Goal: Browse casually: Explore the website without a specific task or goal

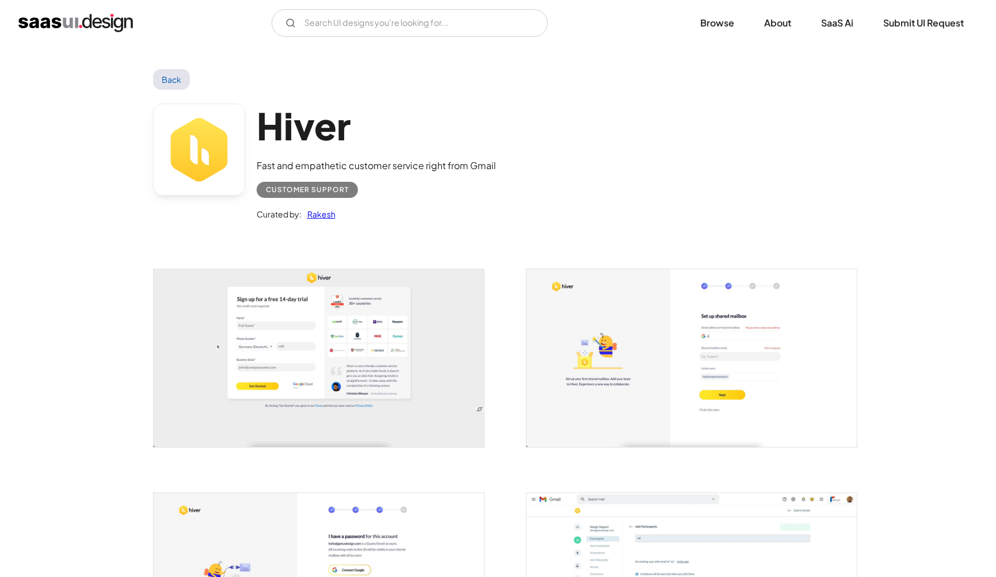
click at [187, 78] on link "Back" at bounding box center [171, 79] width 37 height 21
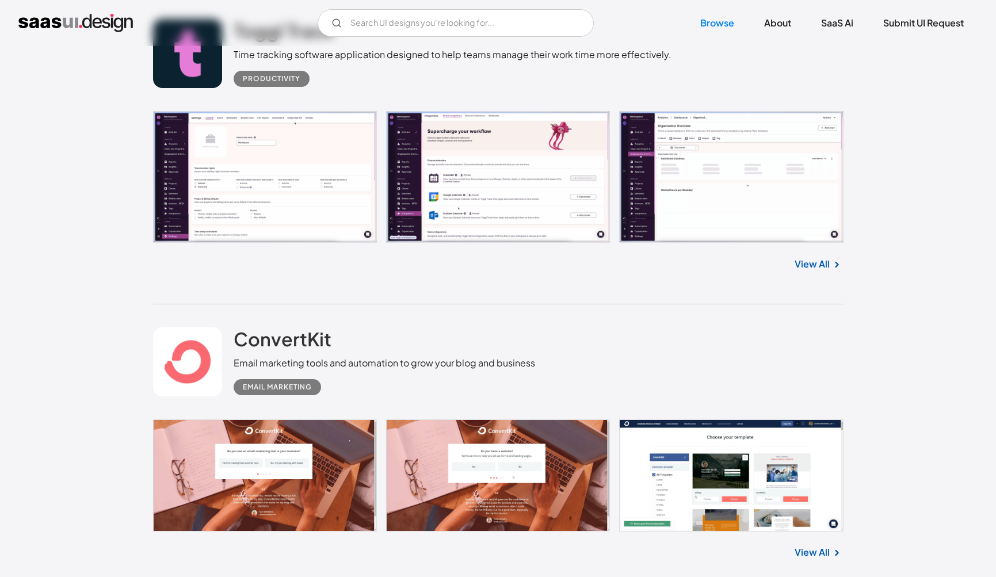
scroll to position [21088, 0]
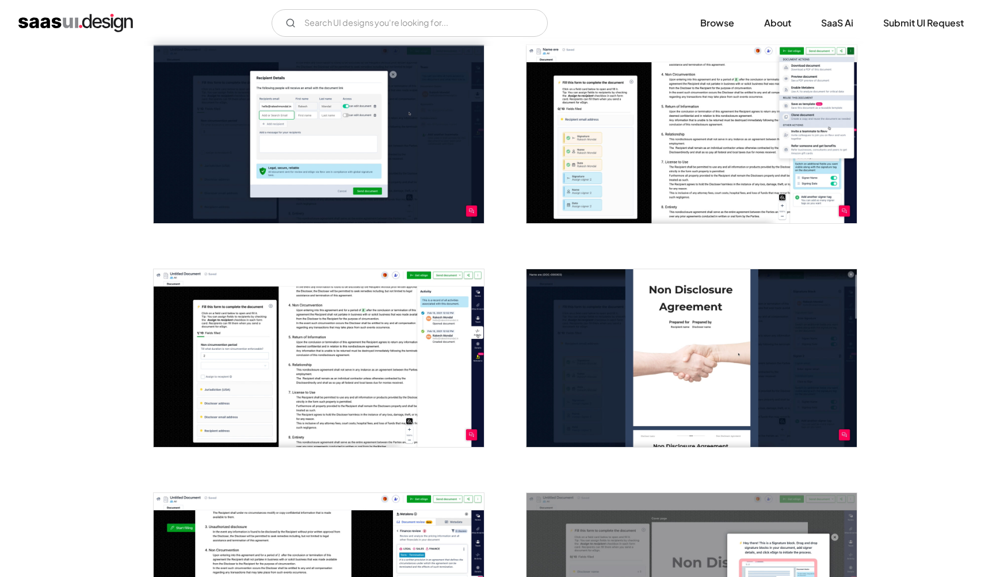
scroll to position [898, 0]
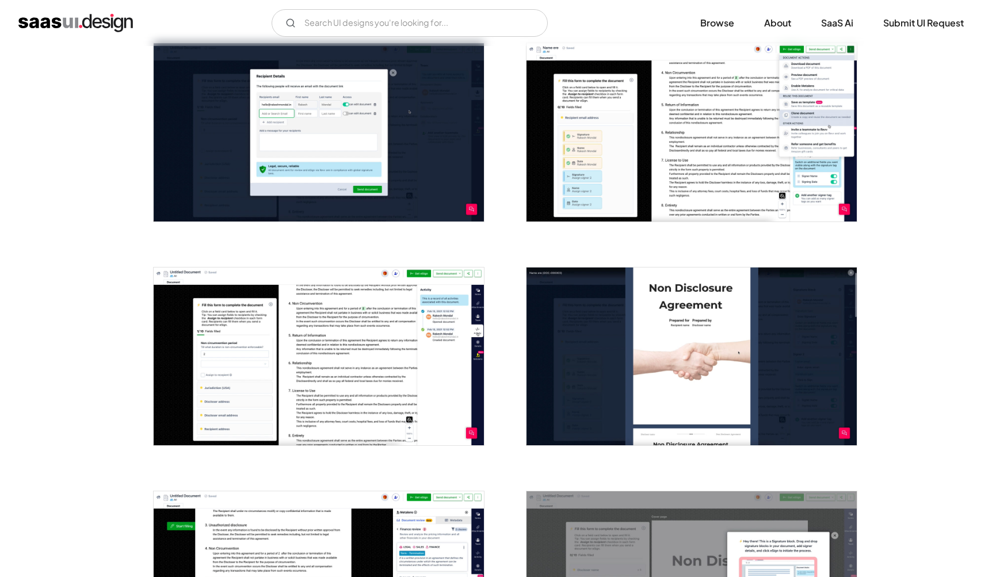
click at [552, 183] on img "open lightbox" at bounding box center [692, 132] width 330 height 178
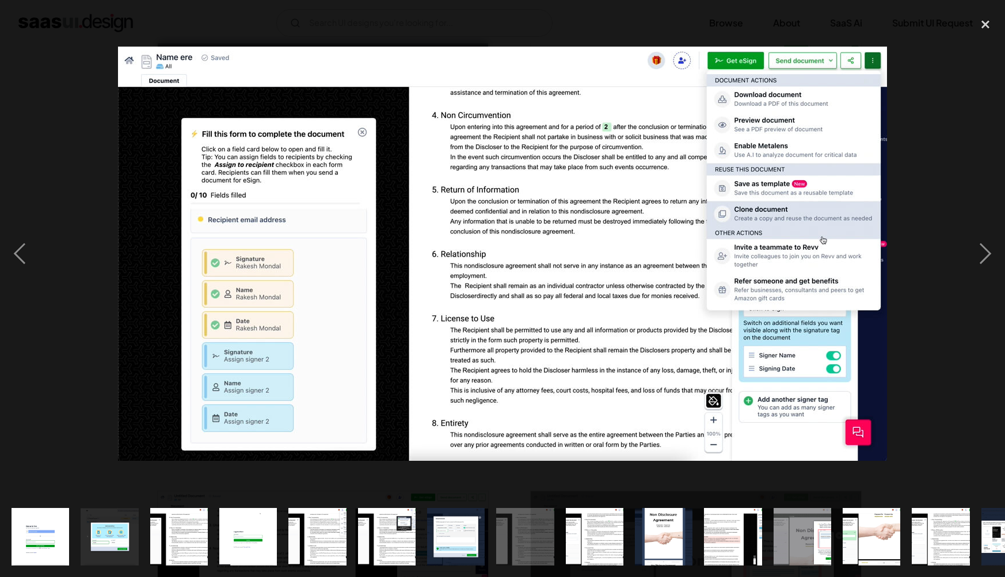
click at [951, 388] on div at bounding box center [502, 254] width 1005 height 485
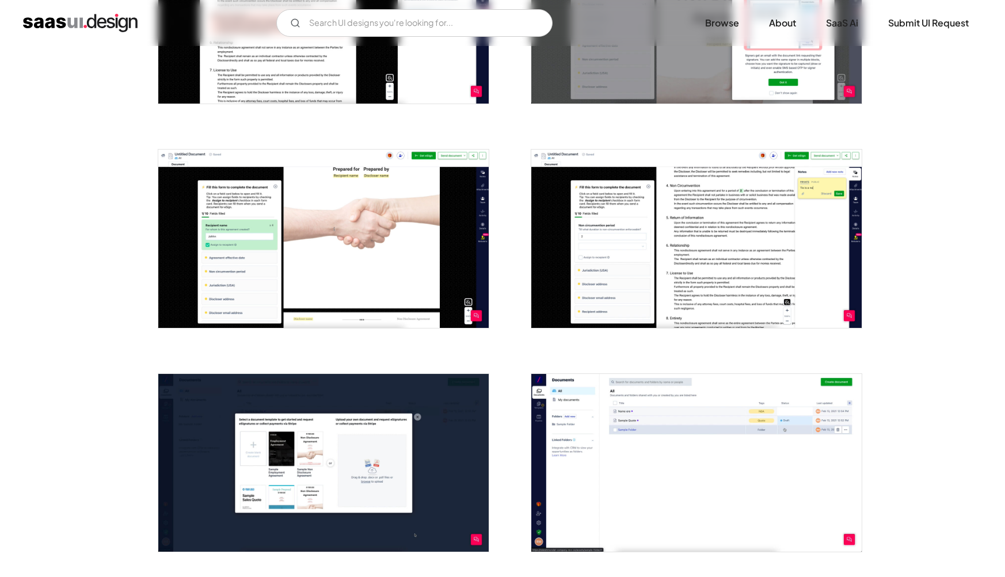
scroll to position [1476, 0]
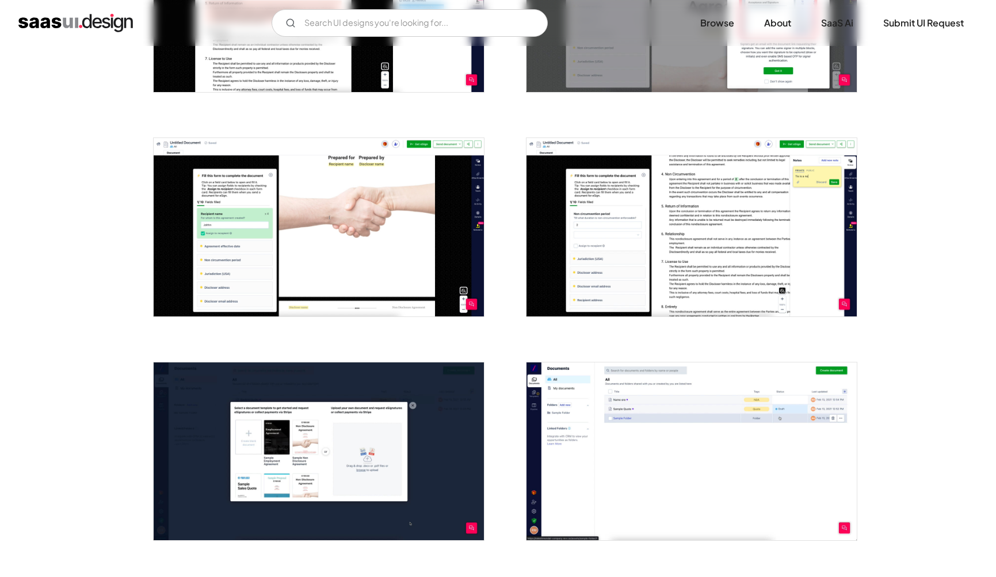
click at [673, 429] on img "open lightbox" at bounding box center [692, 452] width 330 height 178
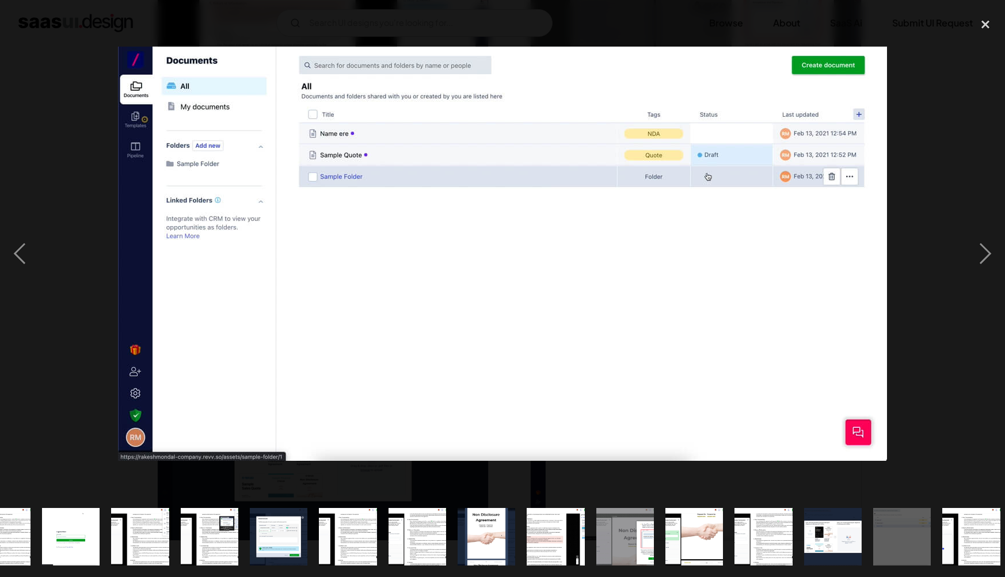
scroll to position [0, 184]
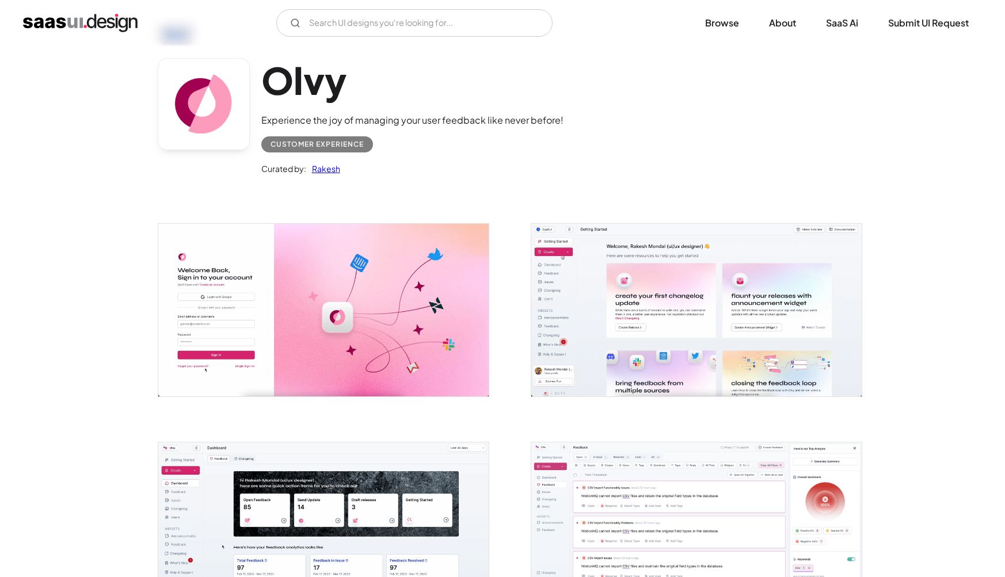
scroll to position [36, 0]
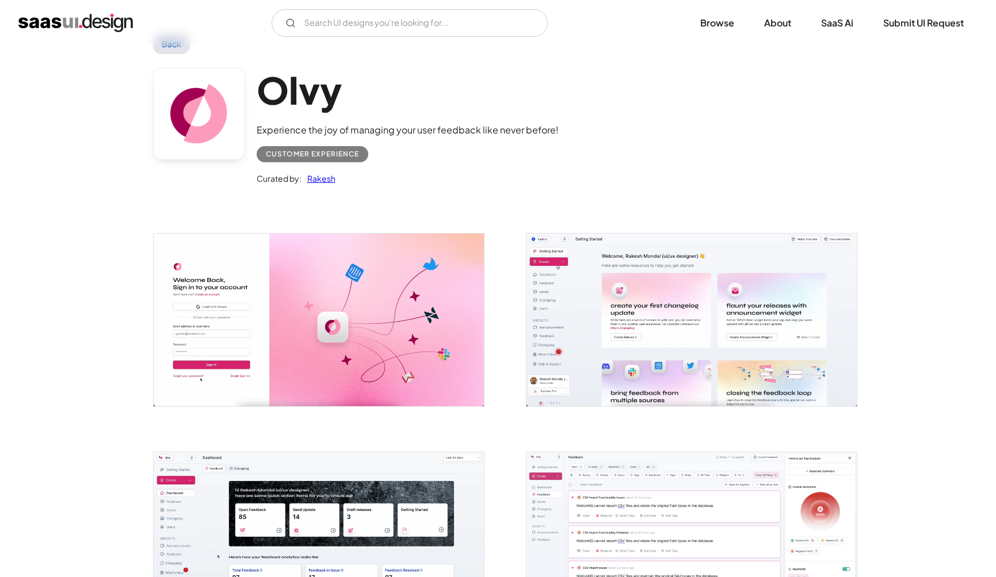
click at [742, 356] on img "open lightbox" at bounding box center [692, 320] width 330 height 172
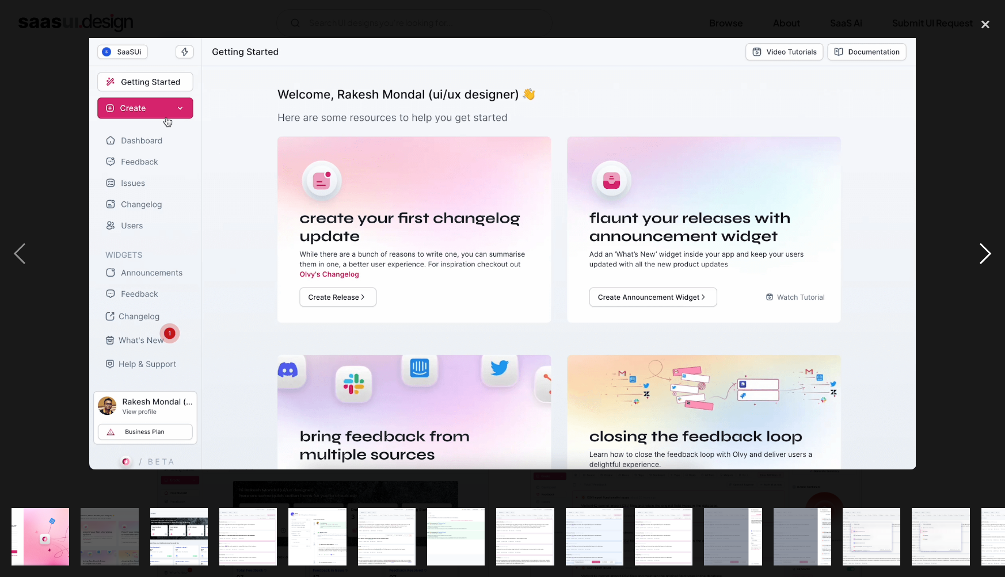
click at [988, 254] on div "next image" at bounding box center [985, 254] width 39 height 485
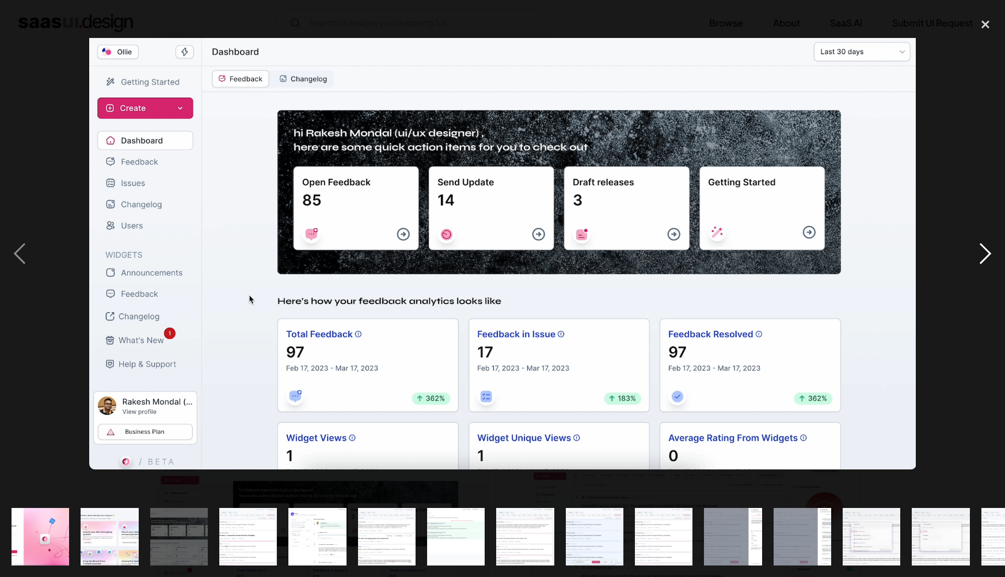
click at [988, 254] on div "next image" at bounding box center [985, 254] width 39 height 485
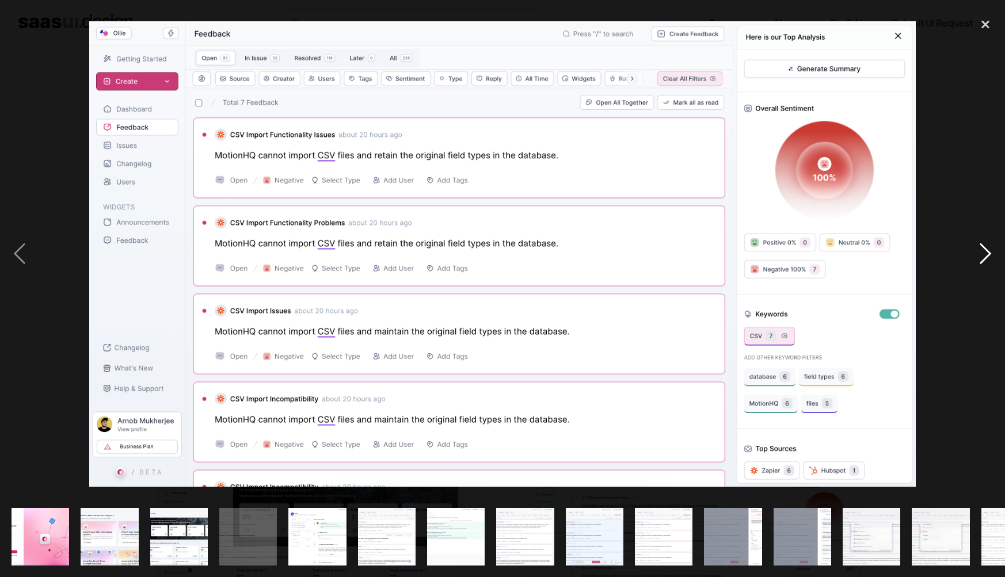
click at [982, 264] on div "next image" at bounding box center [985, 254] width 39 height 485
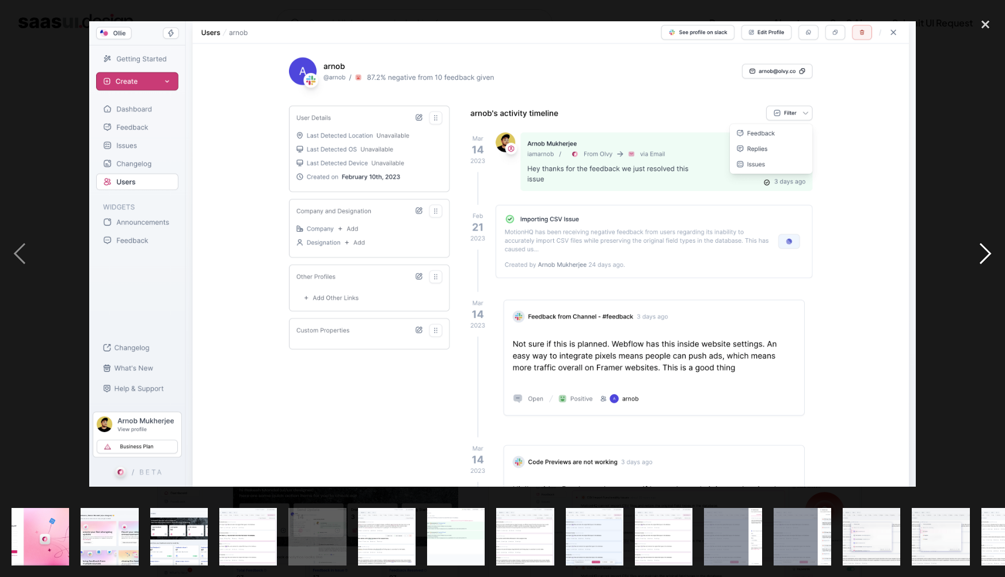
click at [981, 256] on div "next image" at bounding box center [985, 254] width 39 height 485
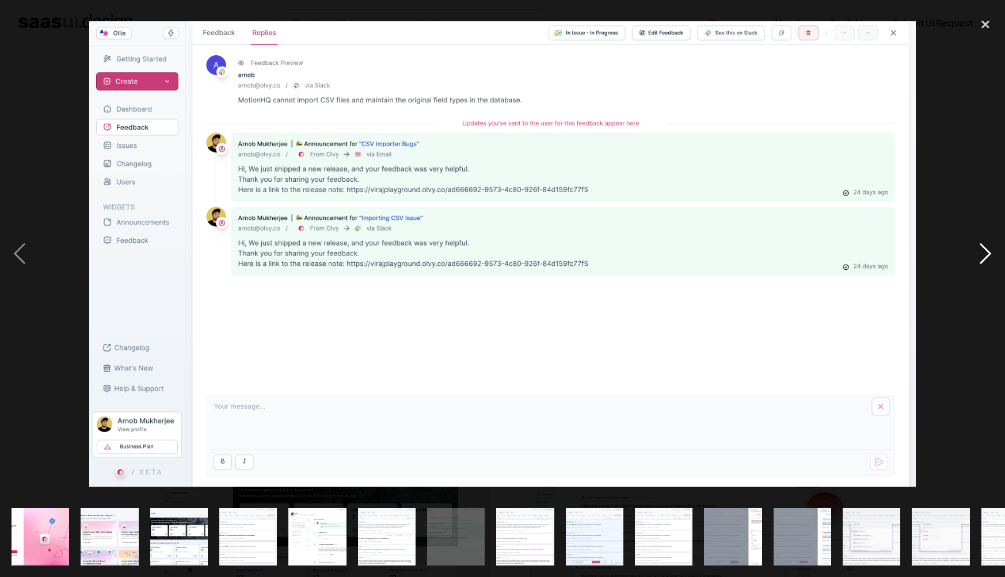
click at [981, 256] on div "next image" at bounding box center [985, 254] width 39 height 485
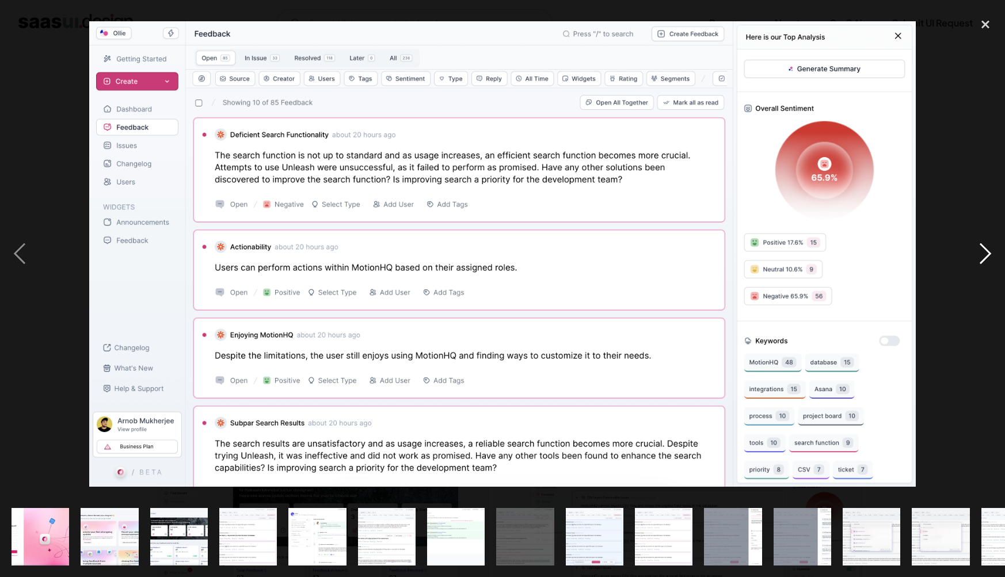
click at [982, 243] on div "next image" at bounding box center [985, 254] width 39 height 485
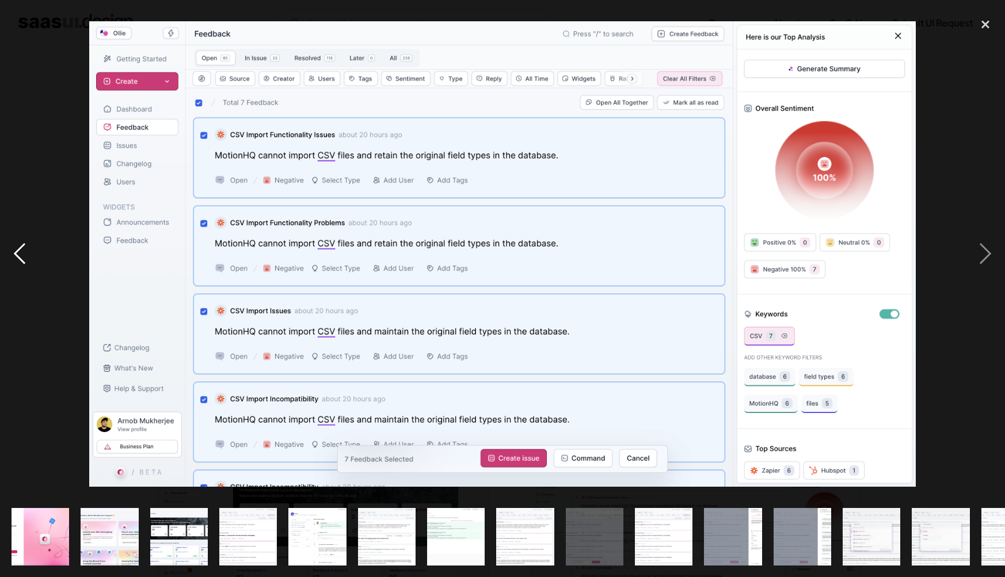
click at [26, 242] on div "previous image" at bounding box center [19, 254] width 39 height 485
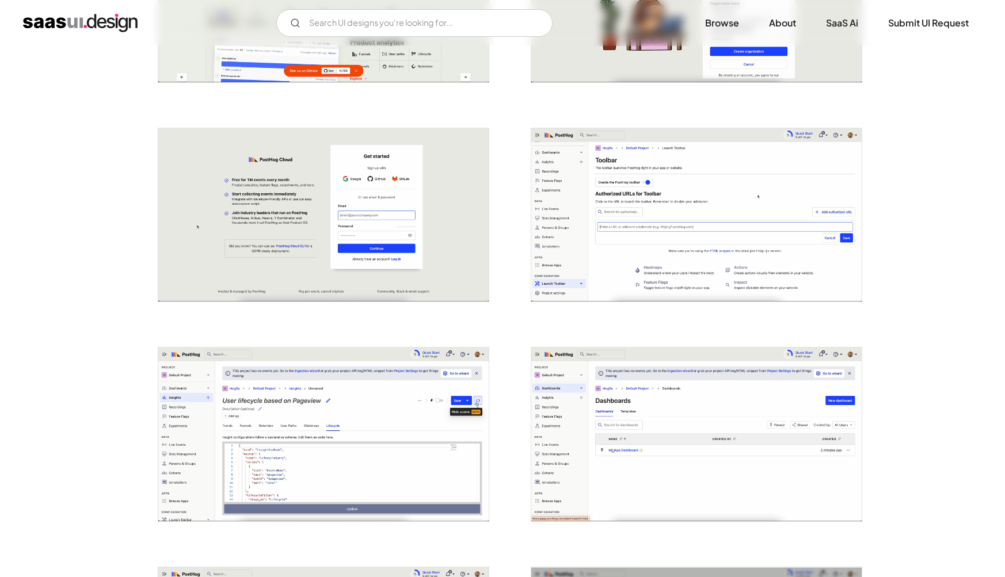
scroll to position [368, 0]
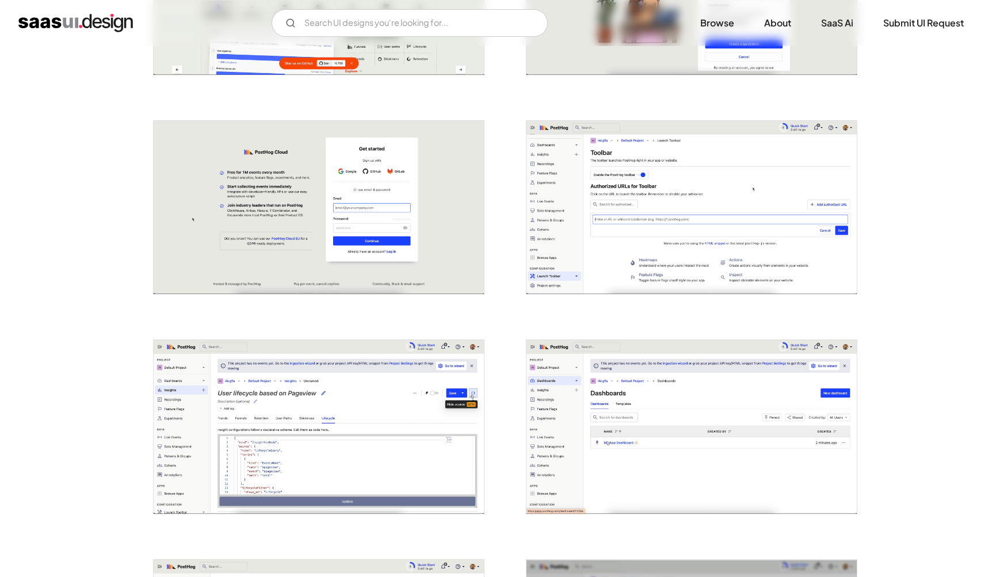
click at [642, 227] on img "open lightbox" at bounding box center [692, 208] width 330 height 174
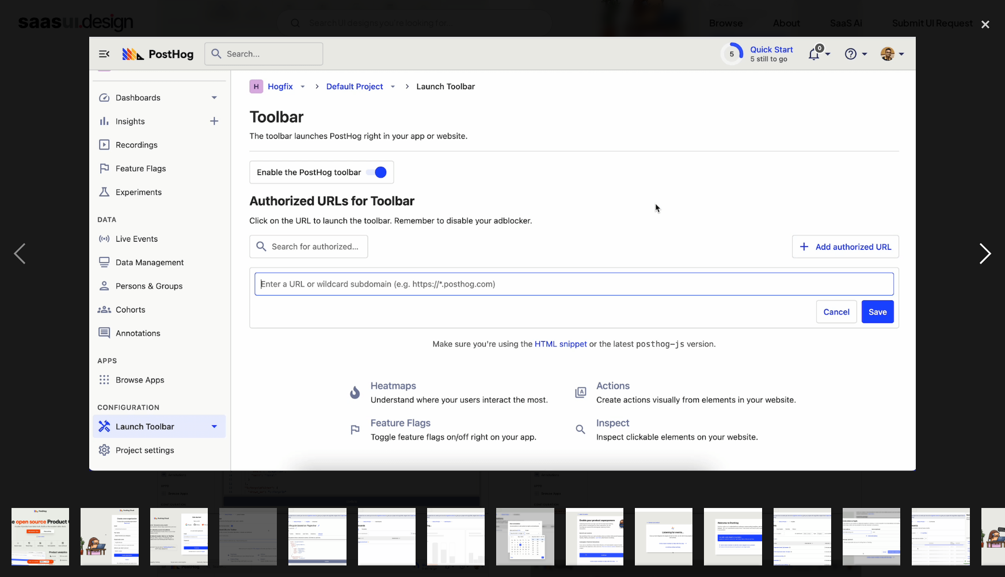
click at [981, 246] on div "next image" at bounding box center [985, 254] width 39 height 485
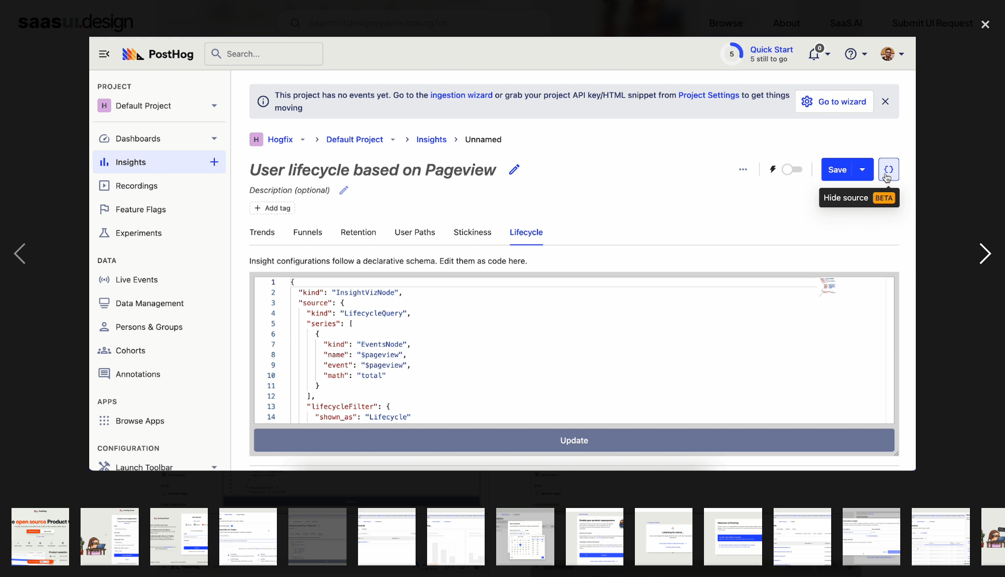
click at [981, 246] on div "next image" at bounding box center [985, 254] width 39 height 485
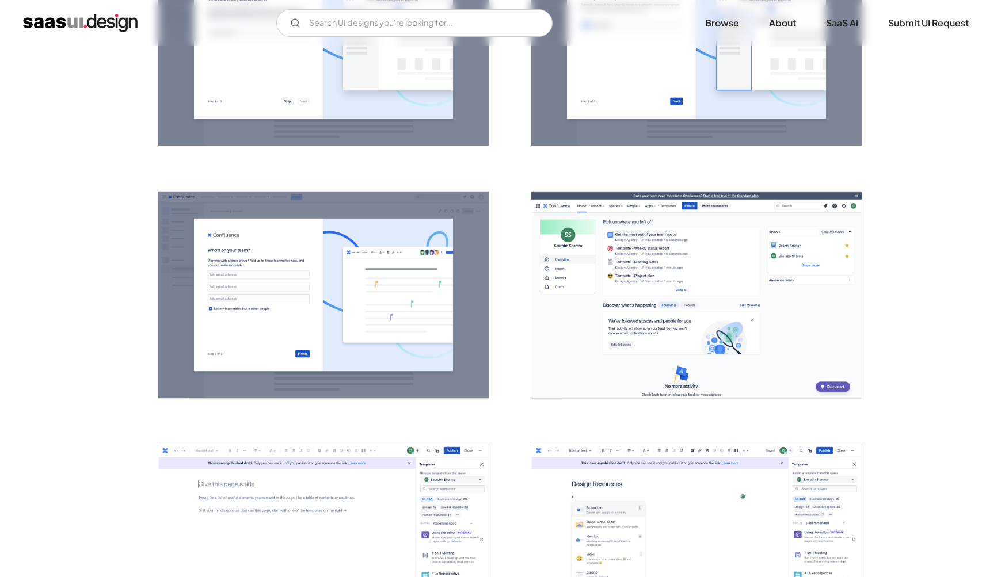
scroll to position [1087, 0]
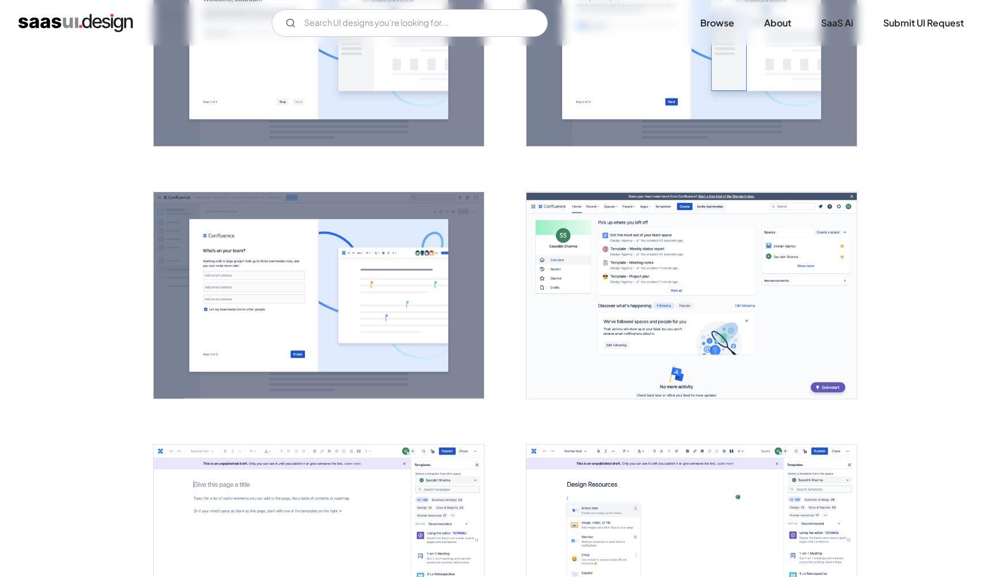
click at [669, 313] on img "open lightbox" at bounding box center [692, 295] width 330 height 207
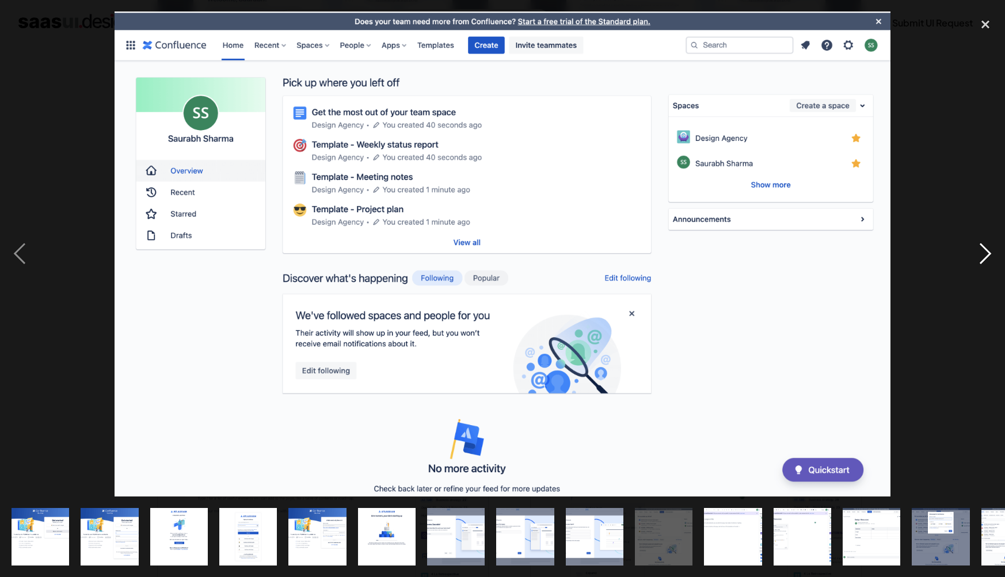
click at [988, 257] on div "next image" at bounding box center [985, 254] width 39 height 485
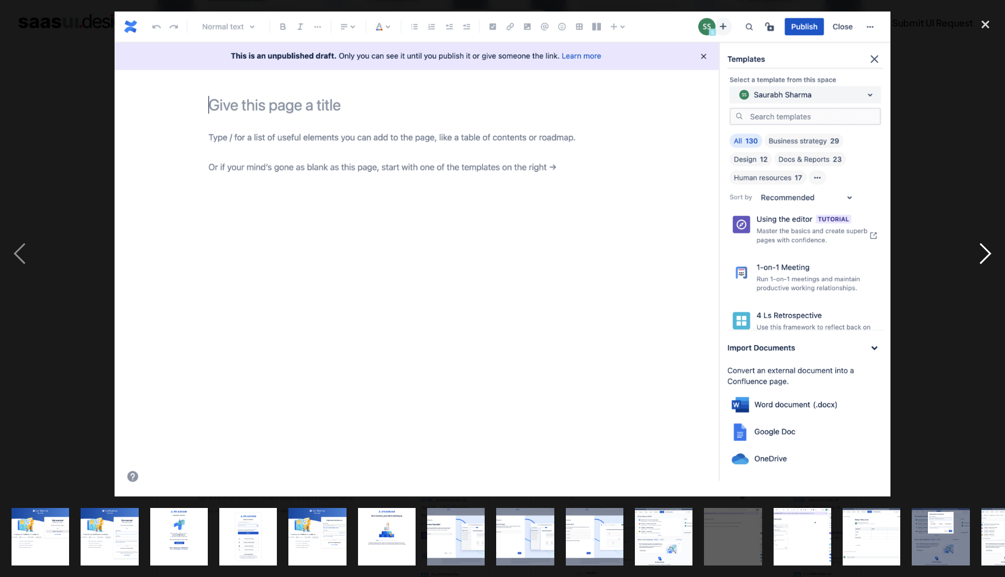
click at [988, 257] on div "next image" at bounding box center [985, 254] width 39 height 485
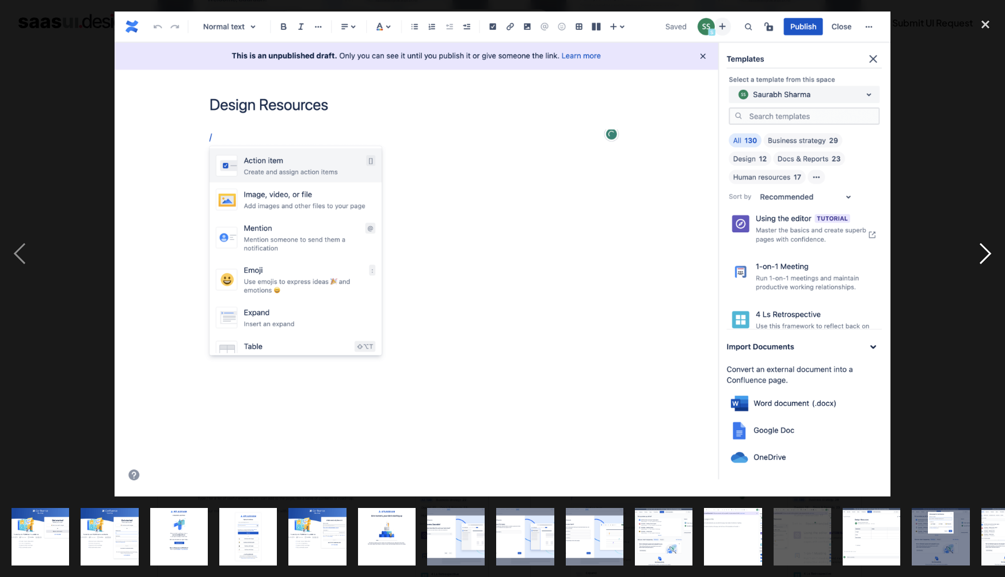
click at [988, 257] on div "next image" at bounding box center [985, 254] width 39 height 485
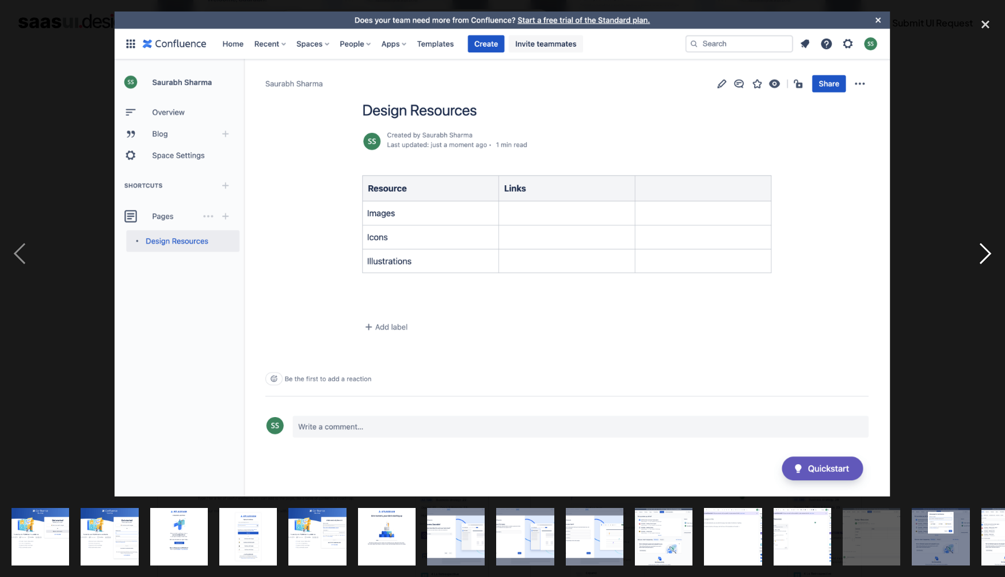
click at [988, 257] on div "next image" at bounding box center [985, 254] width 39 height 485
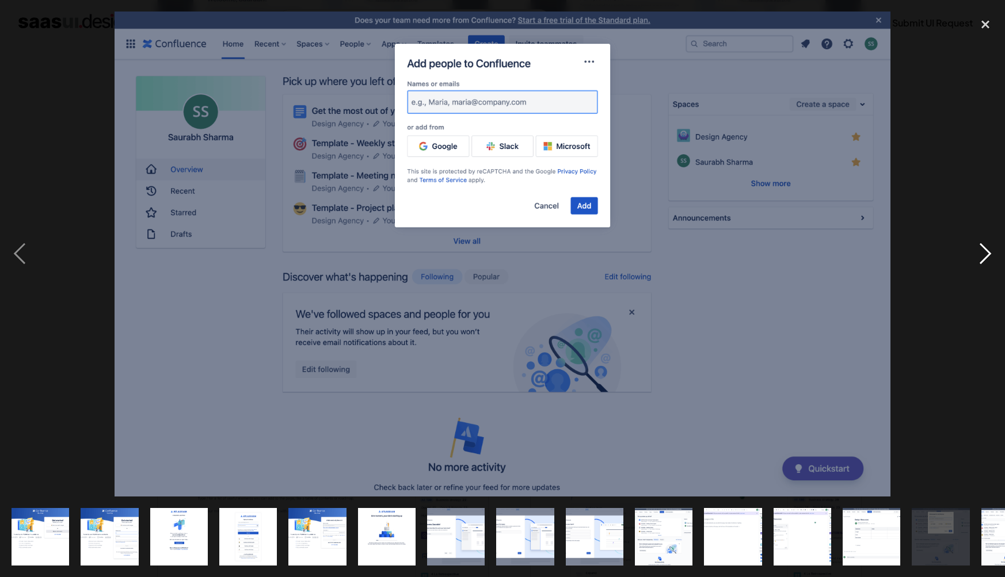
click at [988, 257] on div "next image" at bounding box center [985, 254] width 39 height 485
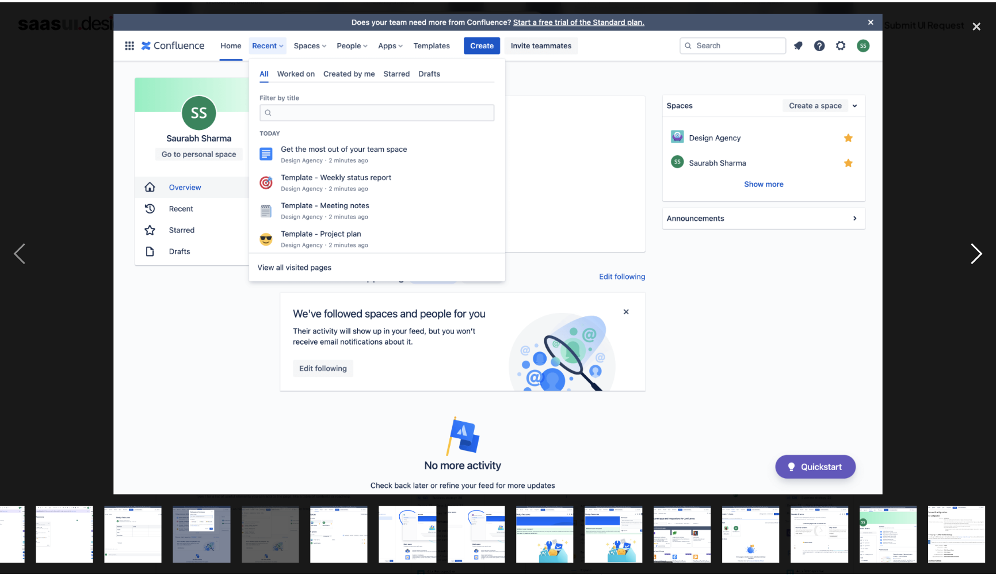
scroll to position [0, 738]
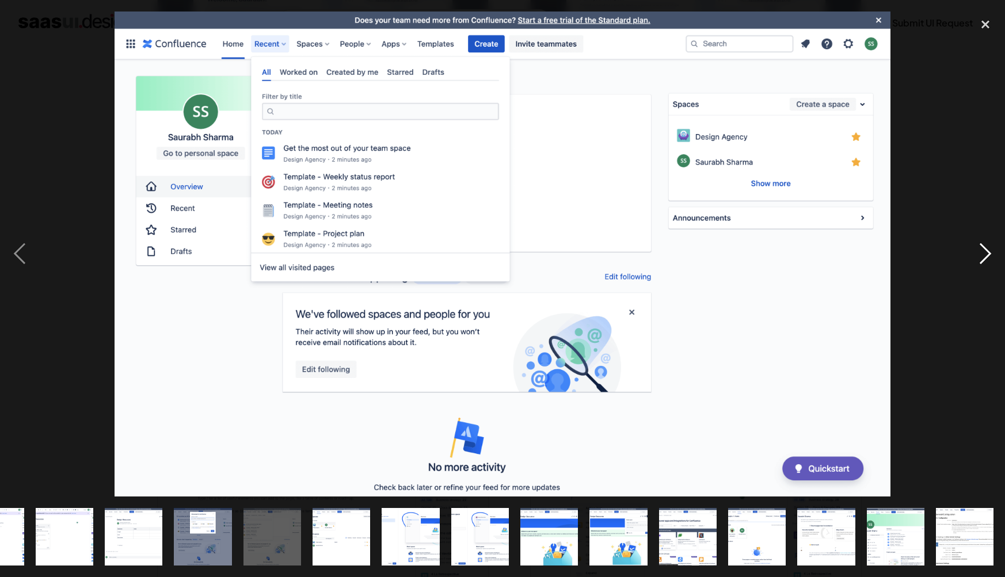
click at [988, 257] on div "next image" at bounding box center [985, 254] width 39 height 485
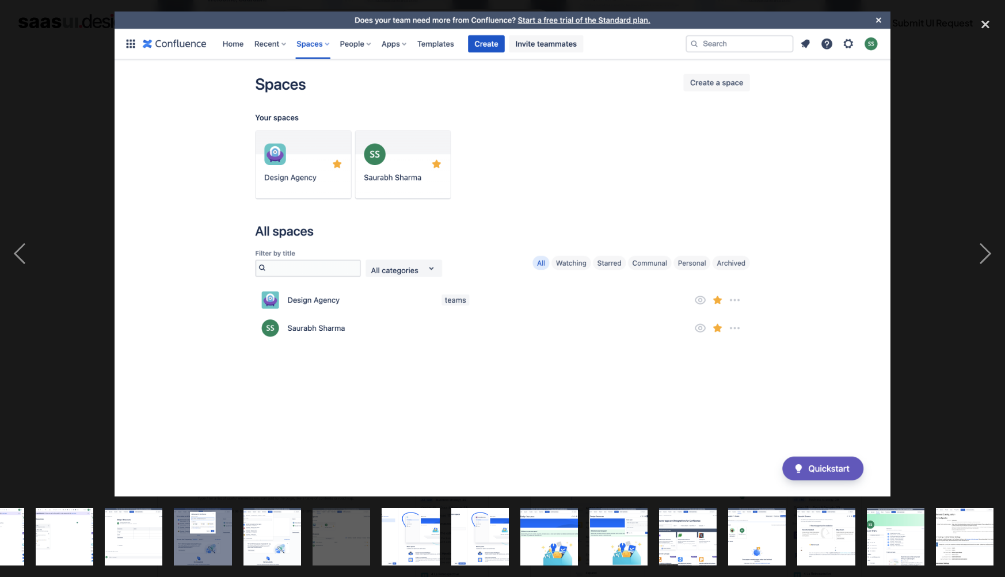
drag, startPoint x: 943, startPoint y: 261, endPoint x: 953, endPoint y: 261, distance: 9.8
click at [944, 261] on div at bounding box center [502, 254] width 1005 height 485
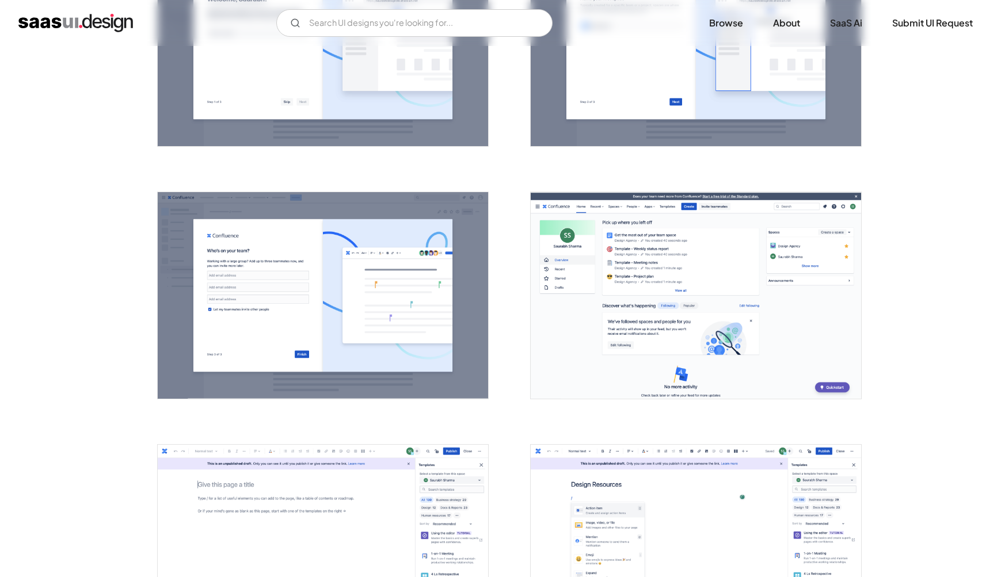
click at [956, 259] on div at bounding box center [502, 254] width 1005 height 485
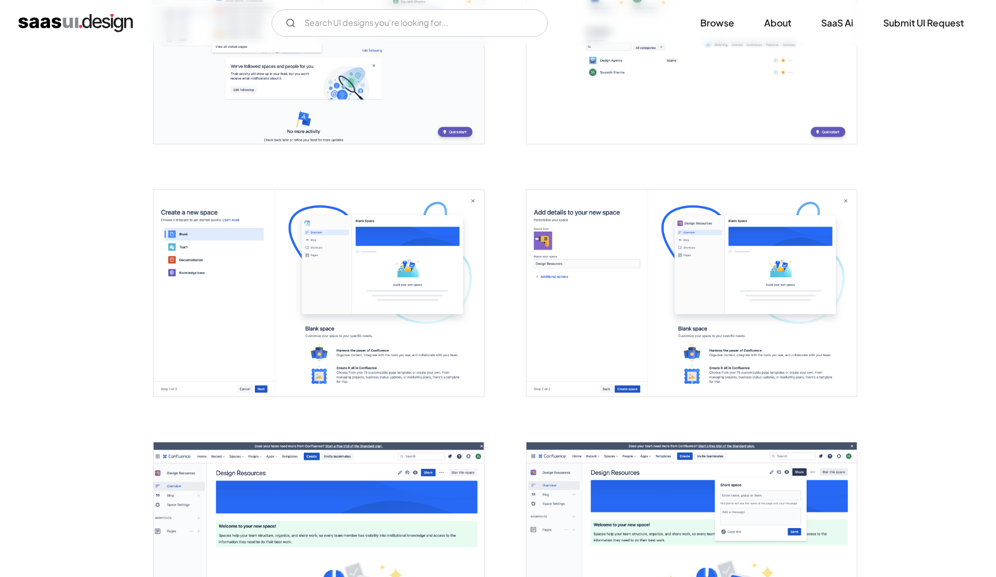
scroll to position [2101, 0]
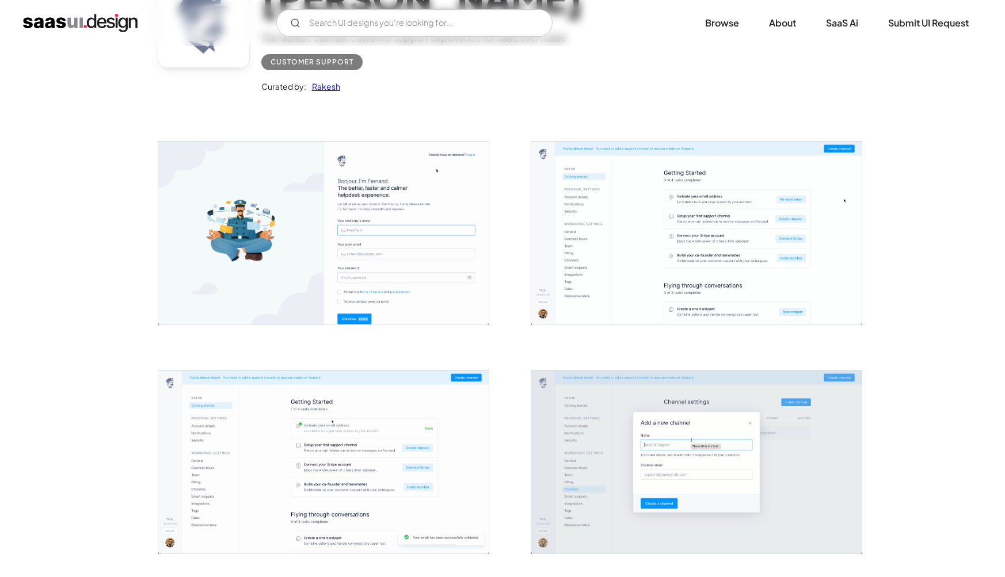
scroll to position [157, 0]
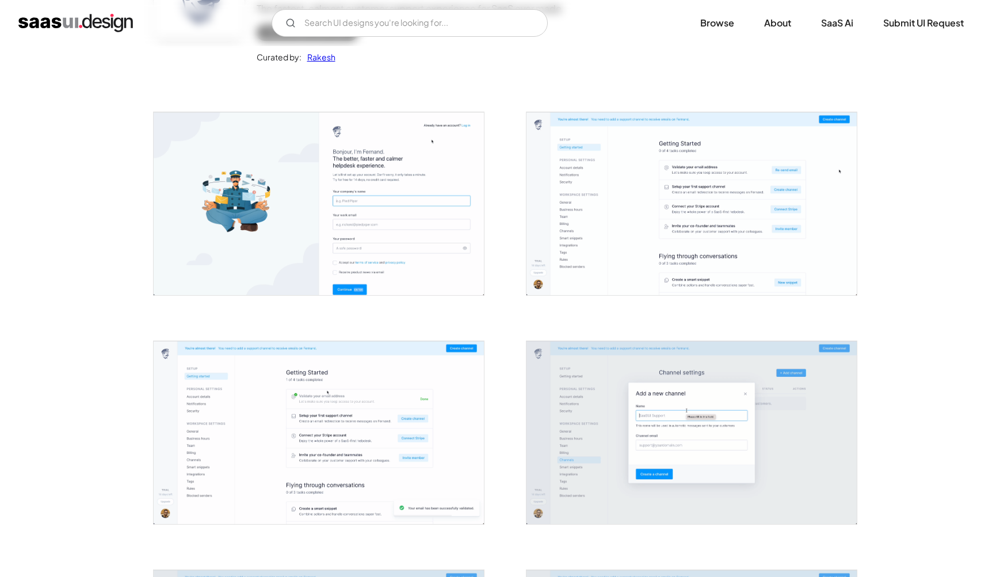
click at [677, 274] on img "open lightbox" at bounding box center [692, 203] width 330 height 183
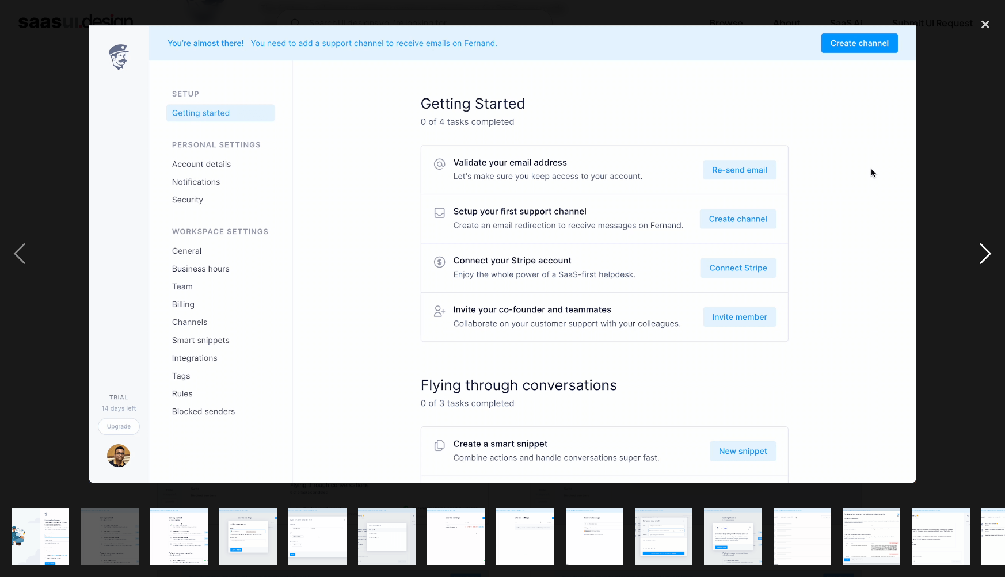
click at [988, 254] on div "next image" at bounding box center [985, 254] width 39 height 485
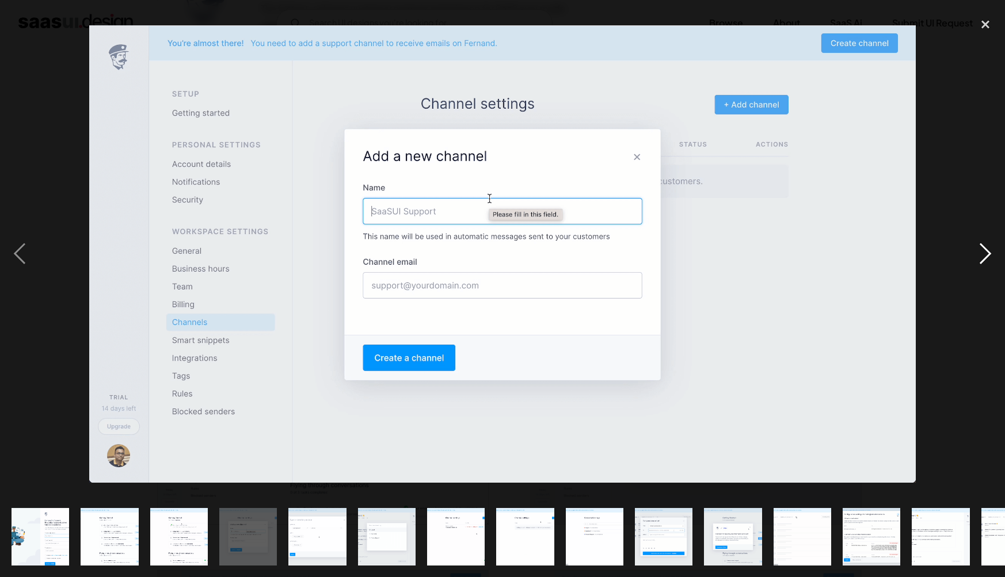
click at [988, 254] on div "next image" at bounding box center [985, 254] width 39 height 485
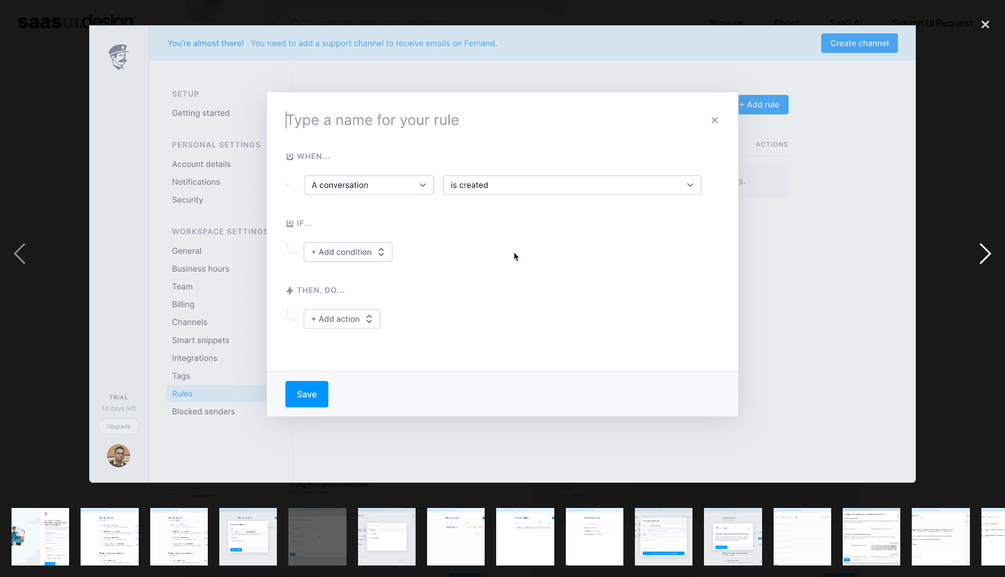
click at [988, 254] on div "next image" at bounding box center [985, 254] width 39 height 485
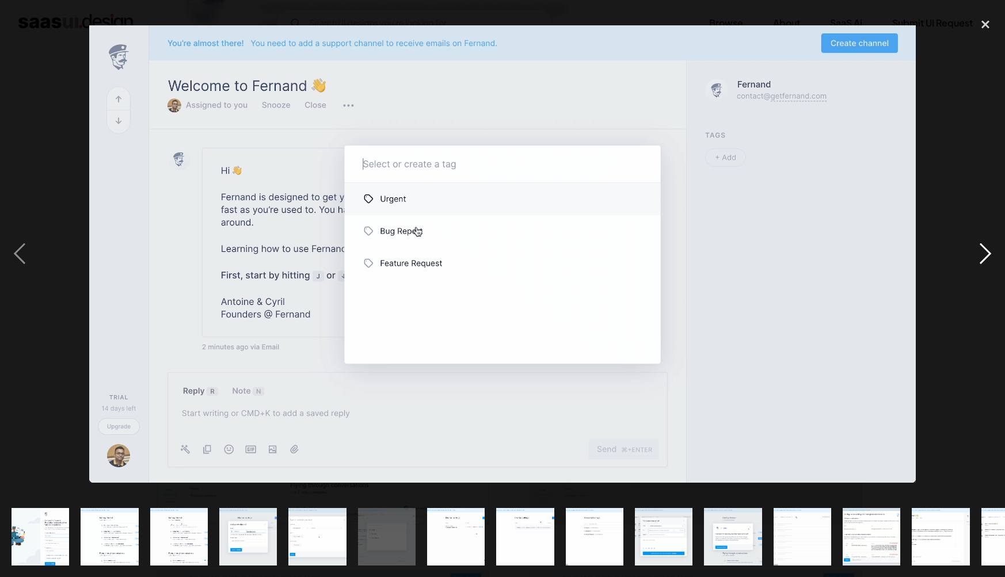
click at [988, 254] on div "next image" at bounding box center [985, 254] width 39 height 485
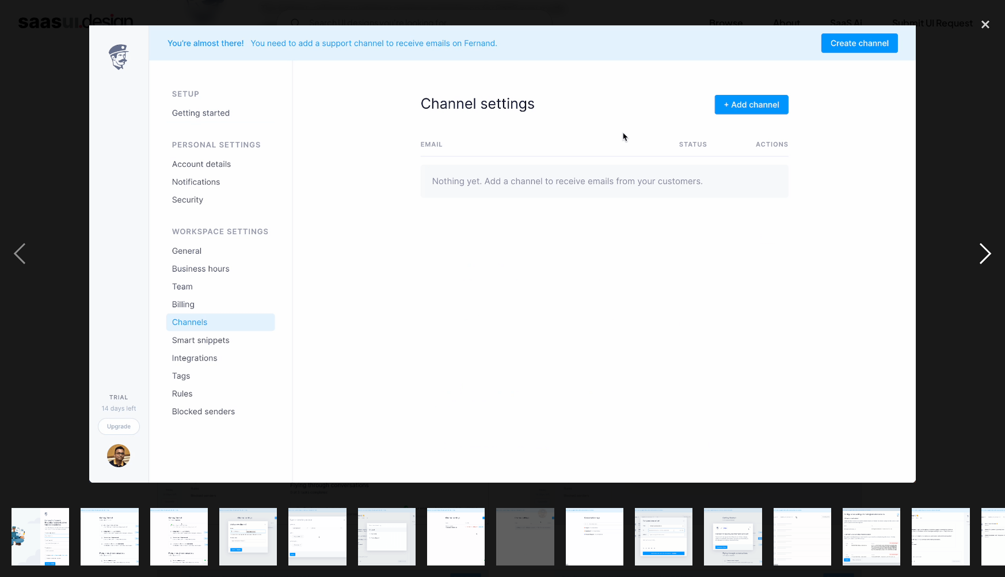
click at [988, 254] on div "next image" at bounding box center [985, 254] width 39 height 485
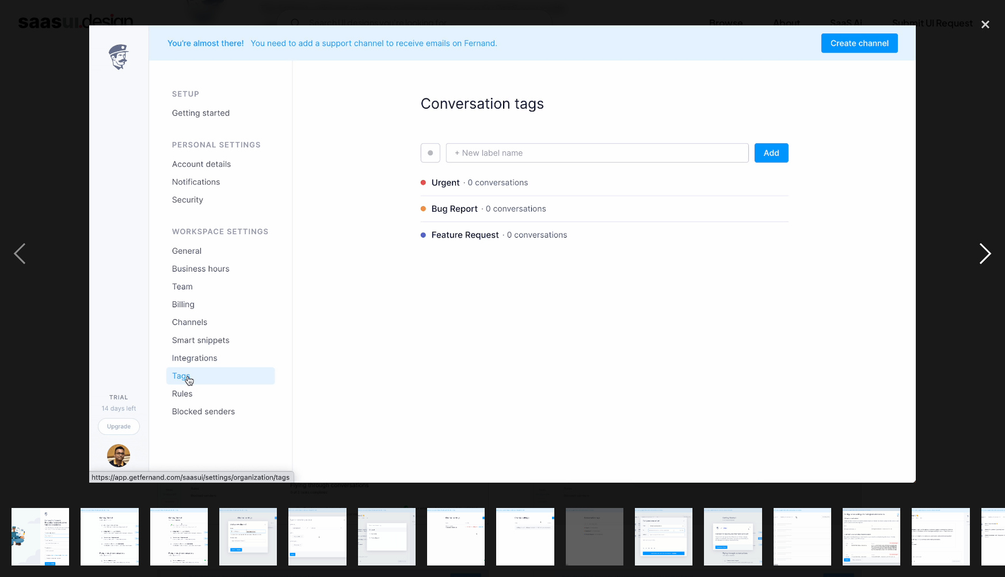
click at [988, 254] on div "next image" at bounding box center [985, 254] width 39 height 485
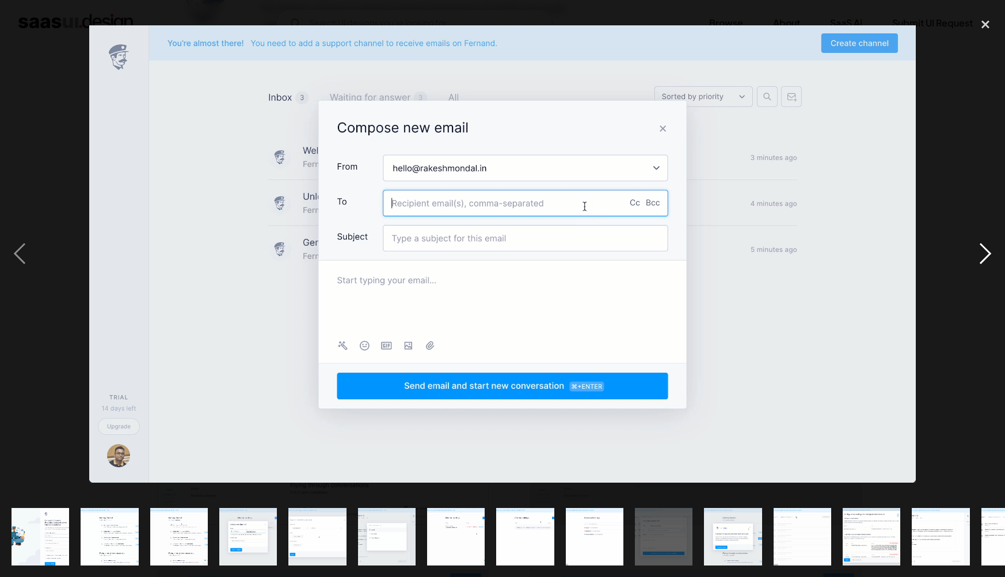
click at [988, 254] on div "next image" at bounding box center [985, 254] width 39 height 485
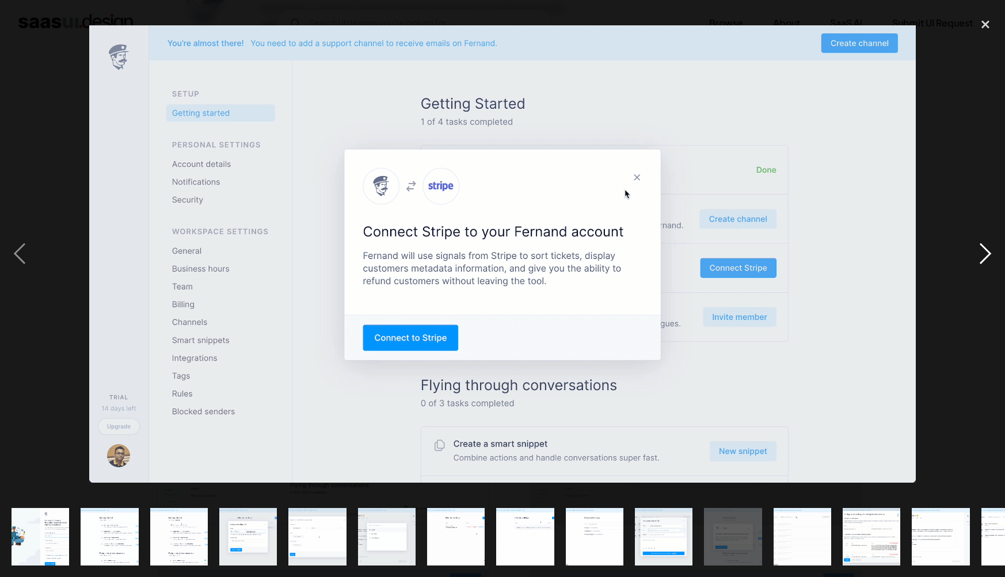
click at [988, 254] on div "next image" at bounding box center [985, 254] width 39 height 485
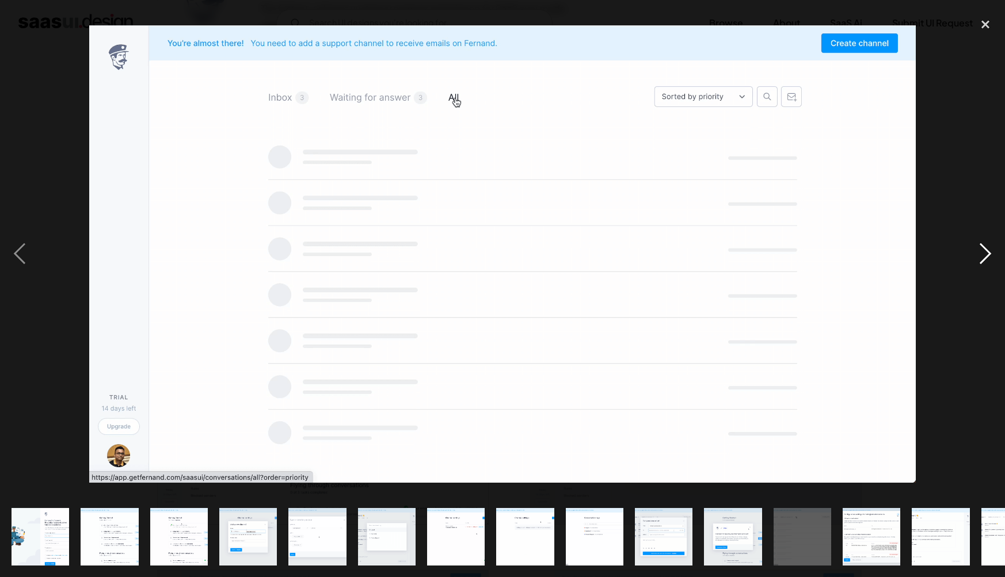
click at [988, 254] on div "next image" at bounding box center [985, 254] width 39 height 485
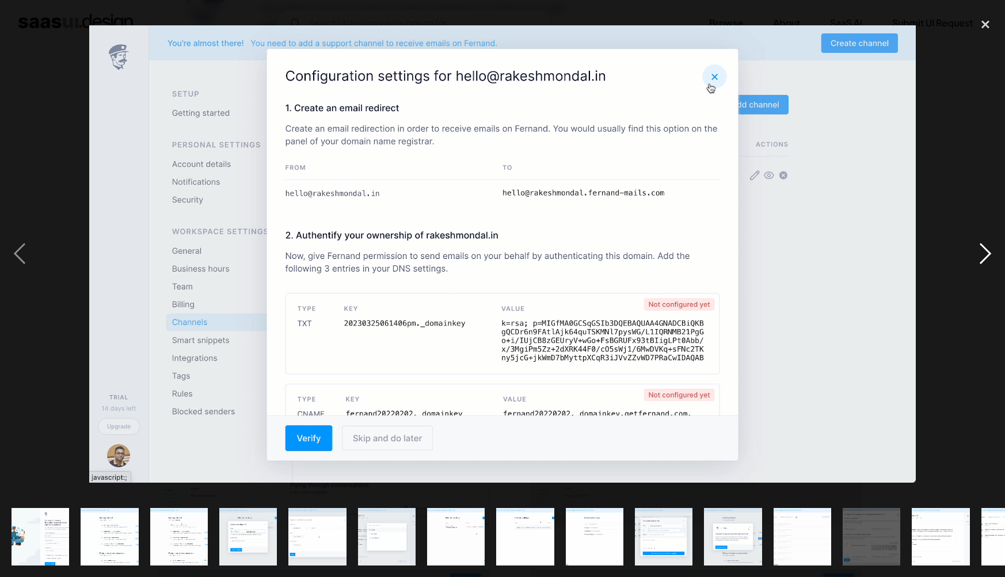
click at [988, 254] on div "next image" at bounding box center [985, 254] width 39 height 485
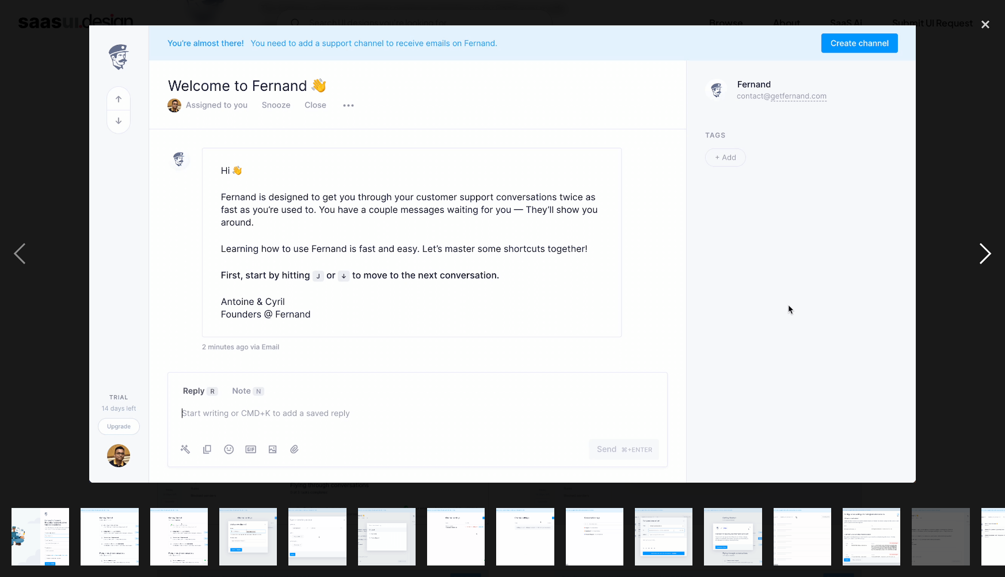
click at [988, 254] on div "next image" at bounding box center [985, 254] width 39 height 485
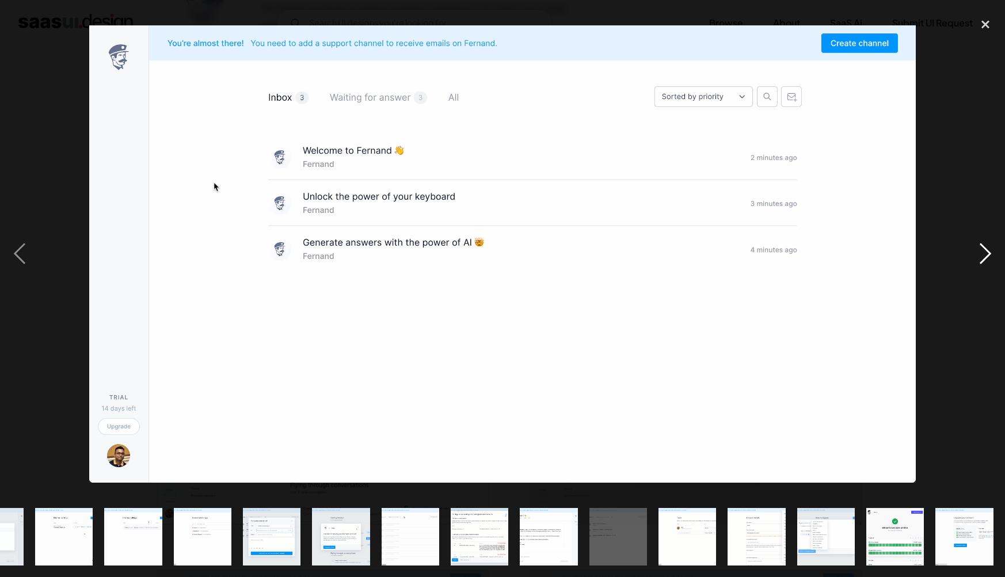
click at [988, 254] on div "next image" at bounding box center [985, 254] width 39 height 485
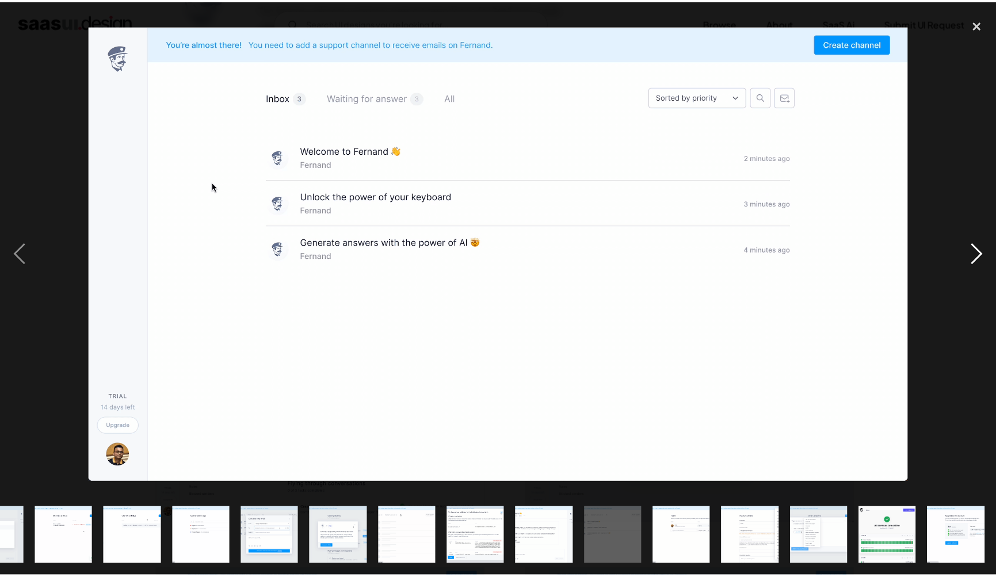
scroll to position [0, 392]
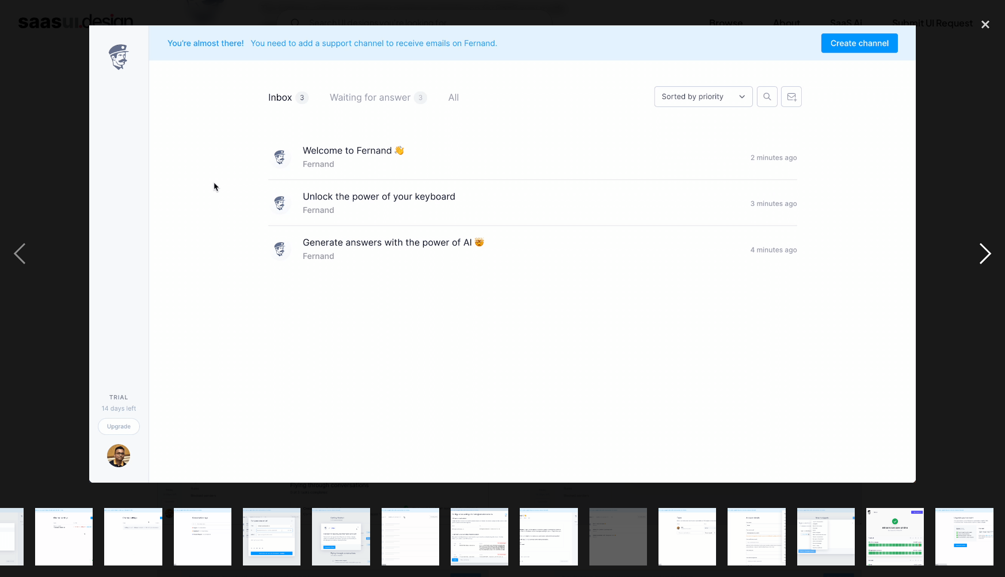
click at [988, 254] on div "next image" at bounding box center [985, 254] width 39 height 485
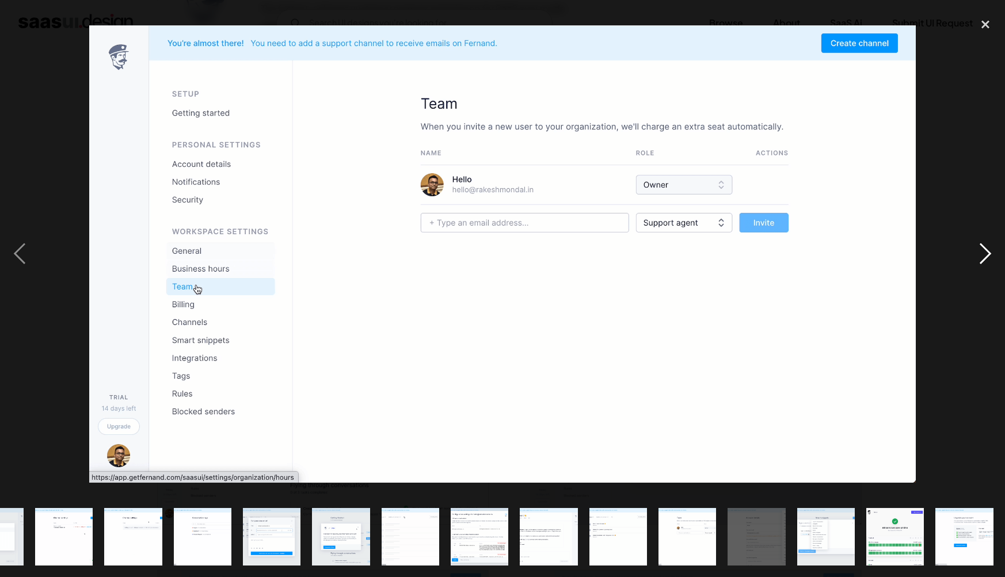
click at [988, 254] on div "next image" at bounding box center [985, 254] width 39 height 485
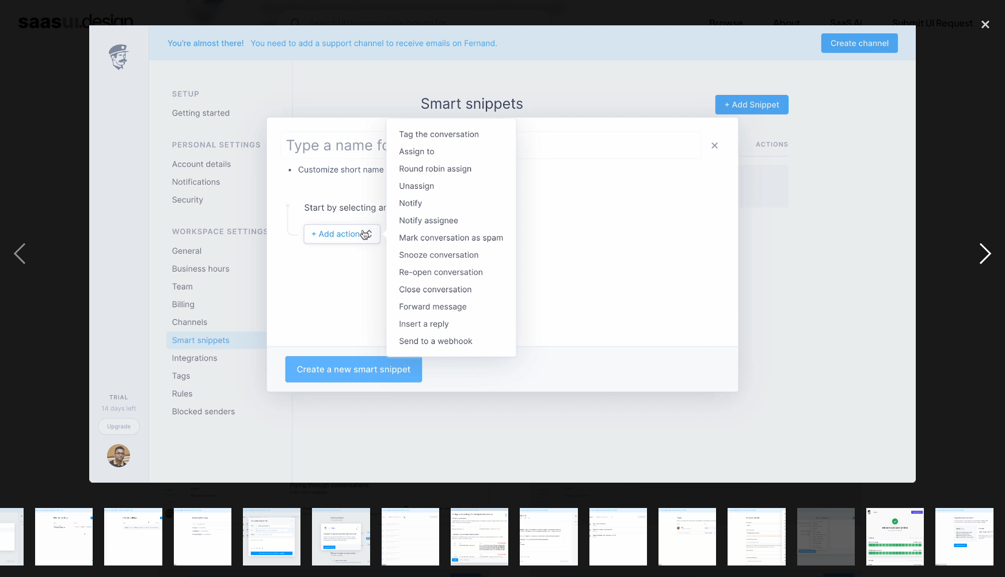
click at [988, 254] on div "next image" at bounding box center [985, 254] width 39 height 485
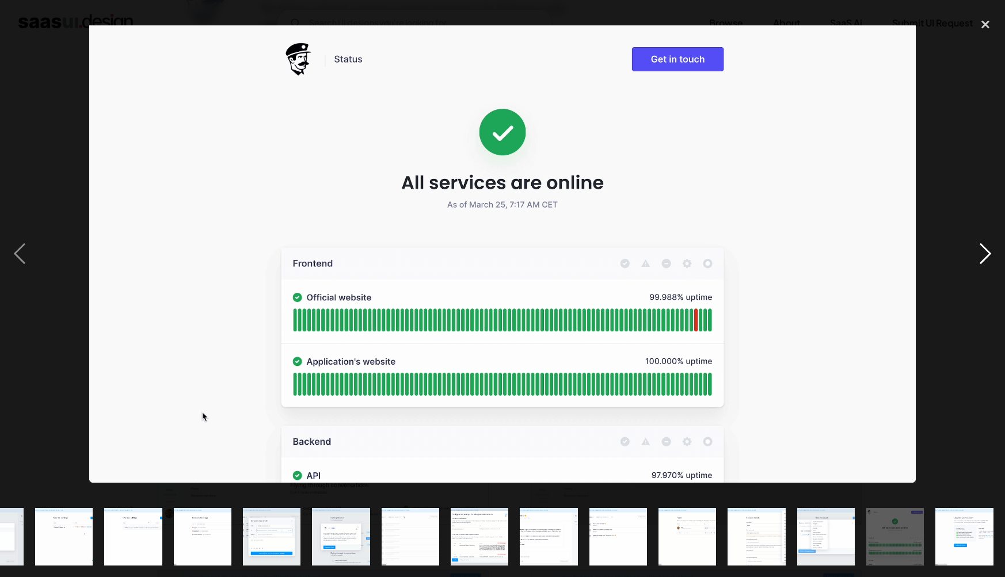
click at [988, 254] on div "next image" at bounding box center [985, 254] width 39 height 485
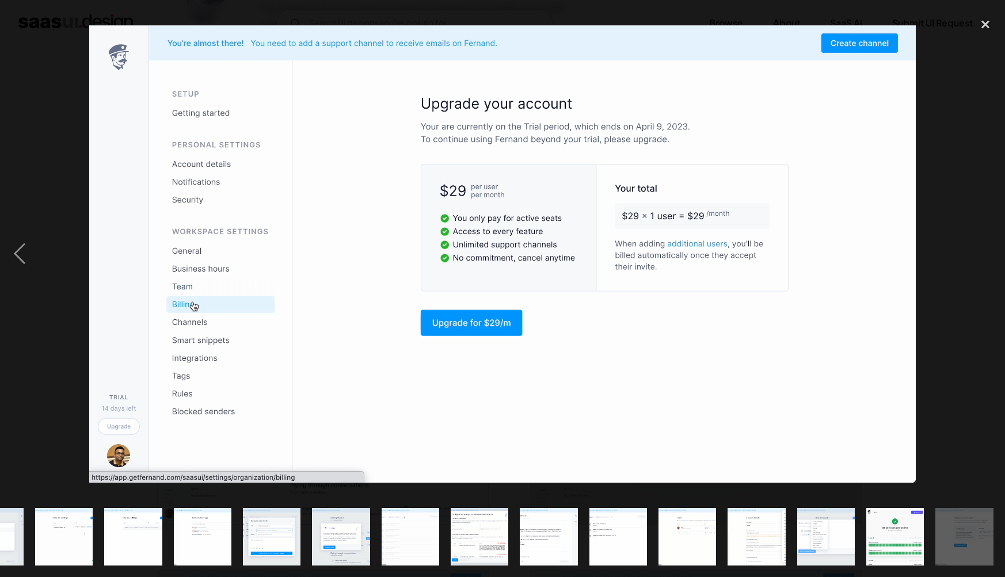
click at [978, 258] on div "next image" at bounding box center [985, 254] width 39 height 485
click at [943, 288] on div at bounding box center [502, 254] width 1005 height 485
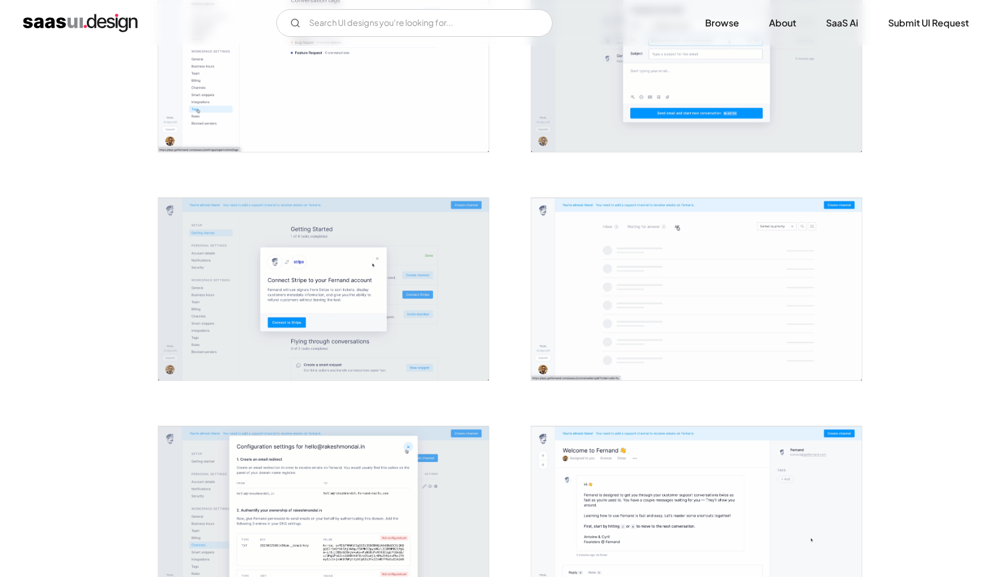
scroll to position [1216, 0]
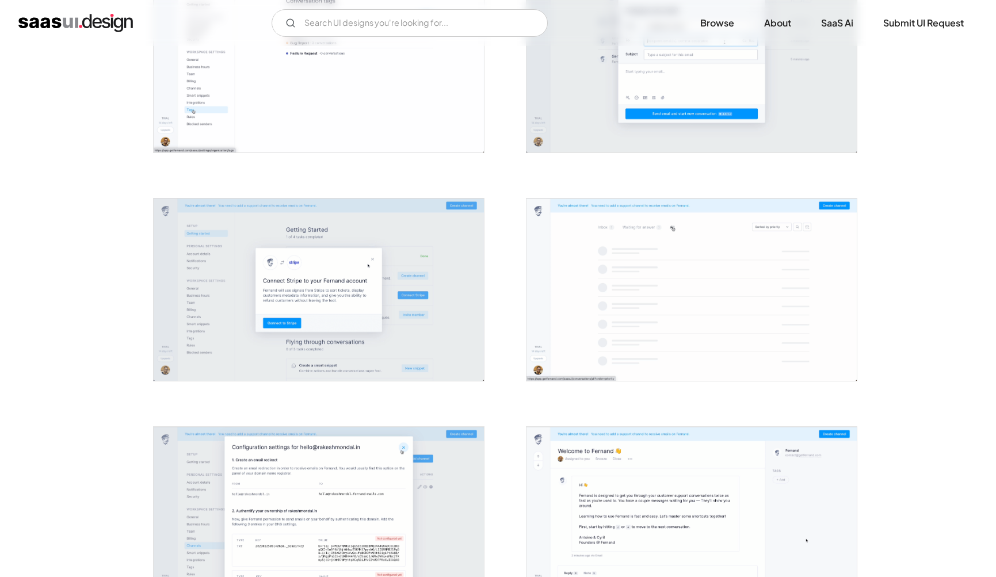
click at [641, 318] on img "open lightbox" at bounding box center [692, 290] width 330 height 183
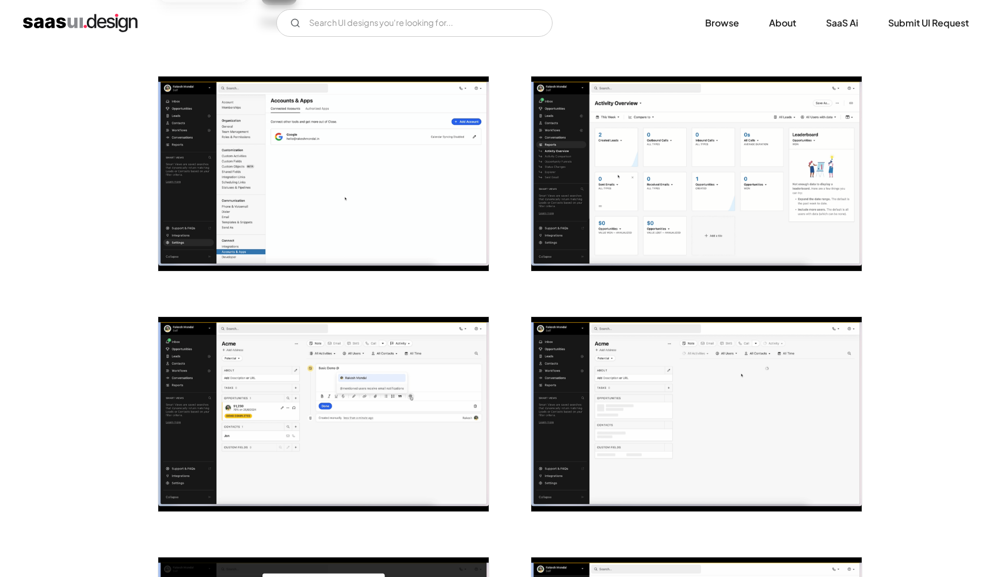
scroll to position [204, 0]
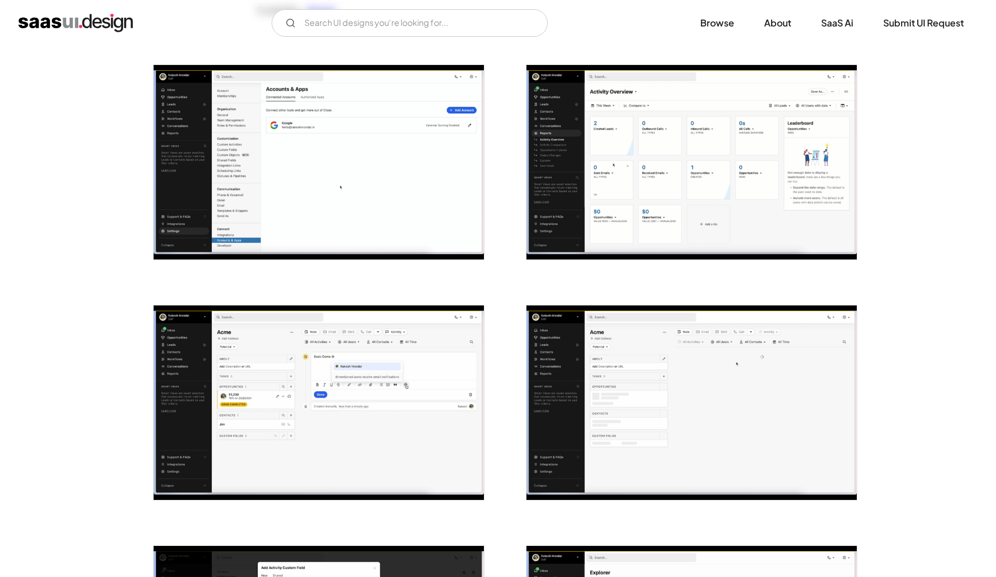
click at [720, 235] on img "open lightbox" at bounding box center [692, 162] width 330 height 195
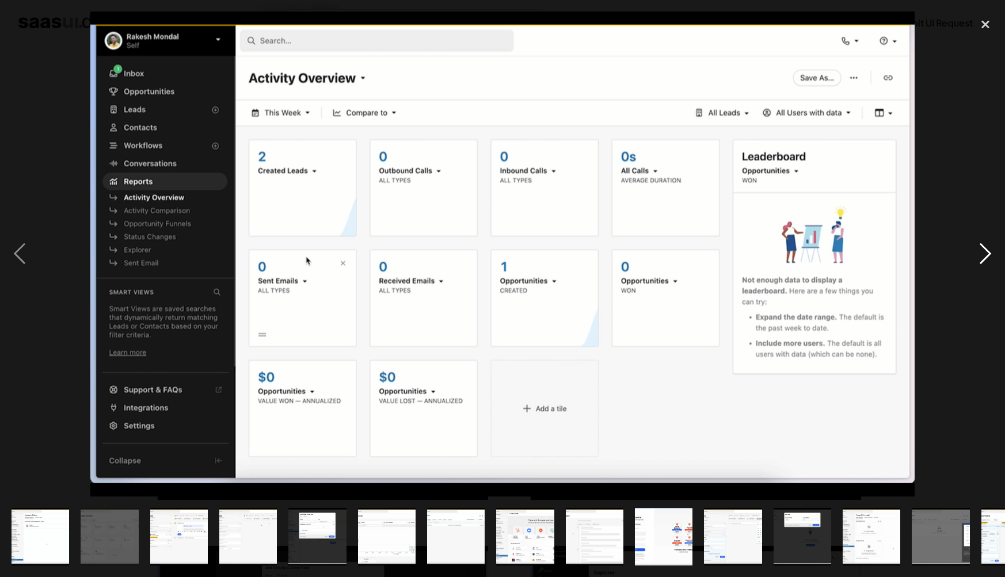
click at [996, 254] on div "next image" at bounding box center [985, 254] width 39 height 485
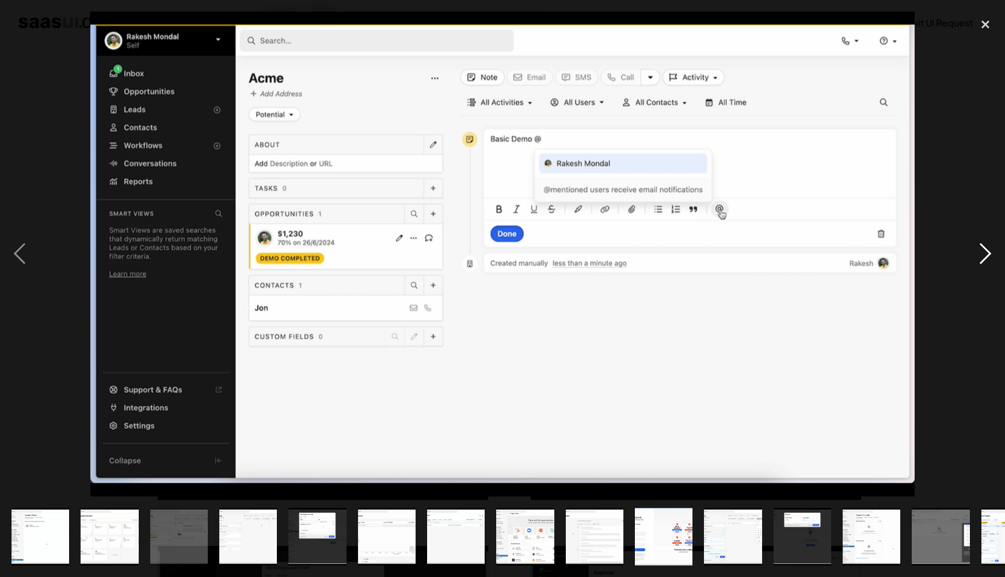
click at [996, 254] on div "next image" at bounding box center [985, 254] width 39 height 485
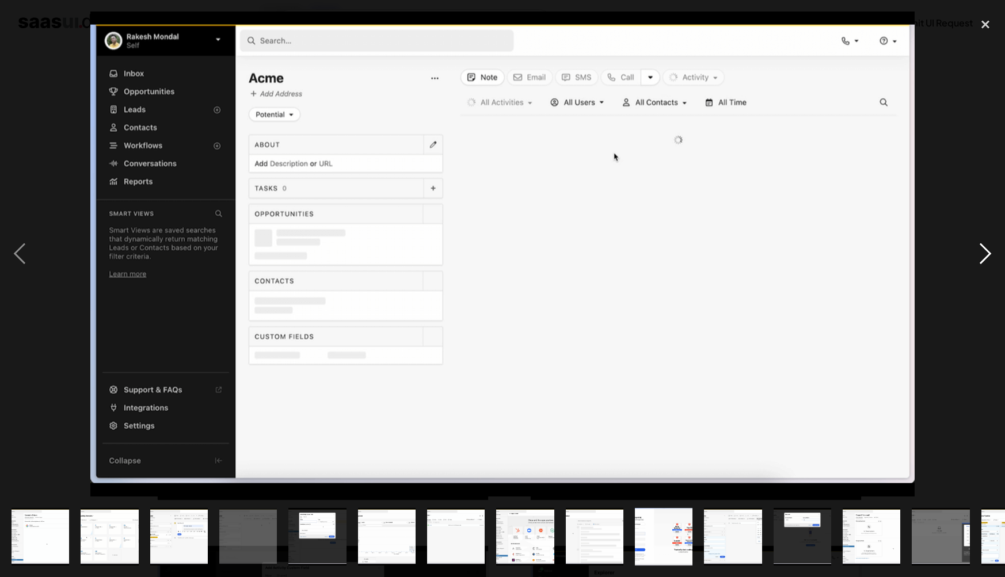
click at [996, 254] on div "next image" at bounding box center [985, 254] width 39 height 485
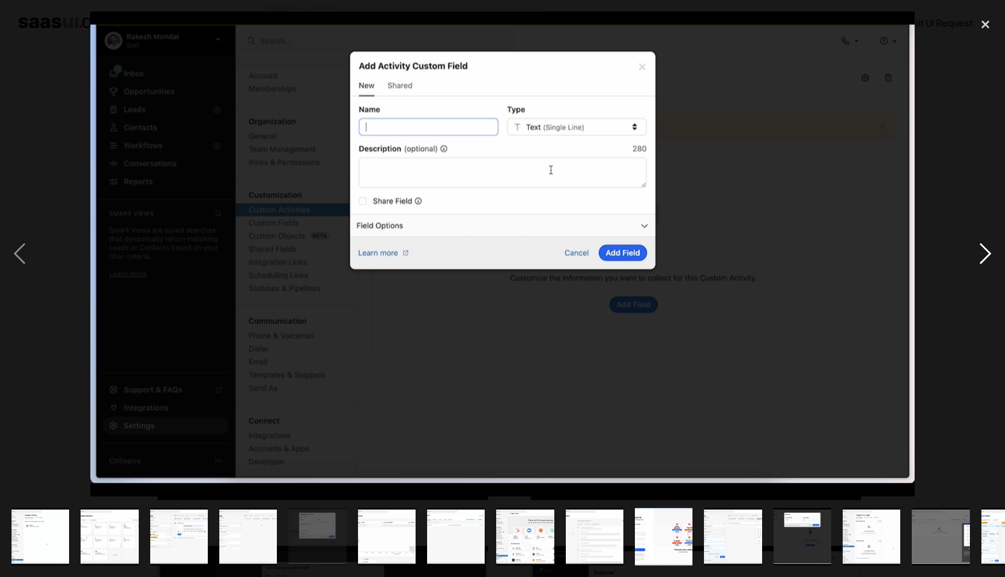
click at [996, 254] on div "next image" at bounding box center [985, 254] width 39 height 485
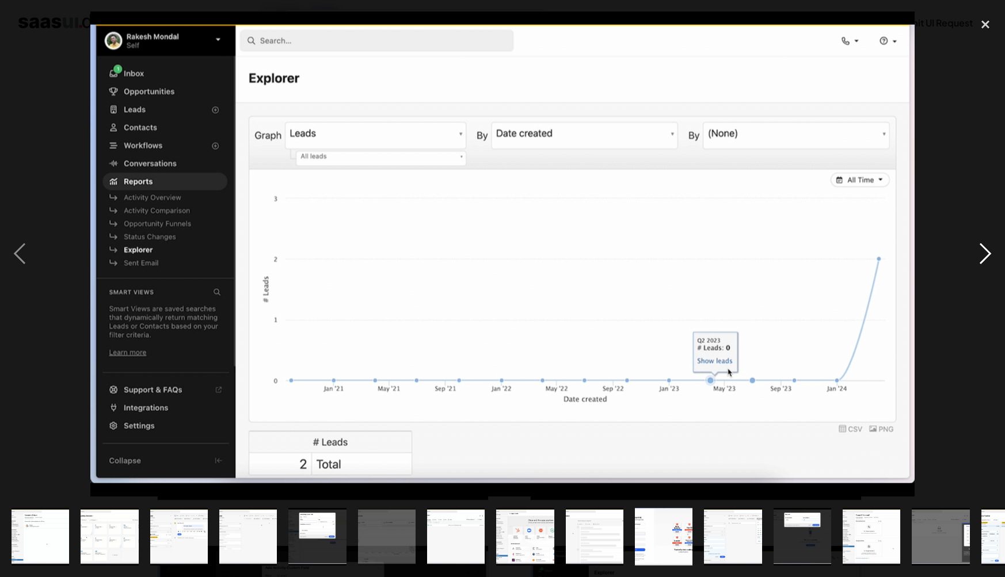
click at [993, 255] on div "next image" at bounding box center [985, 254] width 39 height 485
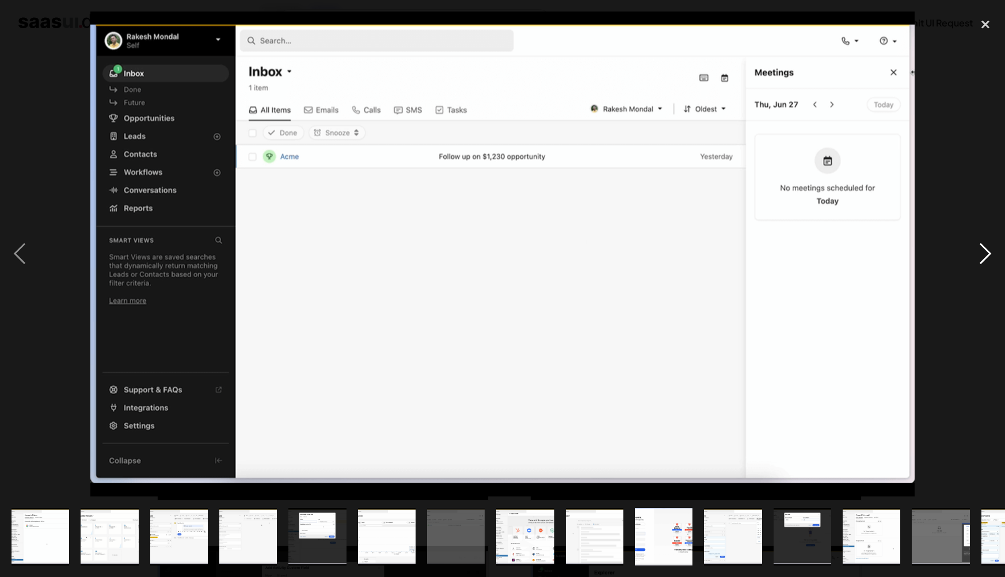
click at [993, 255] on div "next image" at bounding box center [985, 254] width 39 height 485
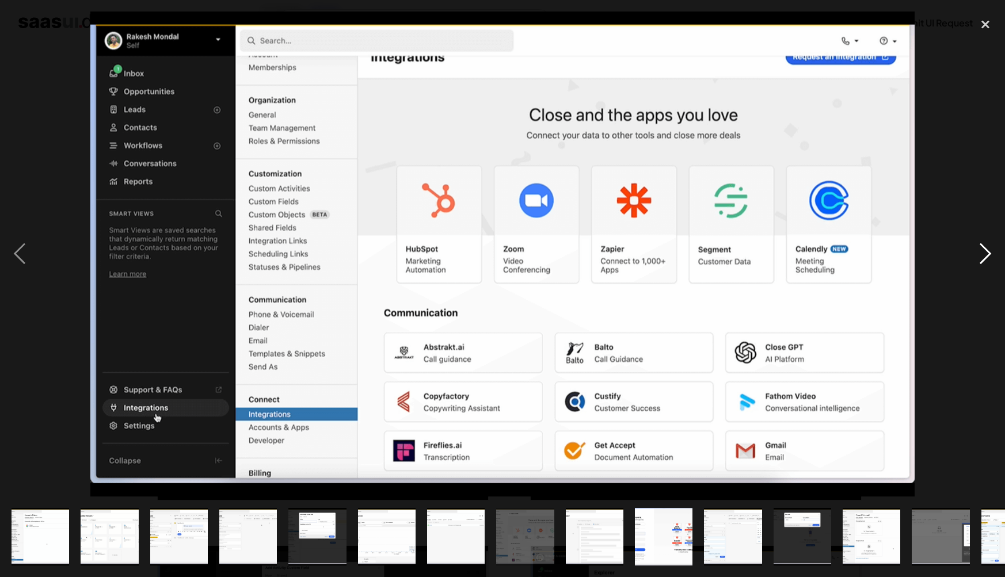
click at [993, 255] on div "next image" at bounding box center [985, 254] width 39 height 485
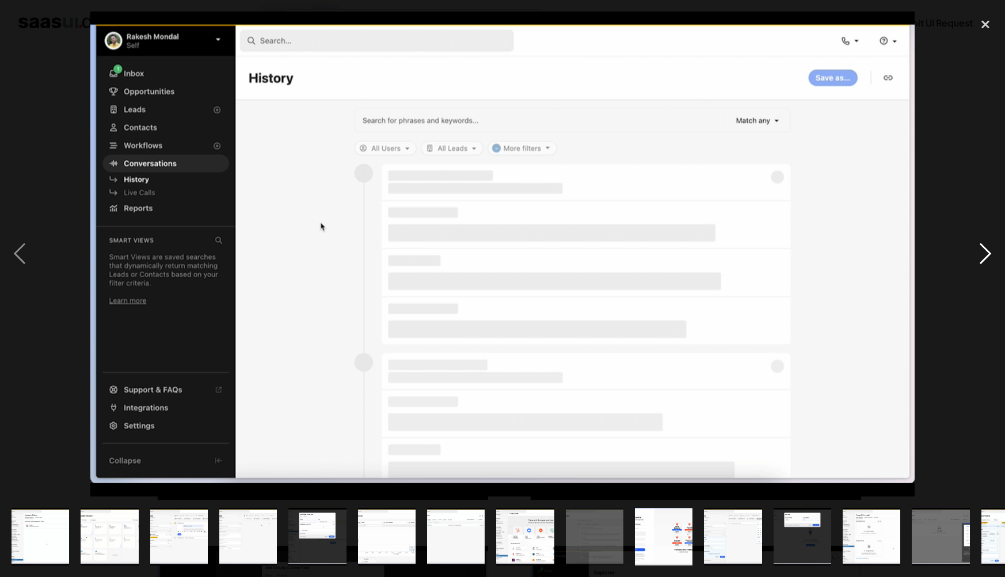
click at [993, 255] on div "next image" at bounding box center [985, 254] width 39 height 485
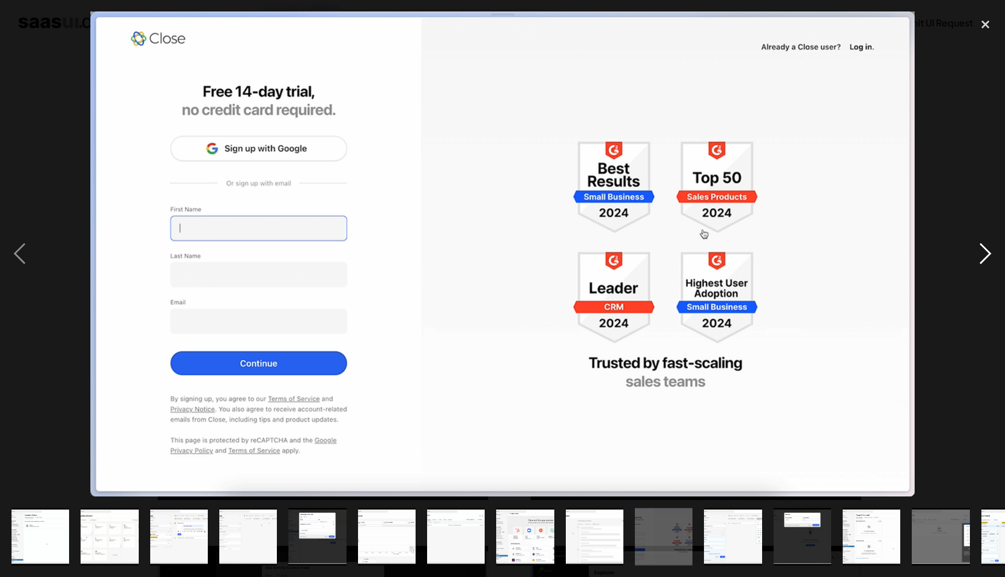
click at [993, 255] on div "next image" at bounding box center [985, 254] width 39 height 485
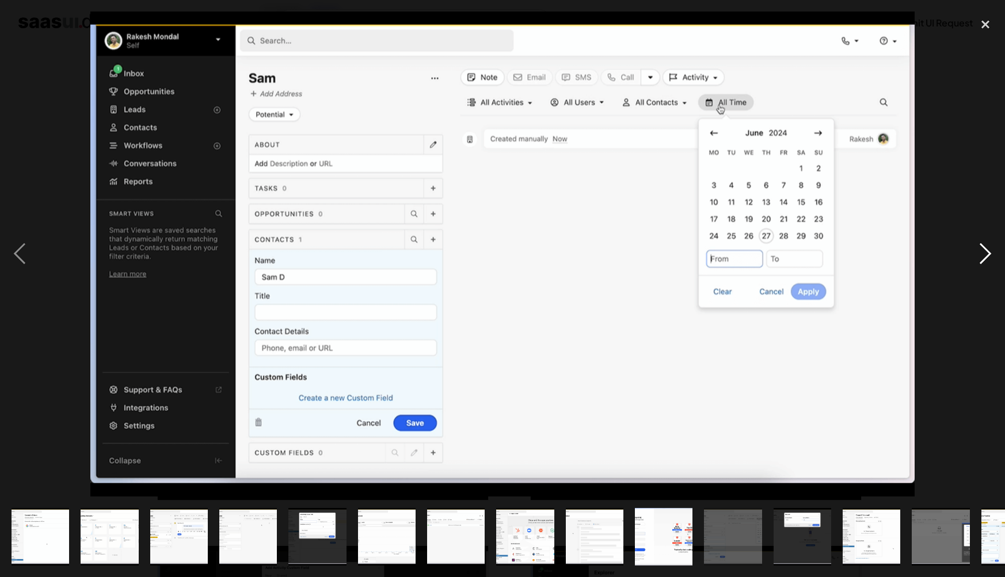
click at [993, 255] on div "next image" at bounding box center [985, 254] width 39 height 485
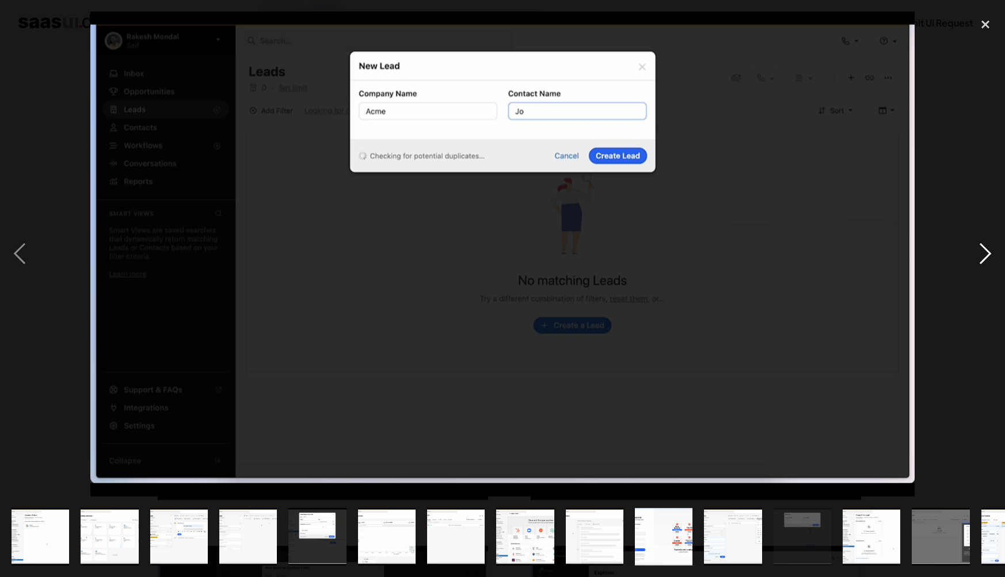
click at [991, 255] on div "next image" at bounding box center [985, 254] width 39 height 485
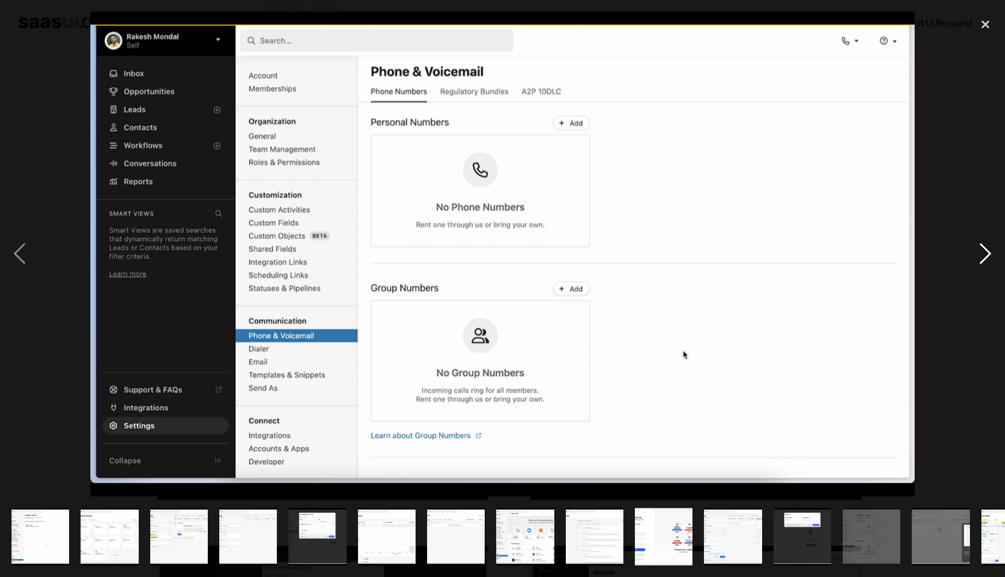
click at [991, 255] on div "next image" at bounding box center [985, 254] width 39 height 485
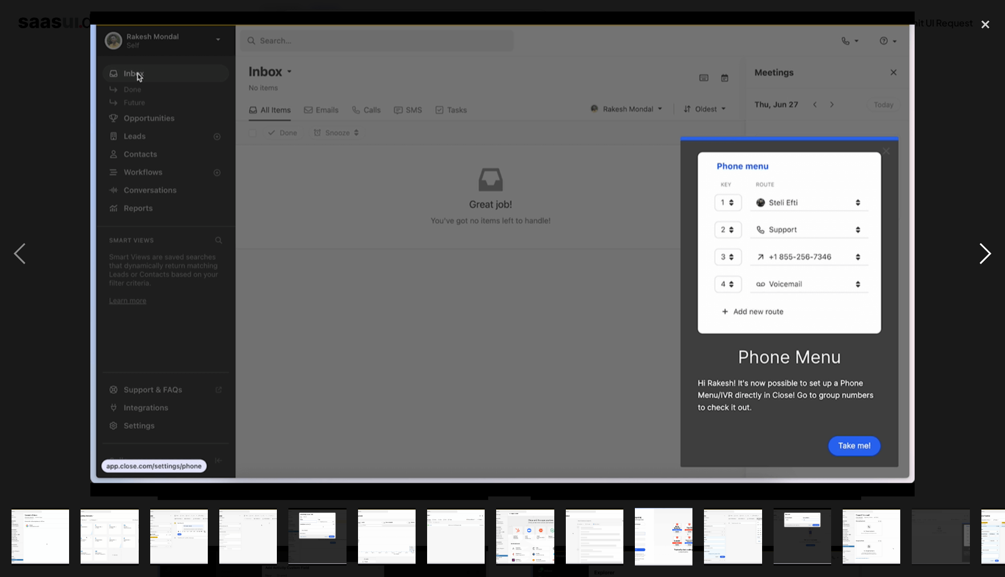
click at [991, 255] on div "next image" at bounding box center [985, 254] width 39 height 485
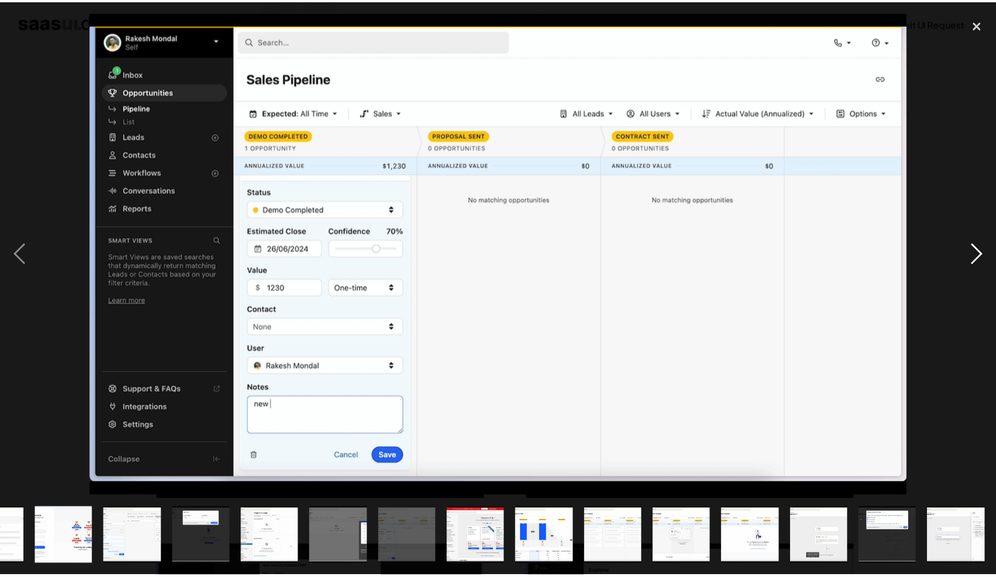
scroll to position [0, 600]
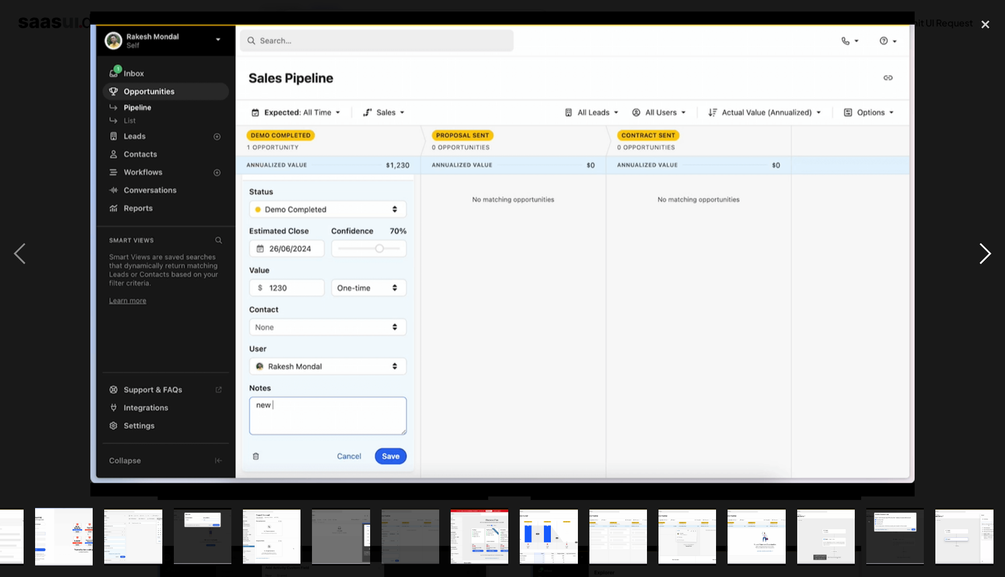
click at [989, 255] on div "next image" at bounding box center [985, 254] width 39 height 485
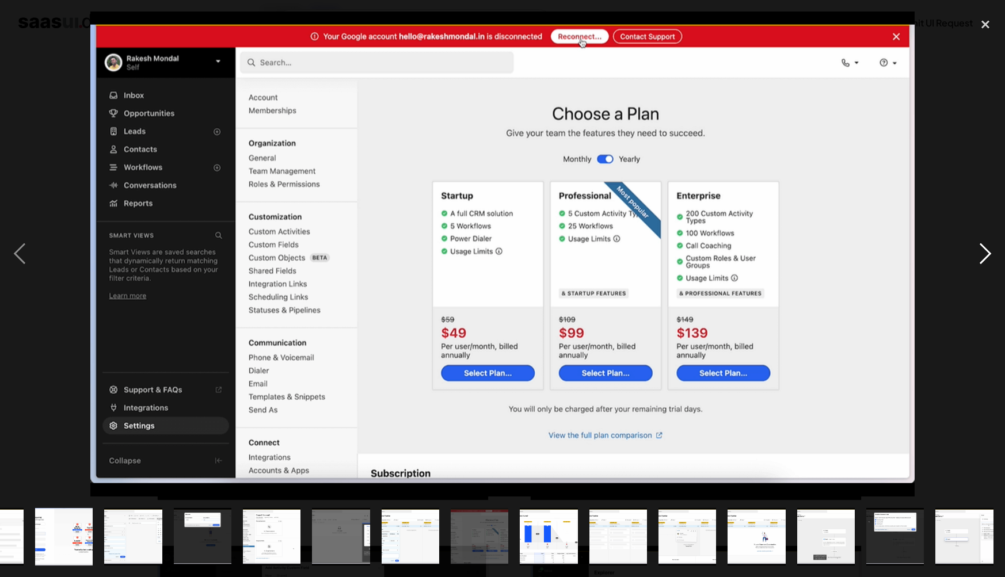
click at [988, 255] on div "next image" at bounding box center [985, 254] width 39 height 485
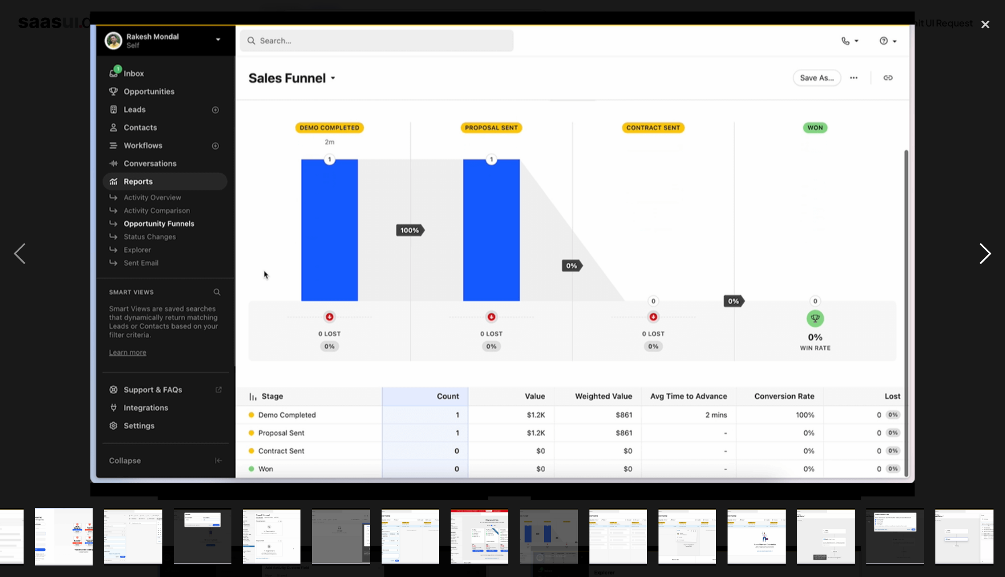
click at [988, 255] on div "next image" at bounding box center [985, 254] width 39 height 485
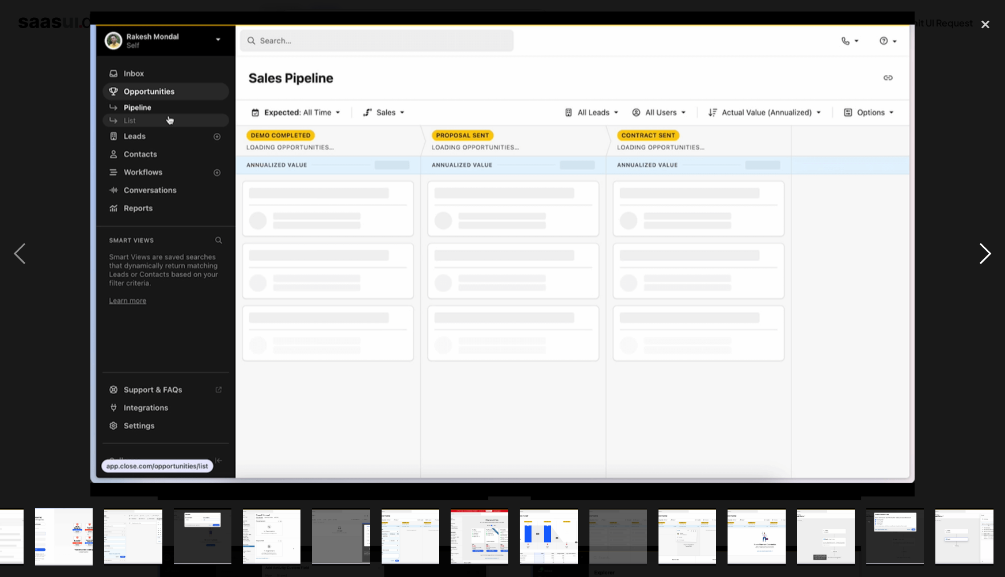
click at [988, 255] on div "next image" at bounding box center [985, 254] width 39 height 485
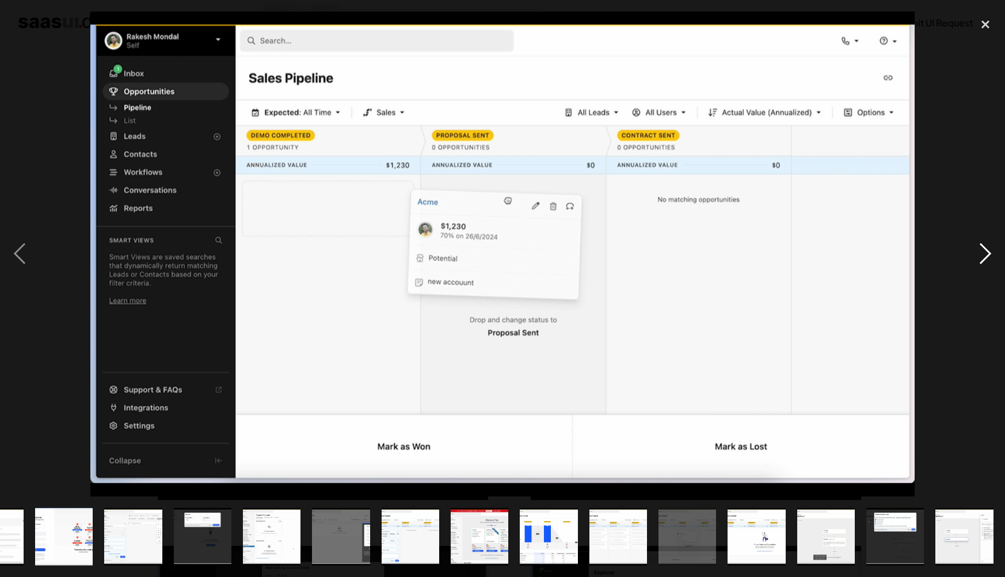
click at [988, 255] on div "next image" at bounding box center [985, 254] width 39 height 485
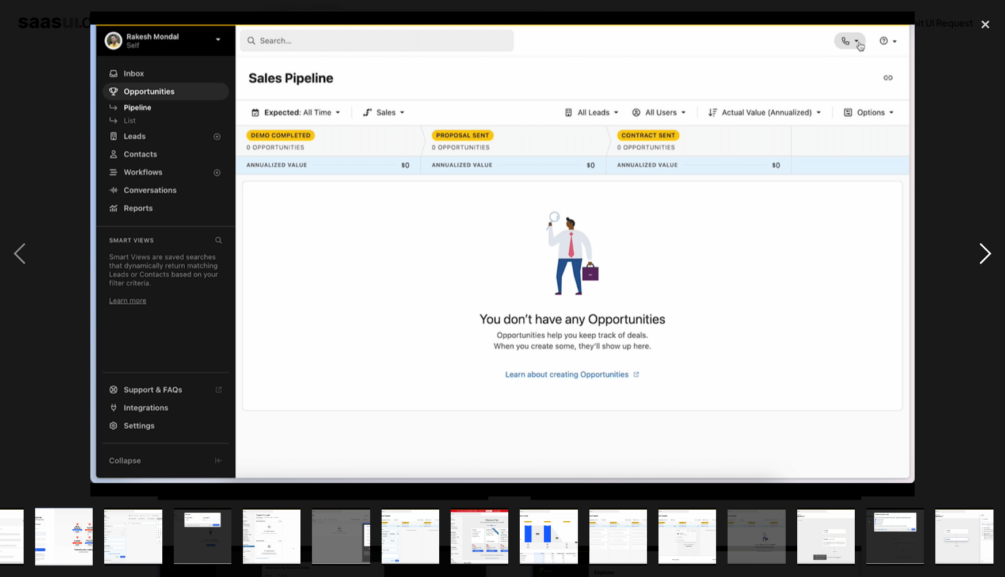
click at [988, 255] on div "next image" at bounding box center [985, 254] width 39 height 485
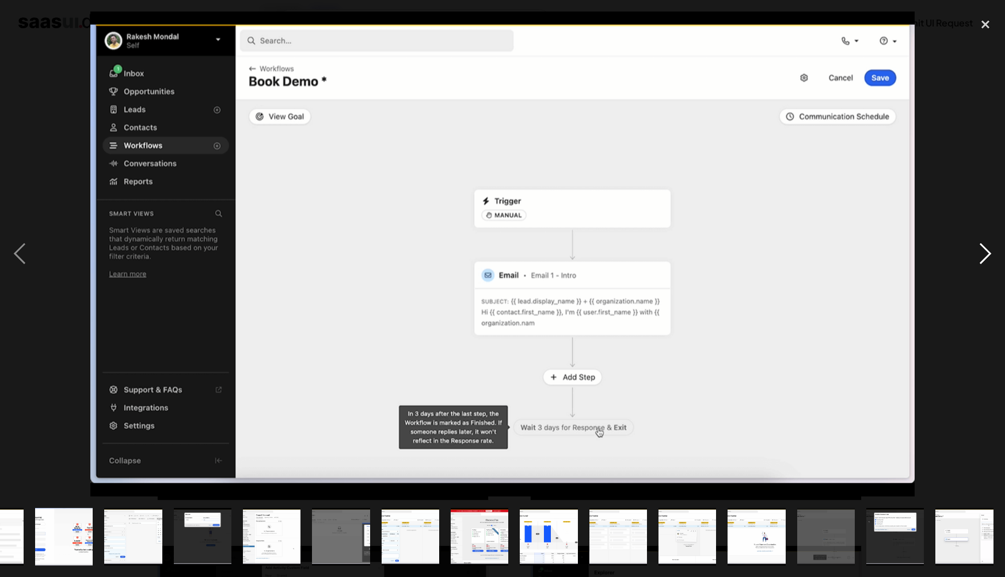
click at [988, 255] on div "next image" at bounding box center [985, 254] width 39 height 485
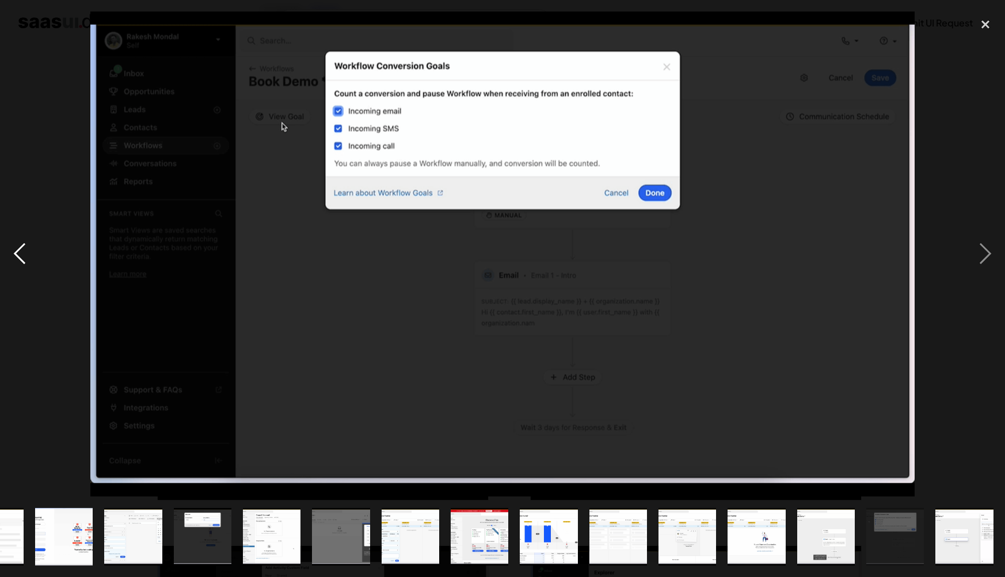
click at [12, 242] on div "previous image" at bounding box center [19, 254] width 39 height 485
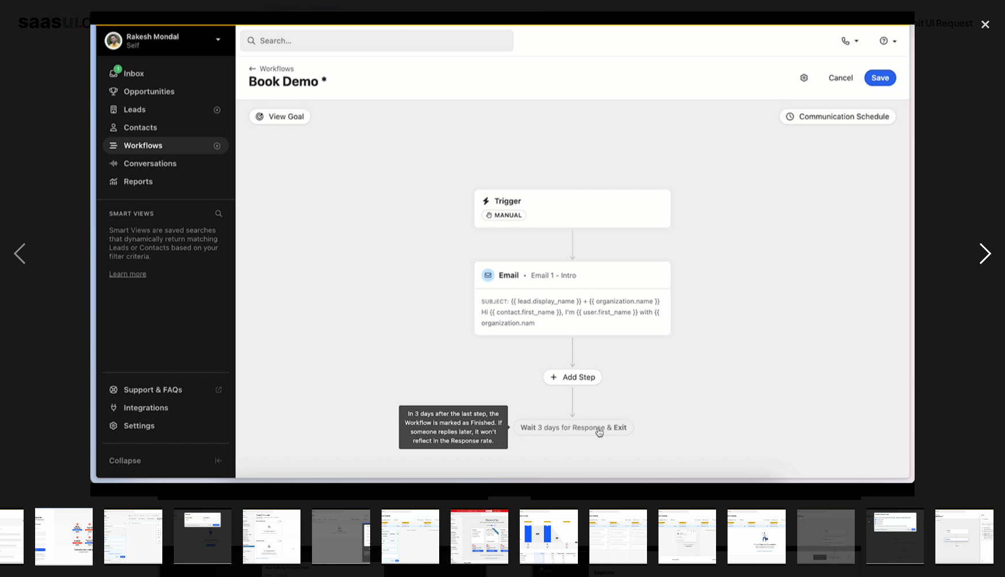
click at [970, 247] on div "next image" at bounding box center [985, 254] width 39 height 485
click at [972, 246] on div "next image" at bounding box center [985, 254] width 39 height 485
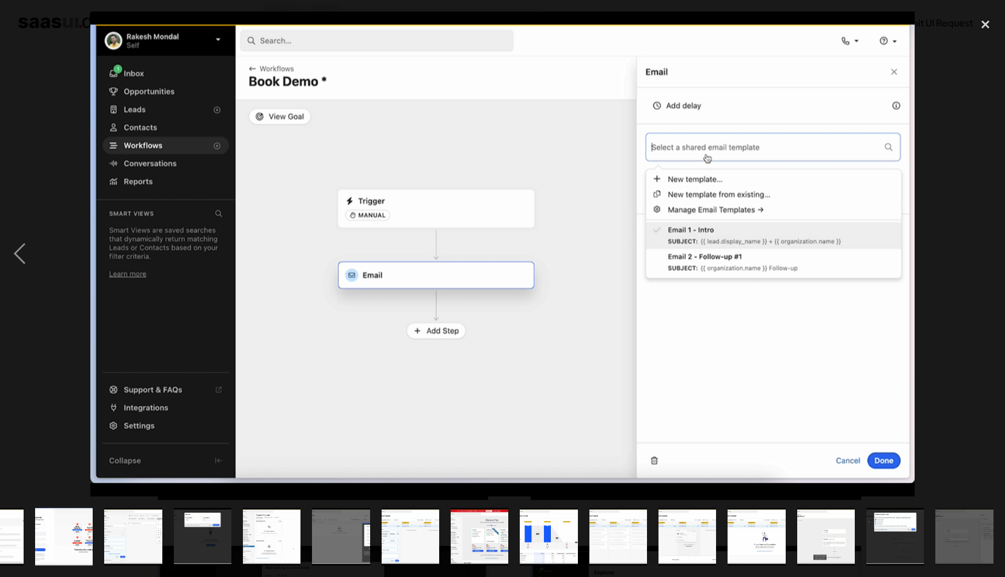
click at [973, 245] on div "next image" at bounding box center [985, 254] width 39 height 485
click at [961, 275] on div at bounding box center [502, 254] width 1005 height 485
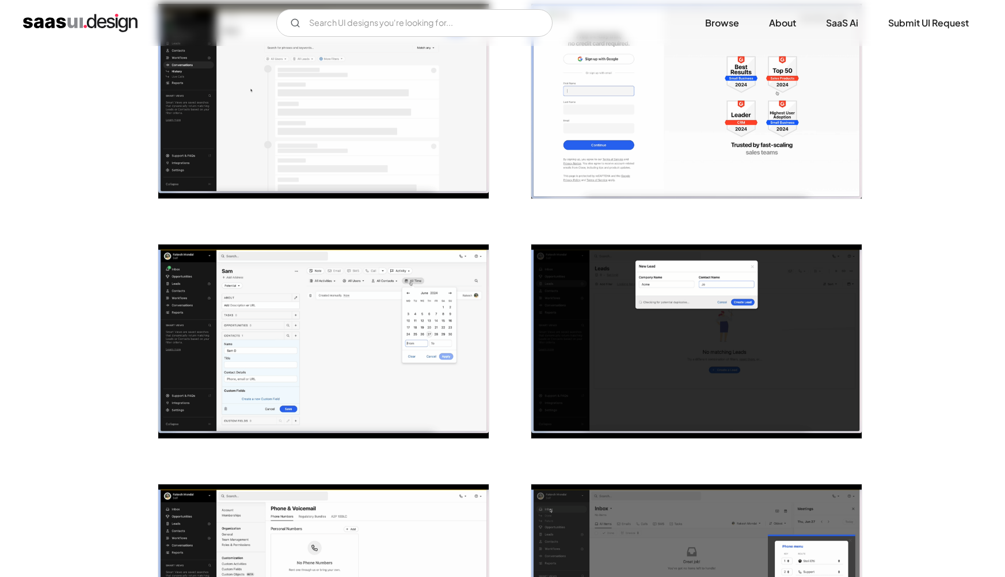
scroll to position [1234, 0]
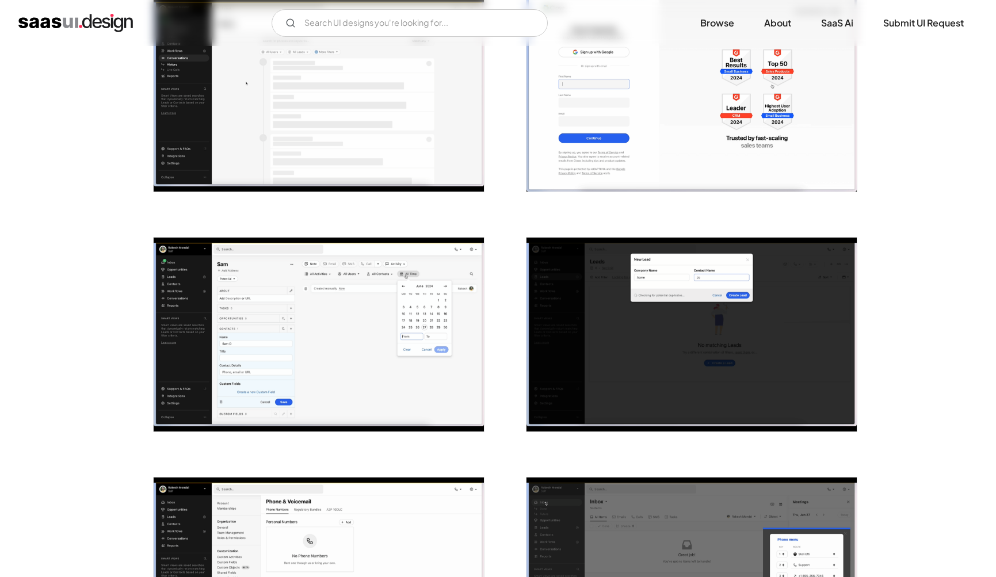
click at [368, 139] on img "open lightbox" at bounding box center [319, 94] width 330 height 195
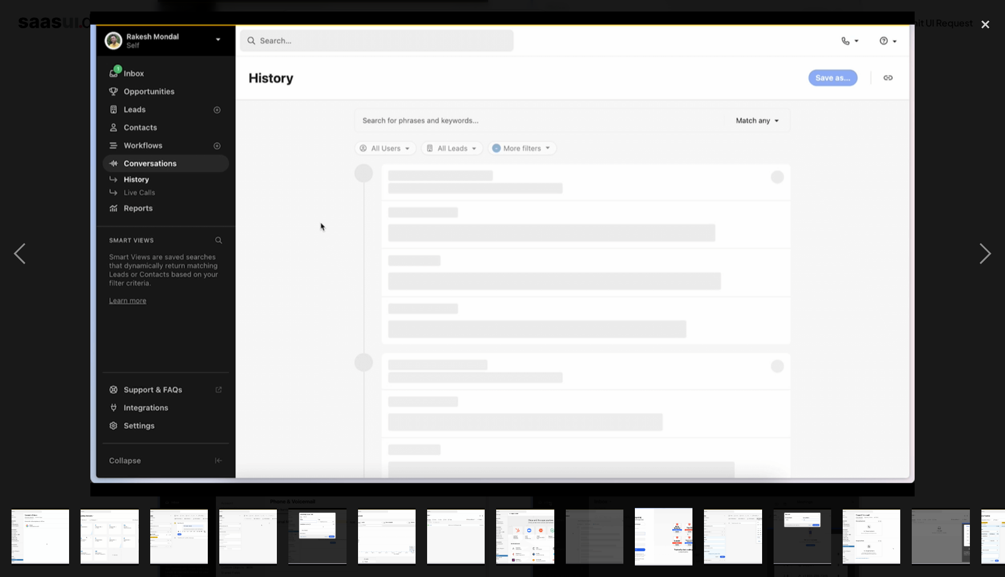
click at [956, 200] on div at bounding box center [502, 254] width 1005 height 485
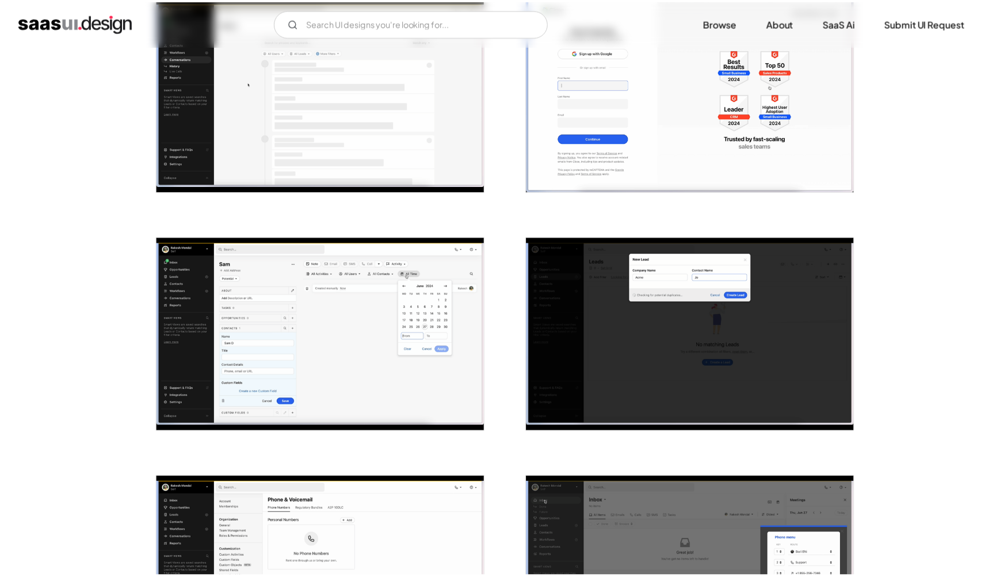
scroll to position [1231, 0]
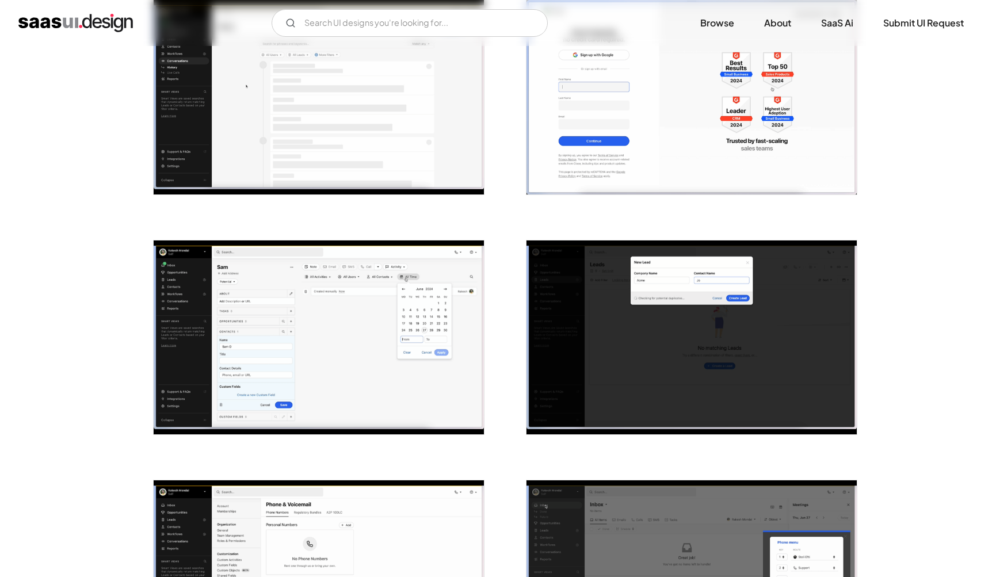
click at [334, 170] on img "open lightbox" at bounding box center [319, 97] width 330 height 195
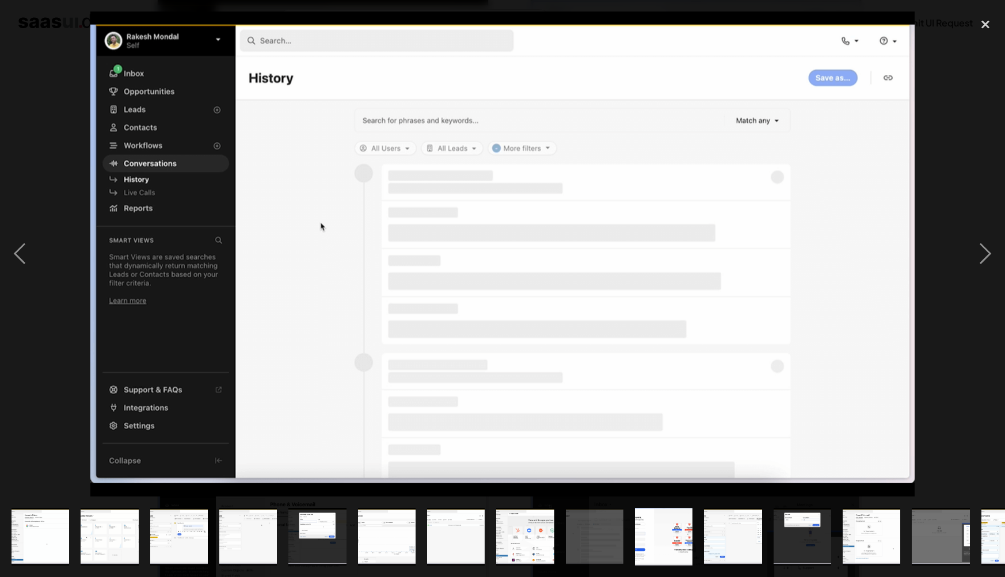
click at [960, 193] on div at bounding box center [502, 254] width 1005 height 485
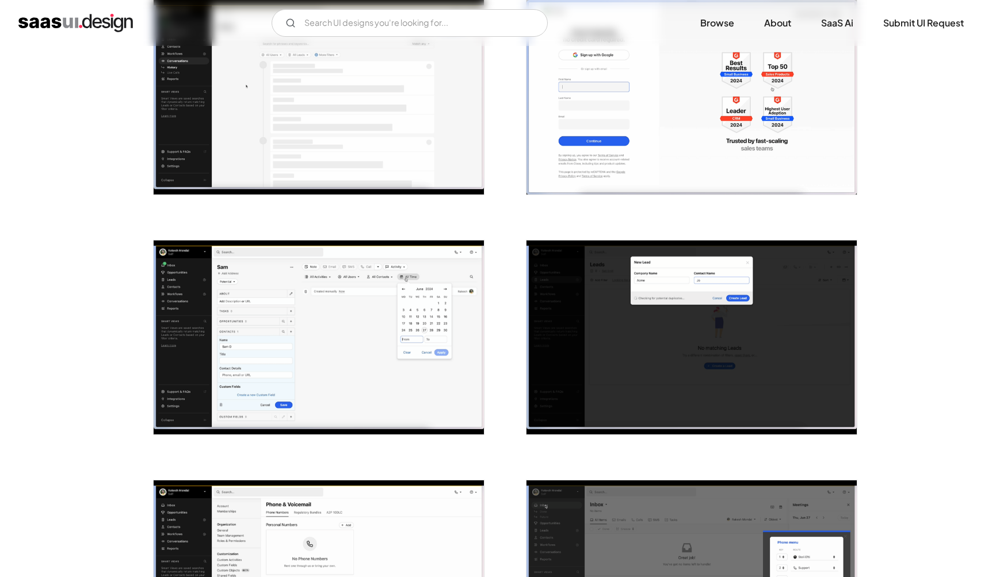
click at [312, 142] on img "open lightbox" at bounding box center [319, 97] width 330 height 195
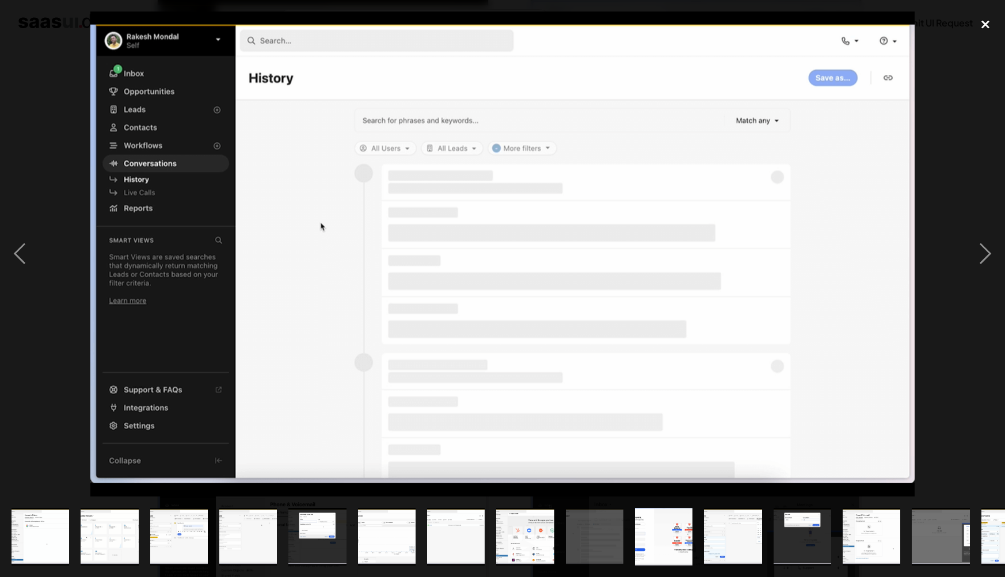
click at [981, 26] on div "close lightbox" at bounding box center [985, 24] width 39 height 25
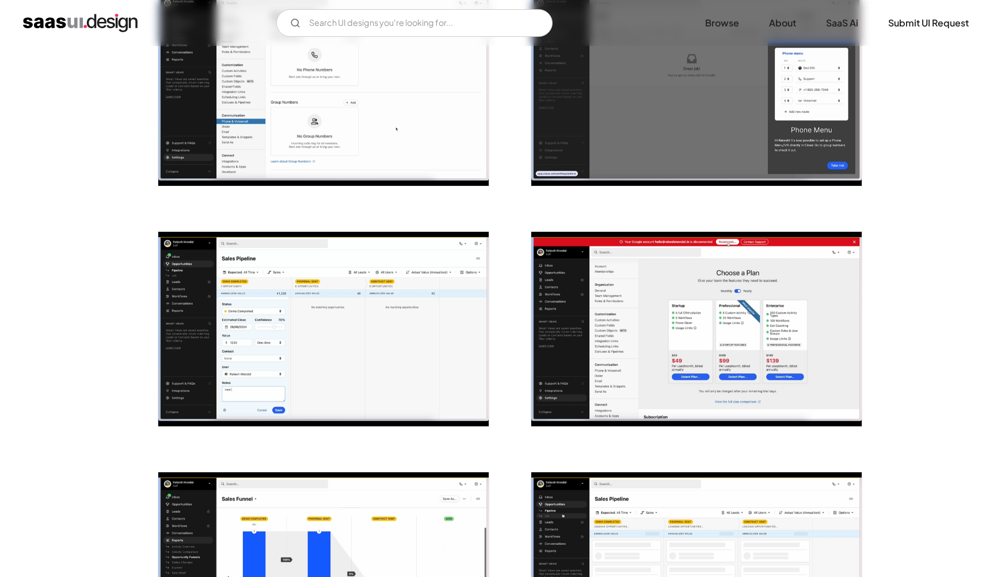
scroll to position [1724, 0]
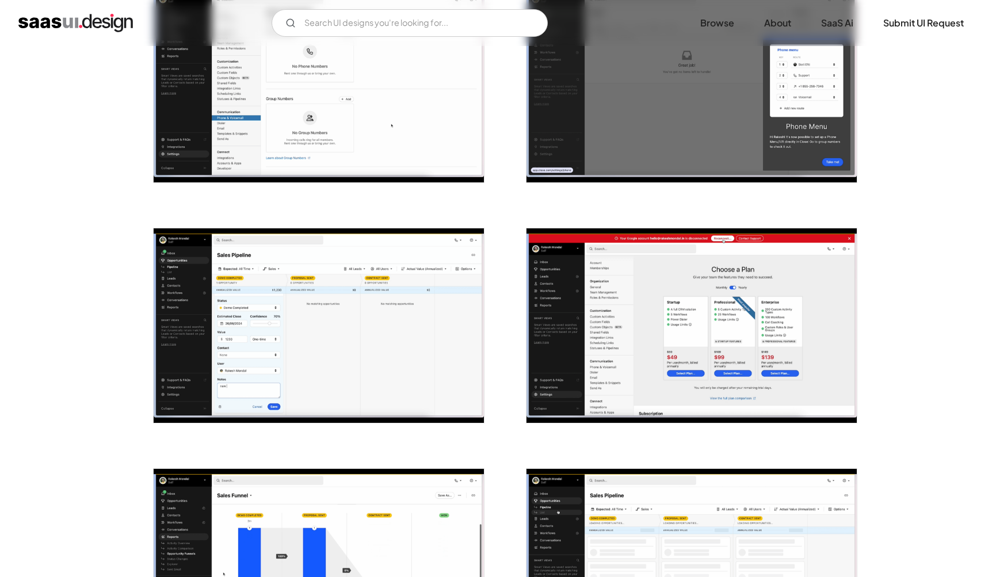
click at [374, 291] on img "open lightbox" at bounding box center [319, 325] width 330 height 195
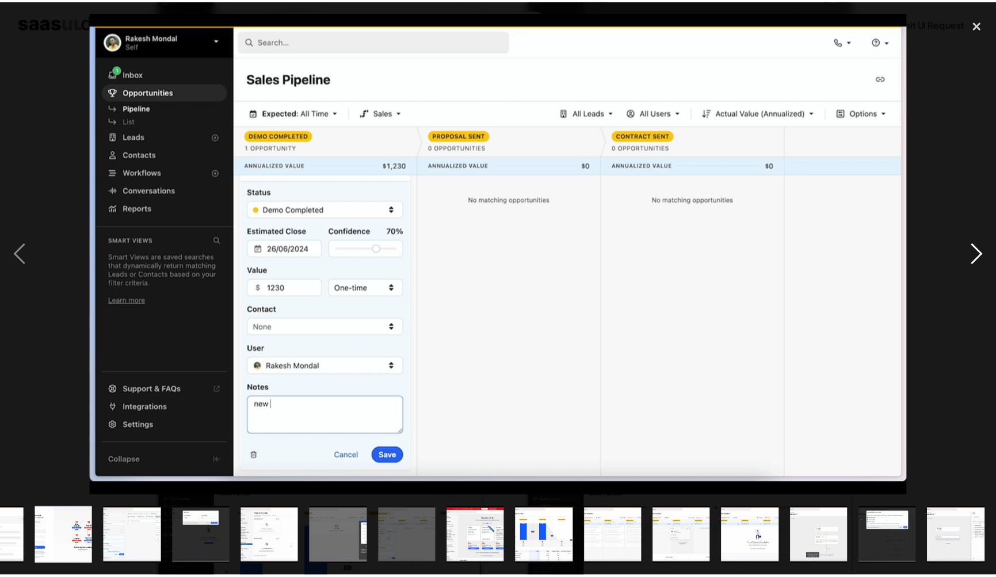
scroll to position [0, 600]
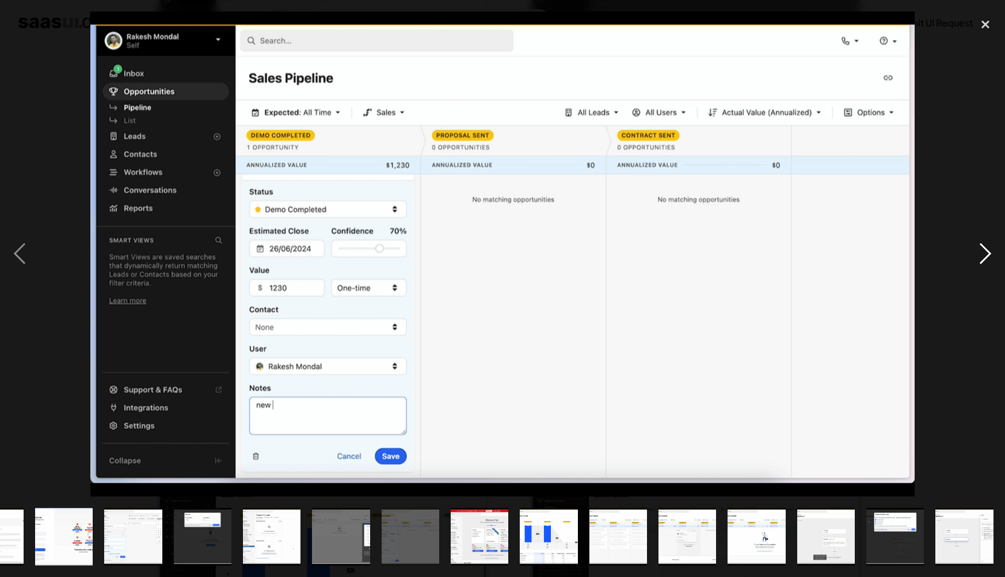
click at [970, 355] on div "next image" at bounding box center [985, 254] width 39 height 485
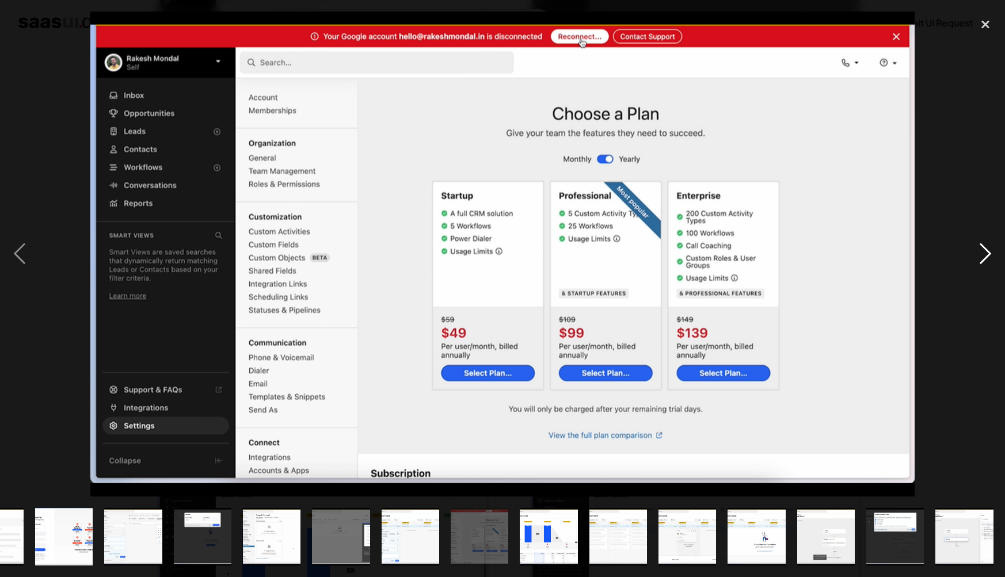
click at [970, 355] on div "next image" at bounding box center [985, 254] width 39 height 485
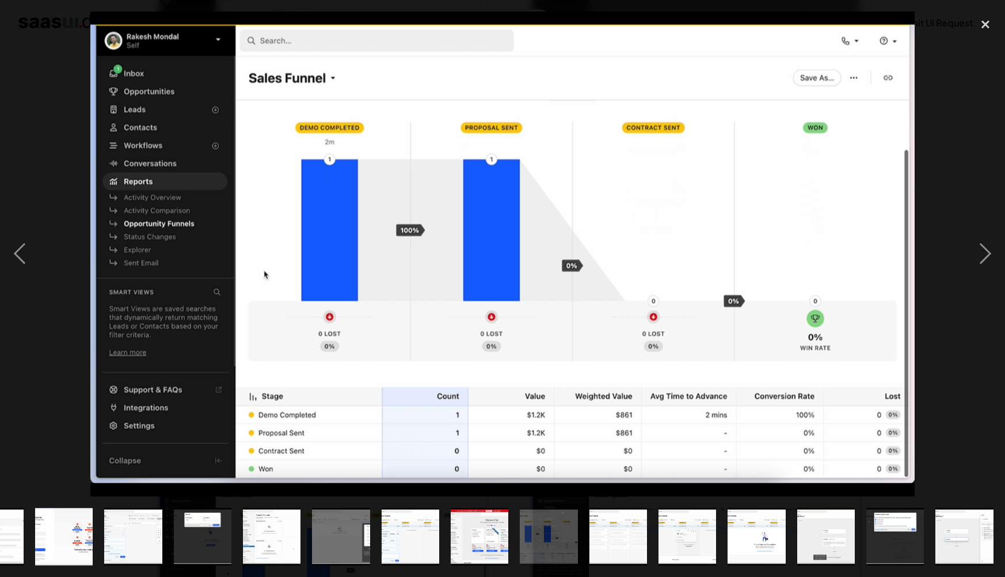
click at [948, 359] on div at bounding box center [502, 254] width 1005 height 485
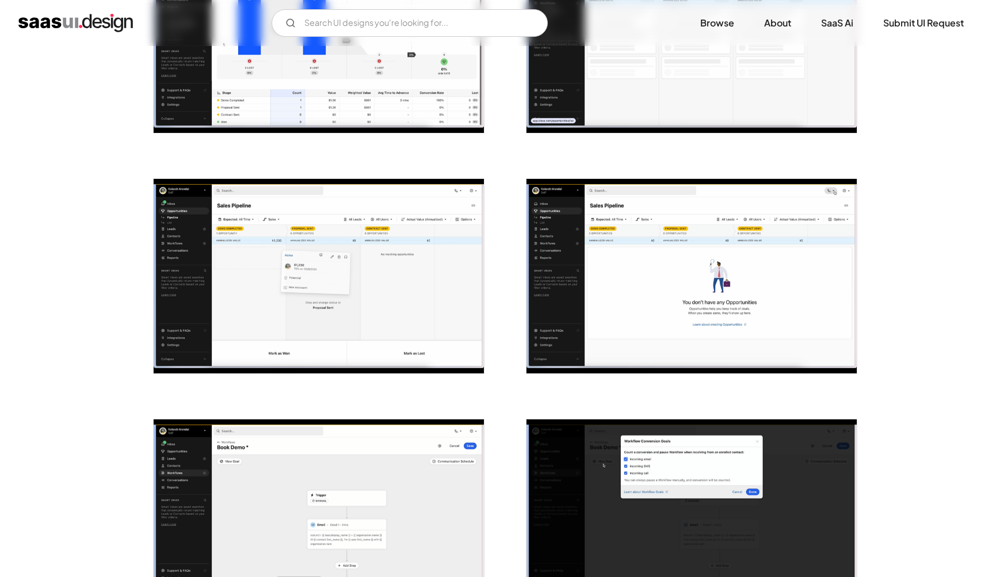
scroll to position [2256, 0]
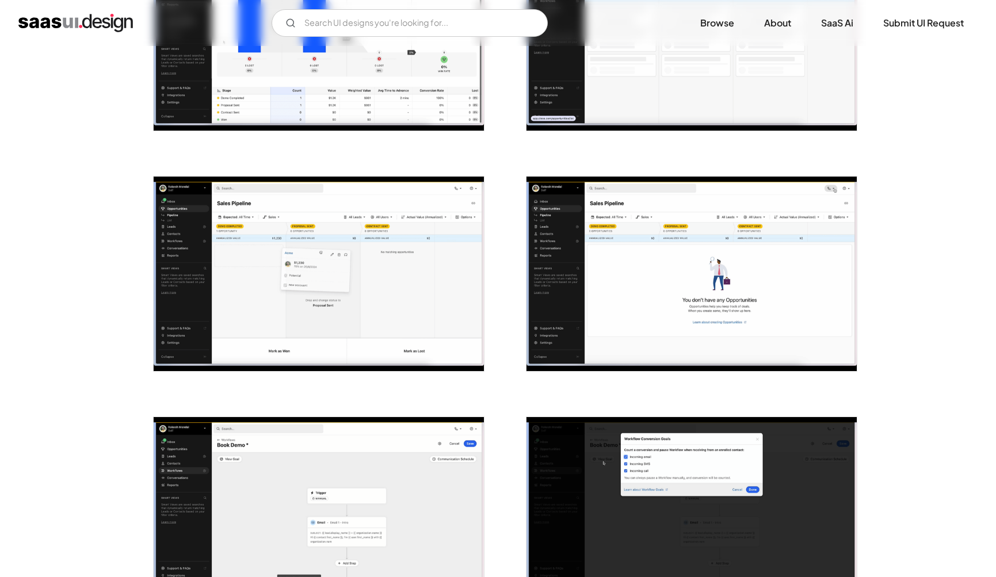
click at [757, 360] on img "open lightbox" at bounding box center [692, 274] width 330 height 195
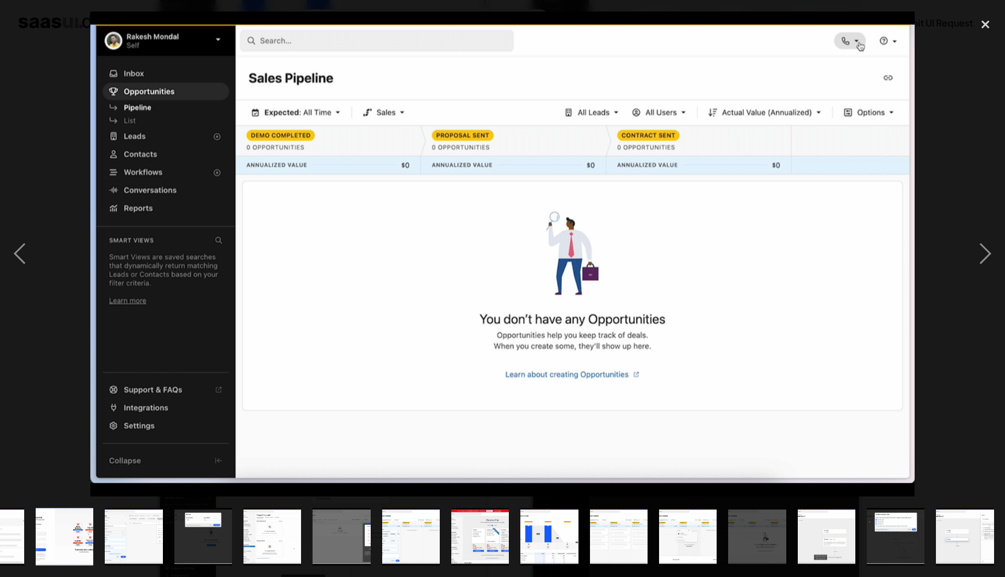
scroll to position [0, 600]
click at [967, 414] on div "next image" at bounding box center [985, 254] width 39 height 485
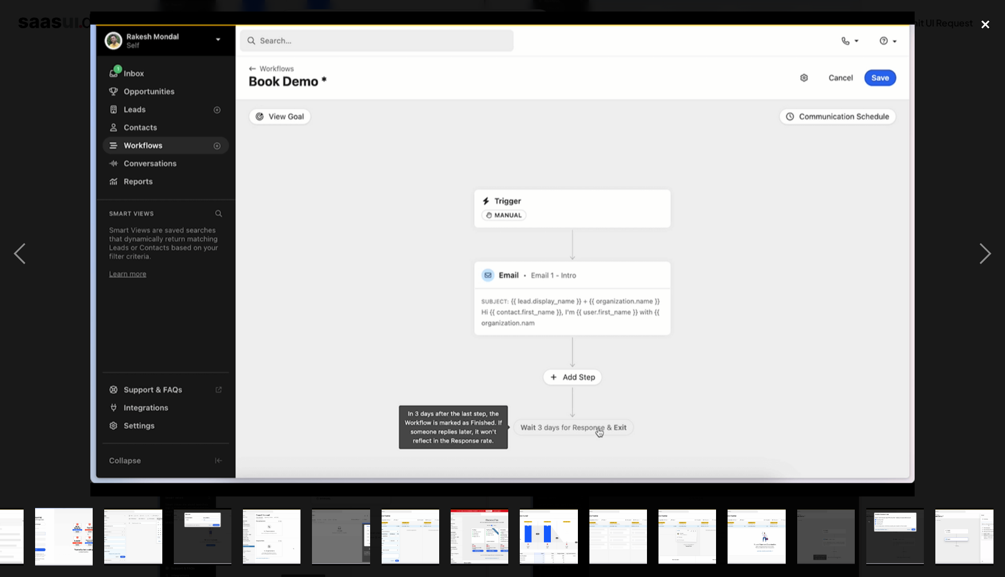
click at [979, 18] on div "close lightbox" at bounding box center [985, 24] width 39 height 25
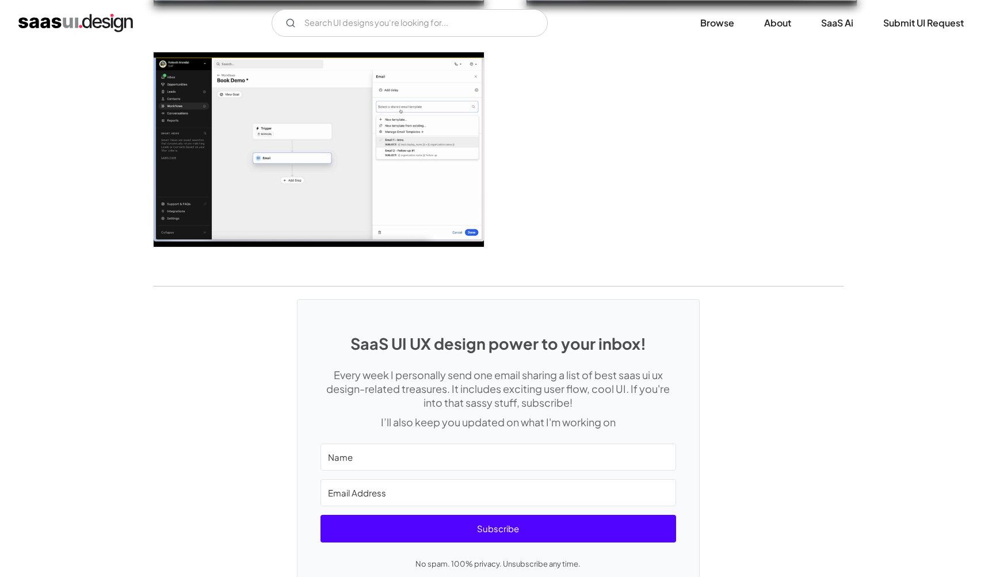
scroll to position [2948, 0]
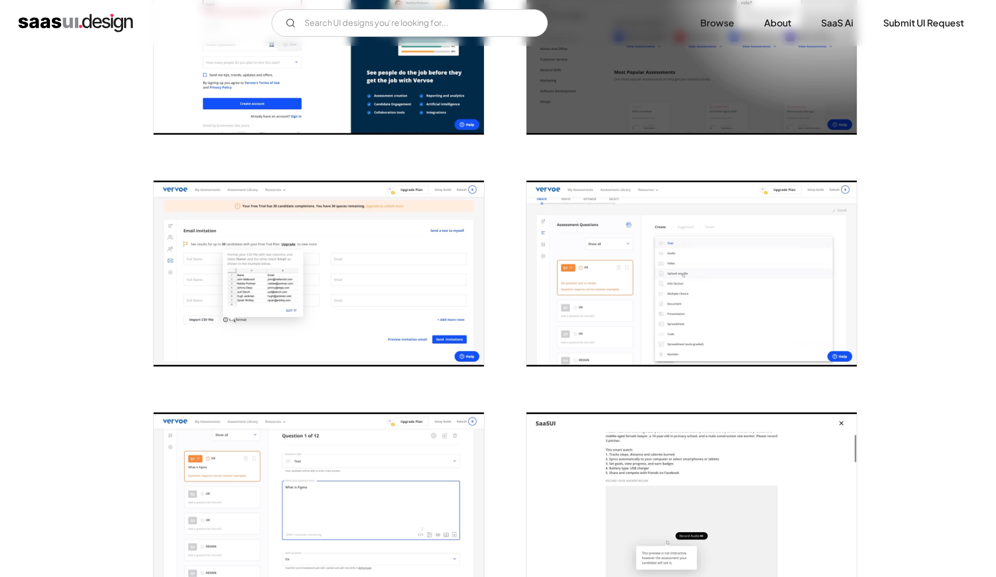
scroll to position [323, 0]
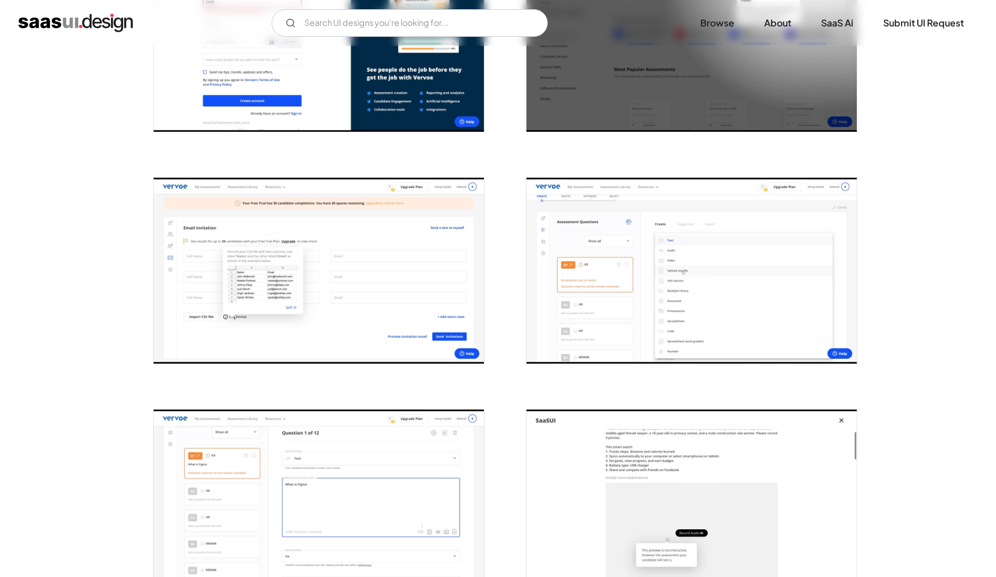
click at [821, 332] on img "open lightbox" at bounding box center [692, 271] width 330 height 186
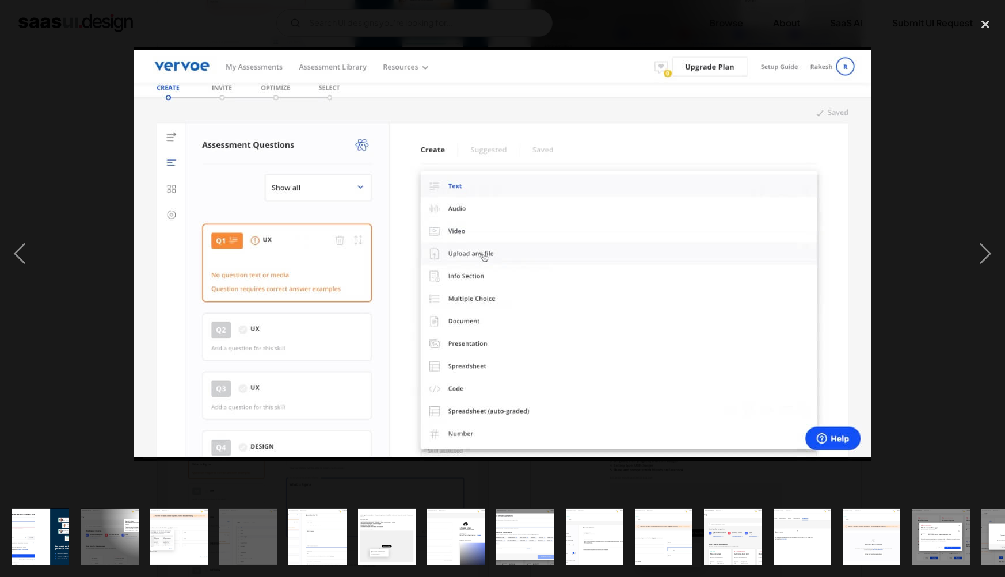
click at [929, 349] on div at bounding box center [502, 254] width 1005 height 485
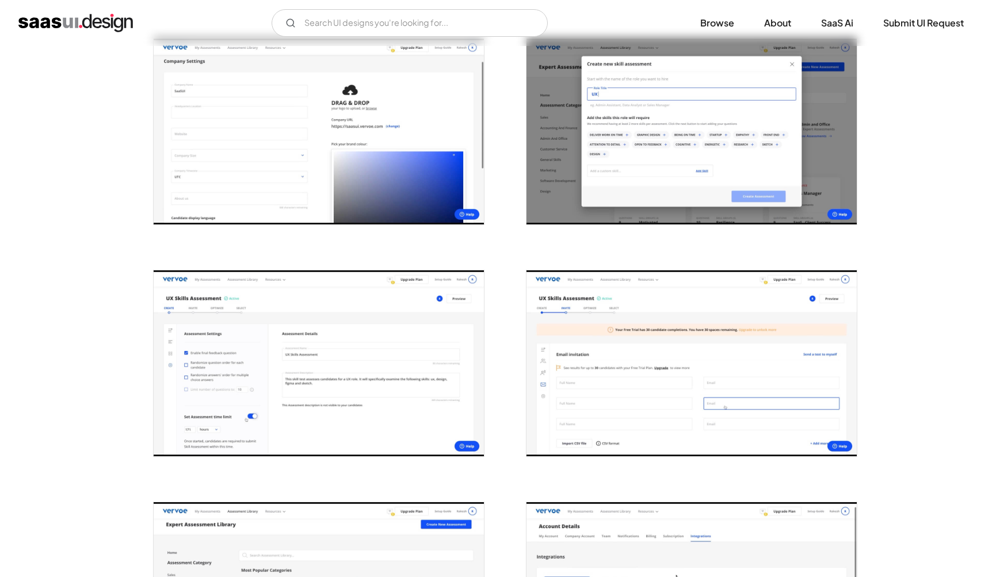
scroll to position [910, 0]
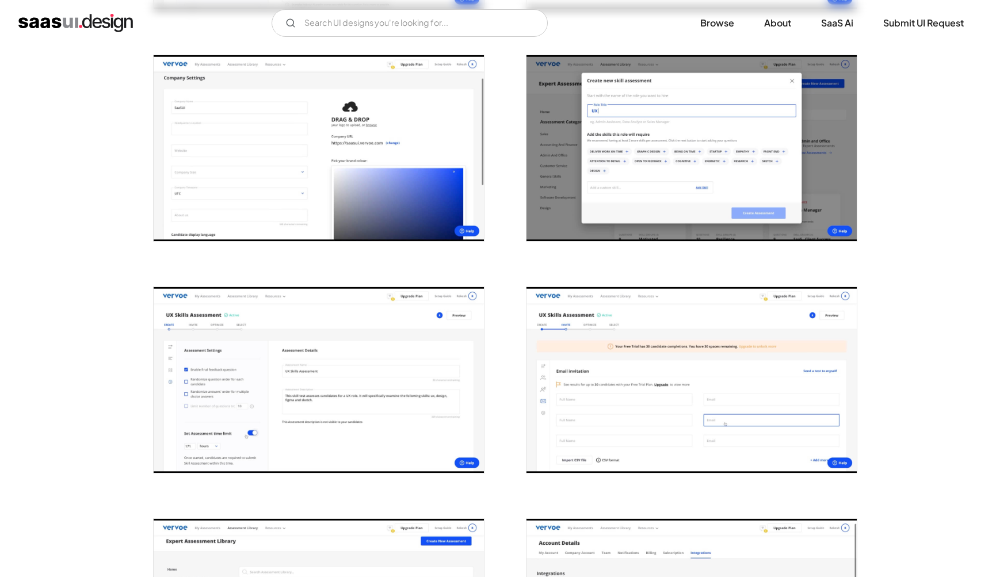
click at [634, 175] on img "open lightbox" at bounding box center [692, 148] width 330 height 186
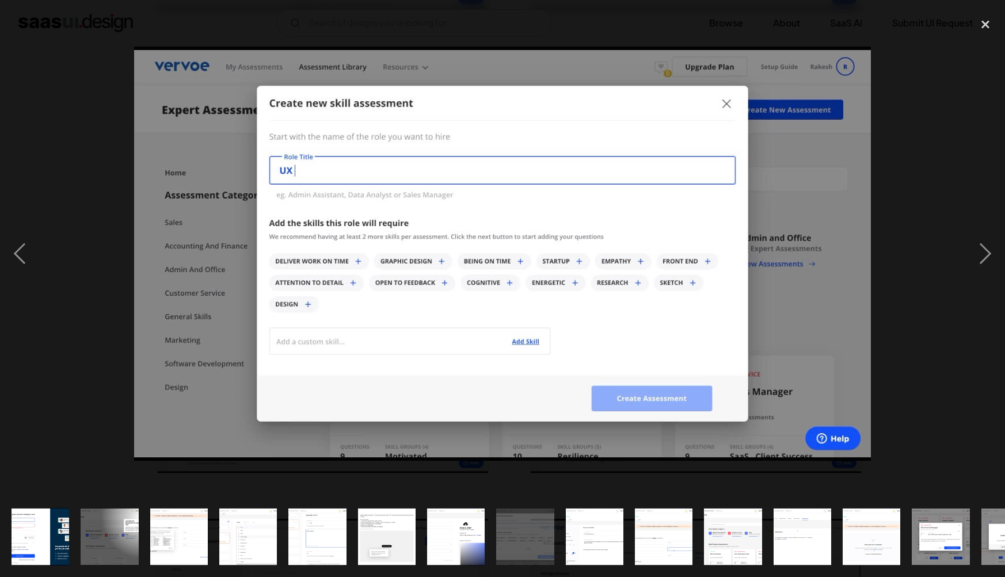
click at [886, 325] on div at bounding box center [502, 254] width 1005 height 485
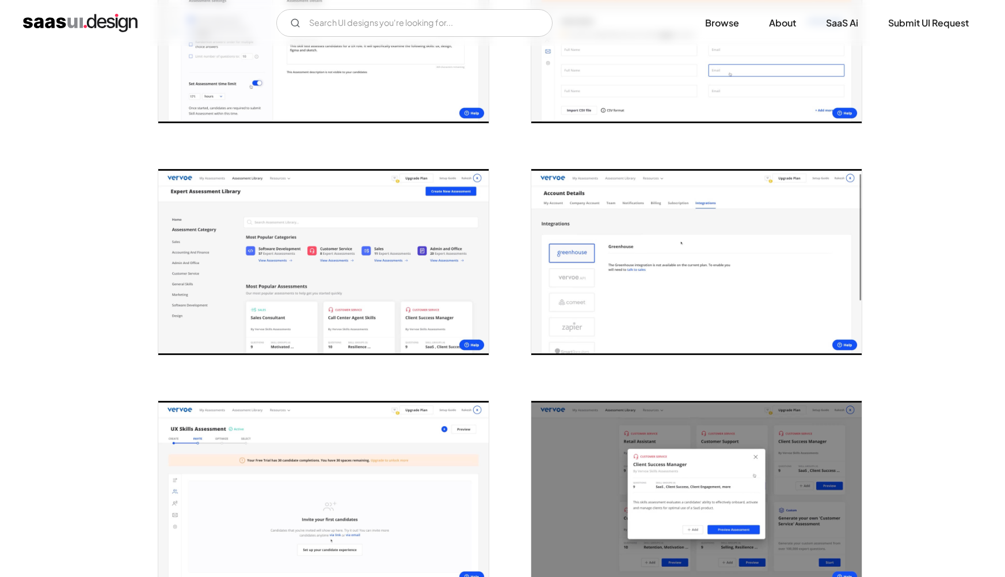
scroll to position [1304, 0]
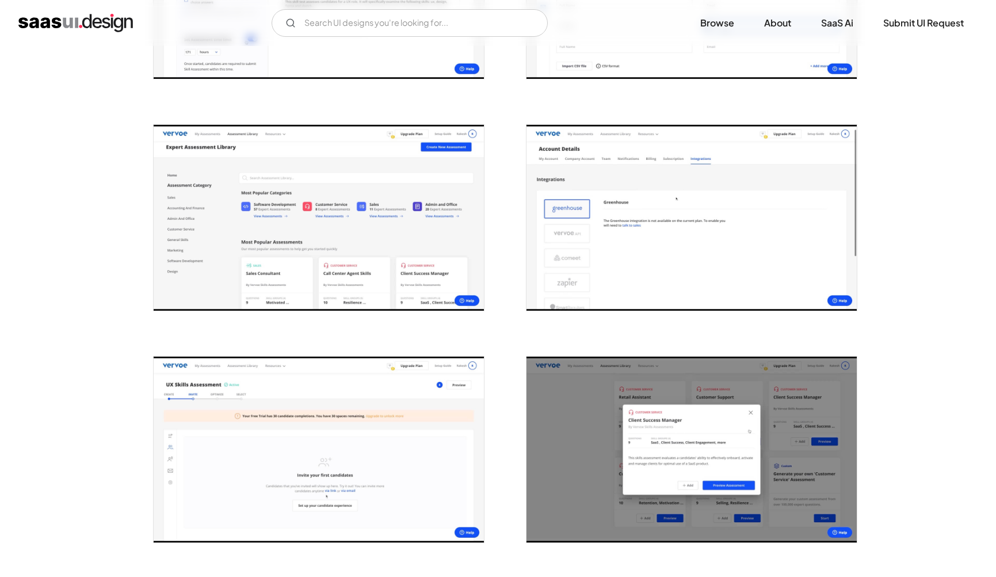
click at [604, 218] on img "open lightbox" at bounding box center [692, 218] width 330 height 186
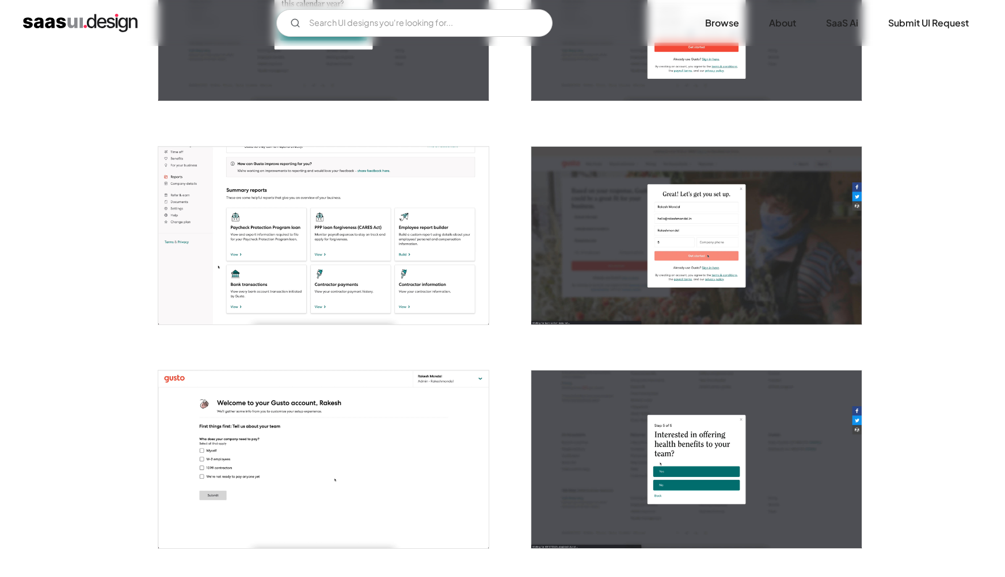
scroll to position [351, 0]
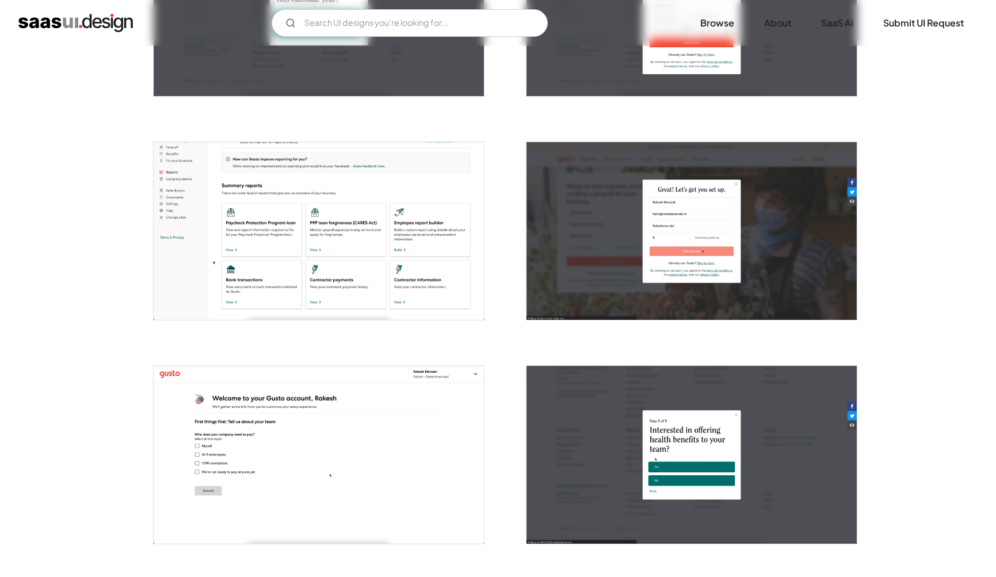
click at [432, 288] on img "open lightbox" at bounding box center [319, 231] width 330 height 178
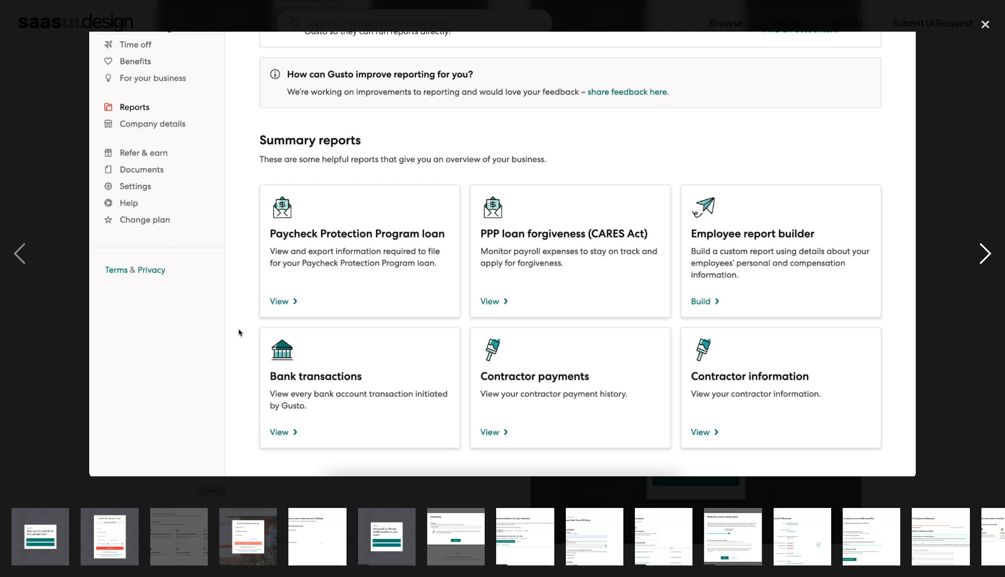
click at [996, 185] on div "next image" at bounding box center [985, 254] width 39 height 485
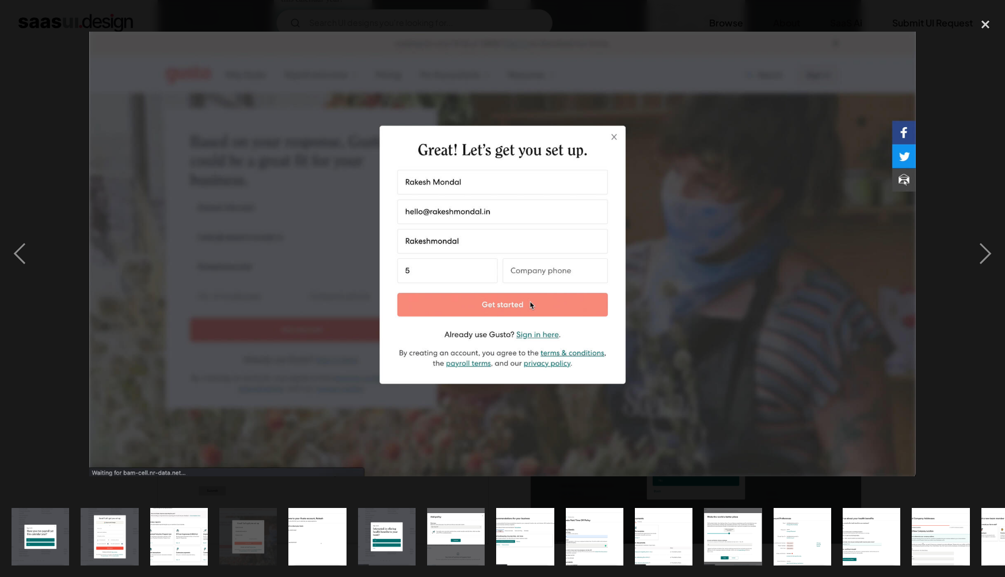
click at [960, 425] on div at bounding box center [502, 254] width 1005 height 485
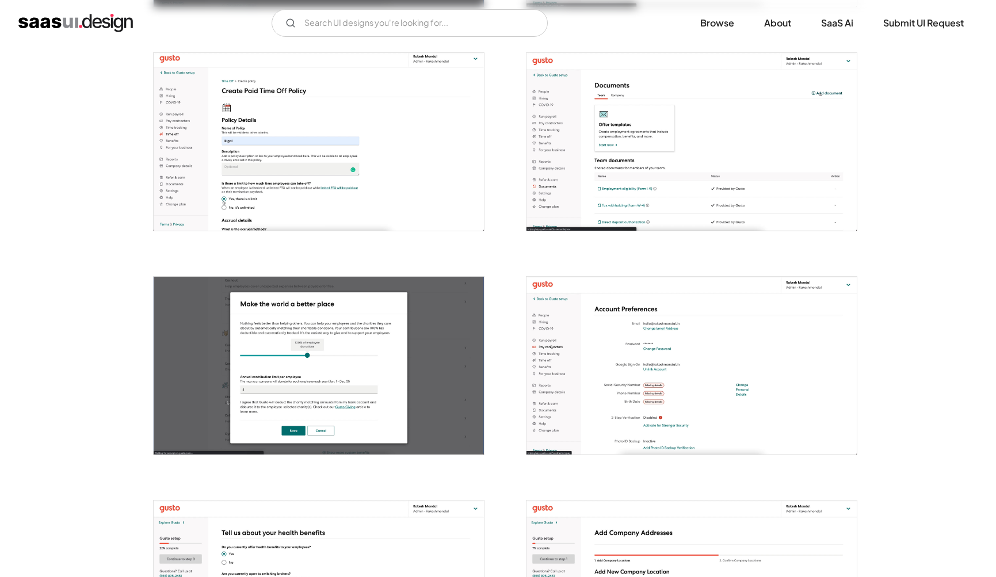
scroll to position [1118, 0]
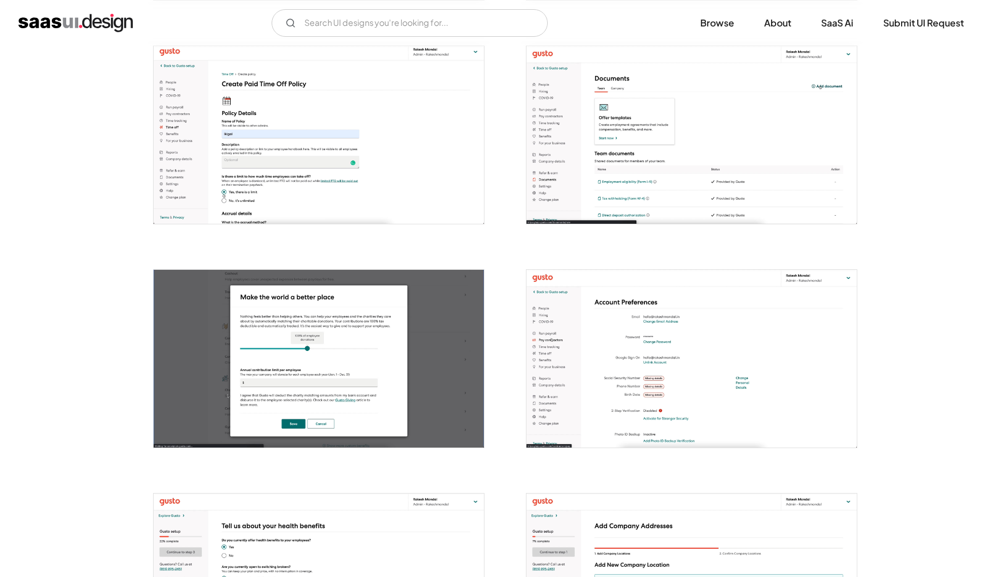
click at [706, 214] on img "open lightbox" at bounding box center [692, 135] width 330 height 178
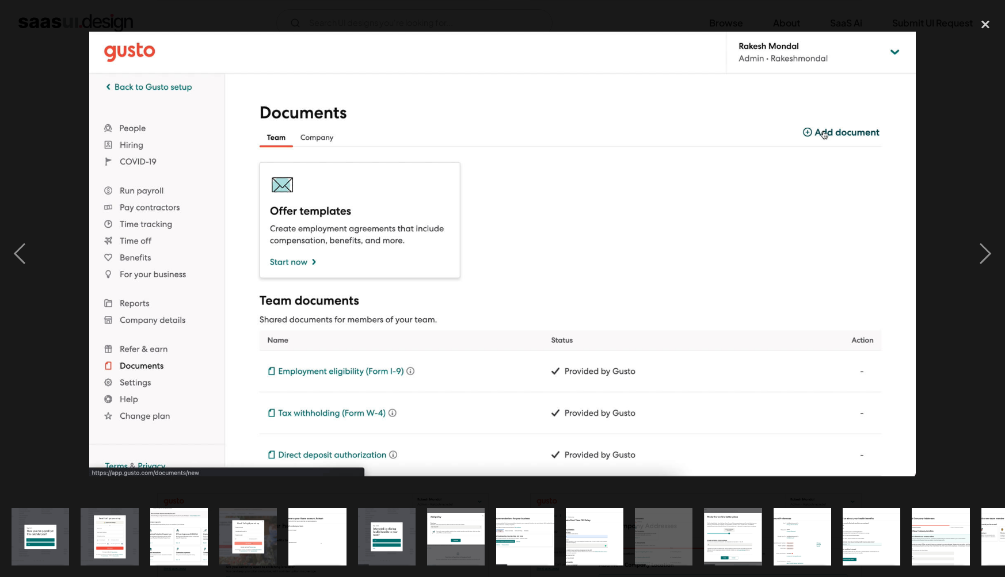
click at [958, 355] on div at bounding box center [502, 254] width 1005 height 485
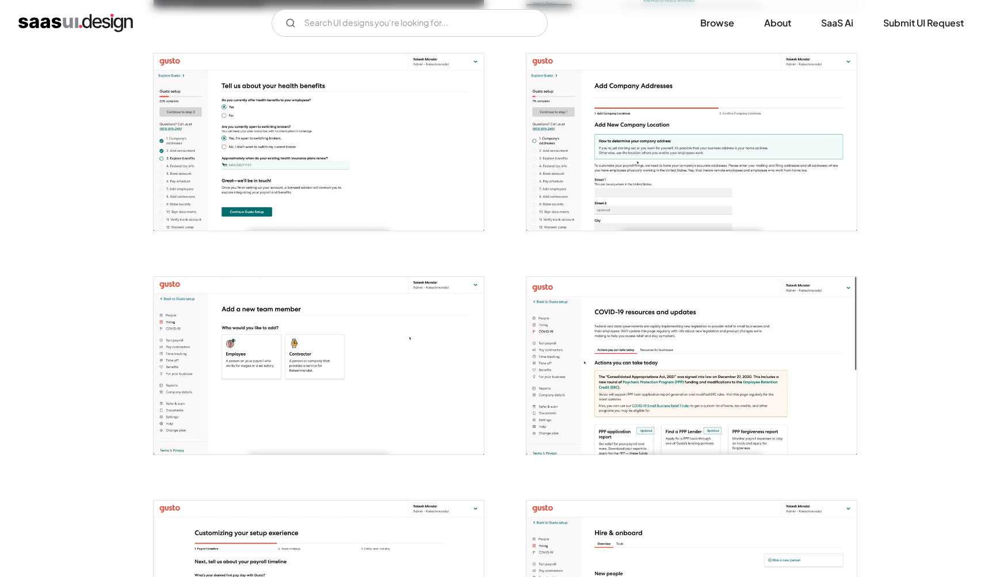
scroll to position [1564, 0]
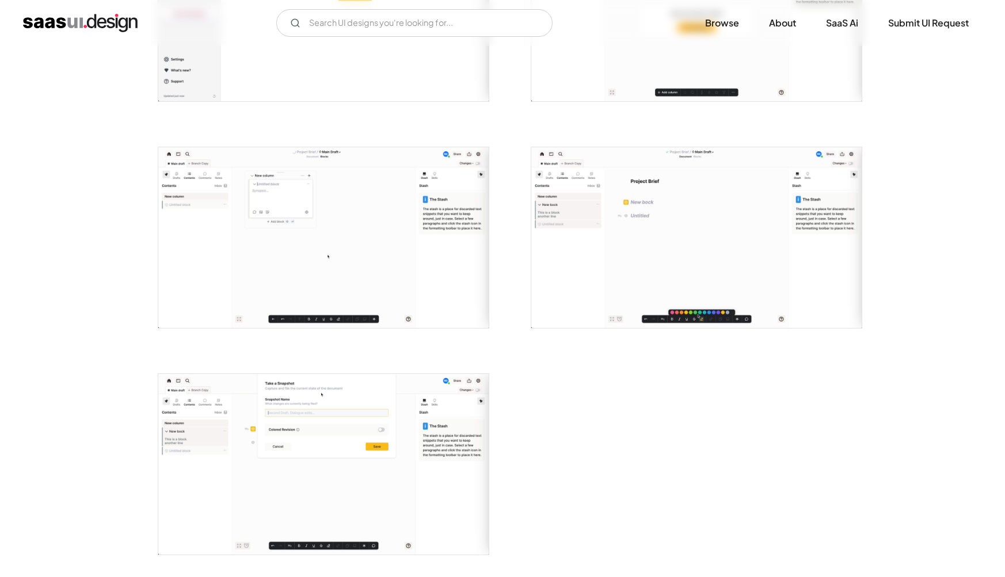
scroll to position [2398, 0]
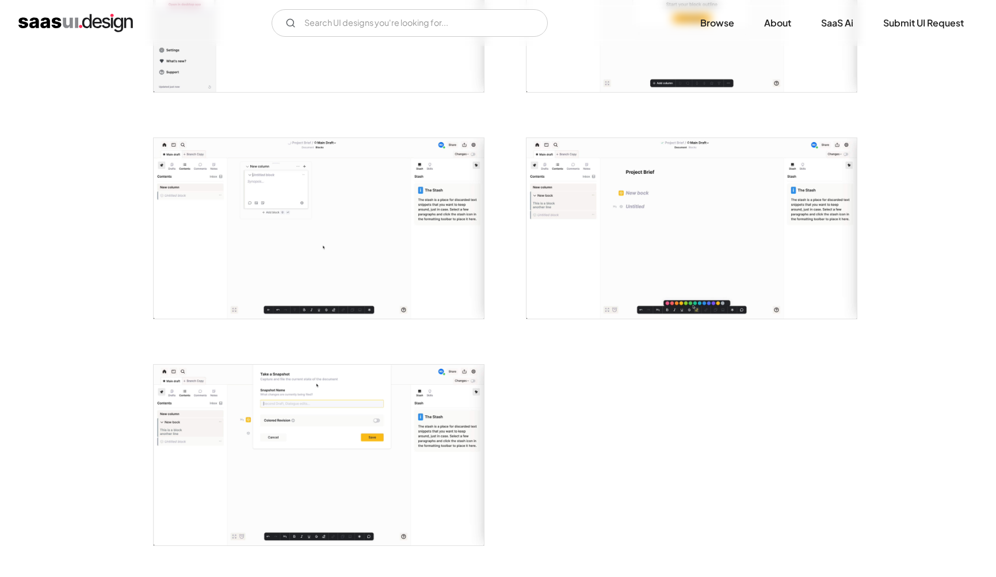
click at [665, 288] on img "open lightbox" at bounding box center [692, 228] width 330 height 181
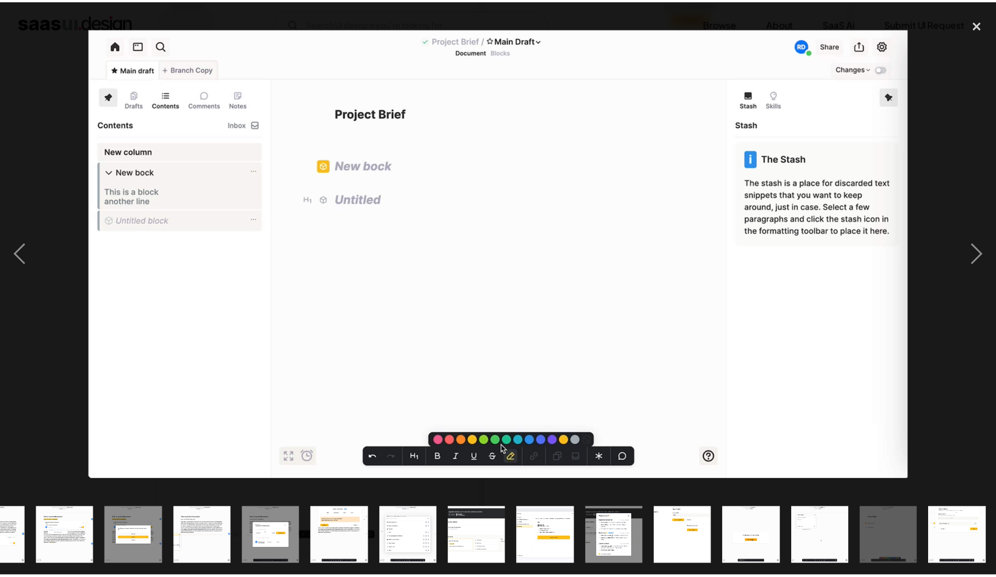
scroll to position [0, 600]
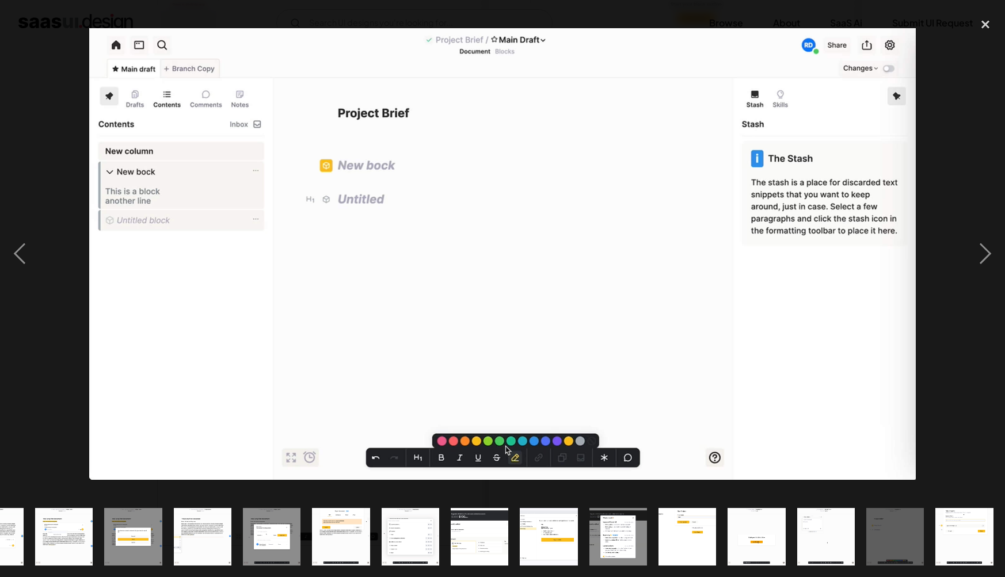
click at [954, 388] on div at bounding box center [502, 254] width 1005 height 485
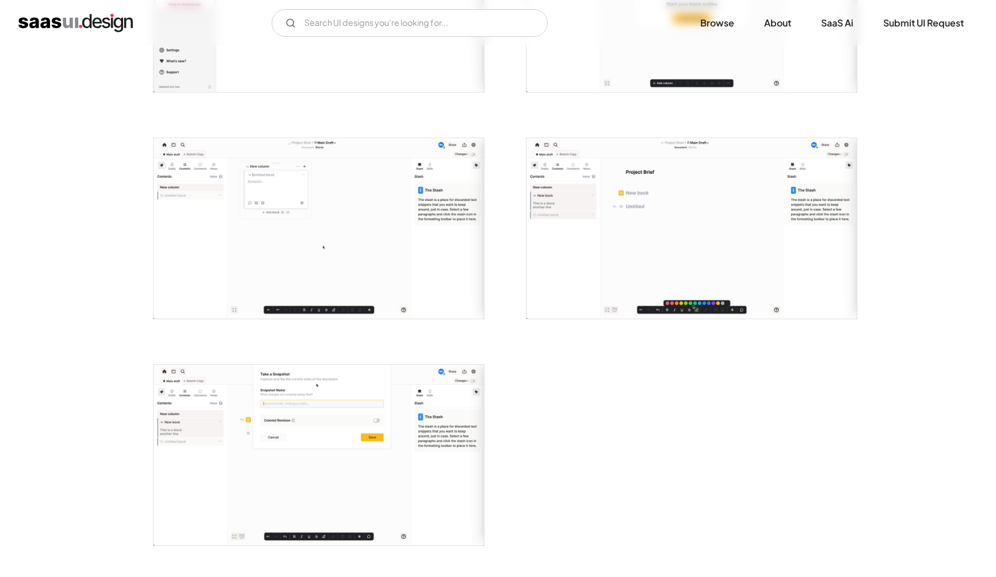
scroll to position [0, 0]
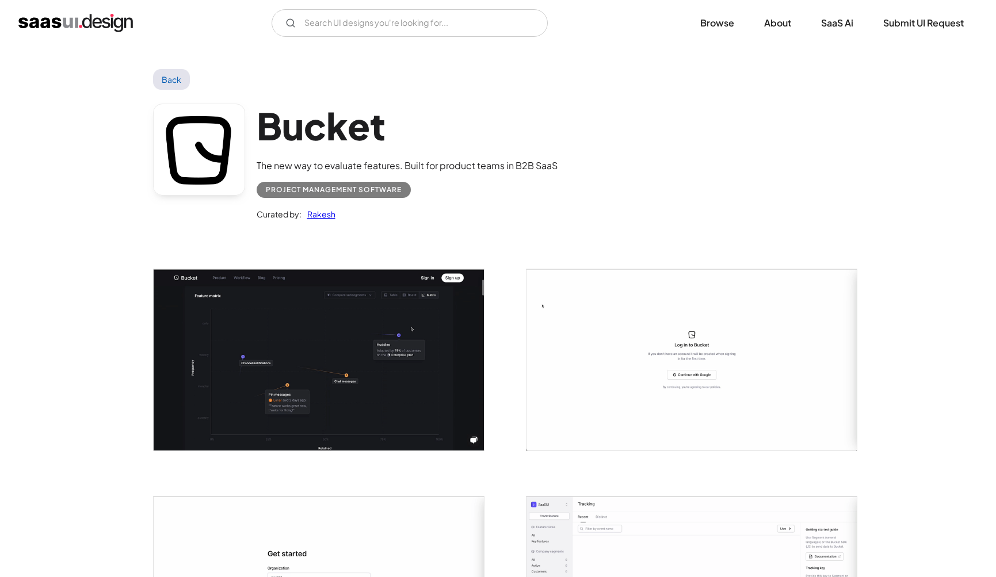
click at [286, 388] on img "open lightbox" at bounding box center [319, 359] width 330 height 181
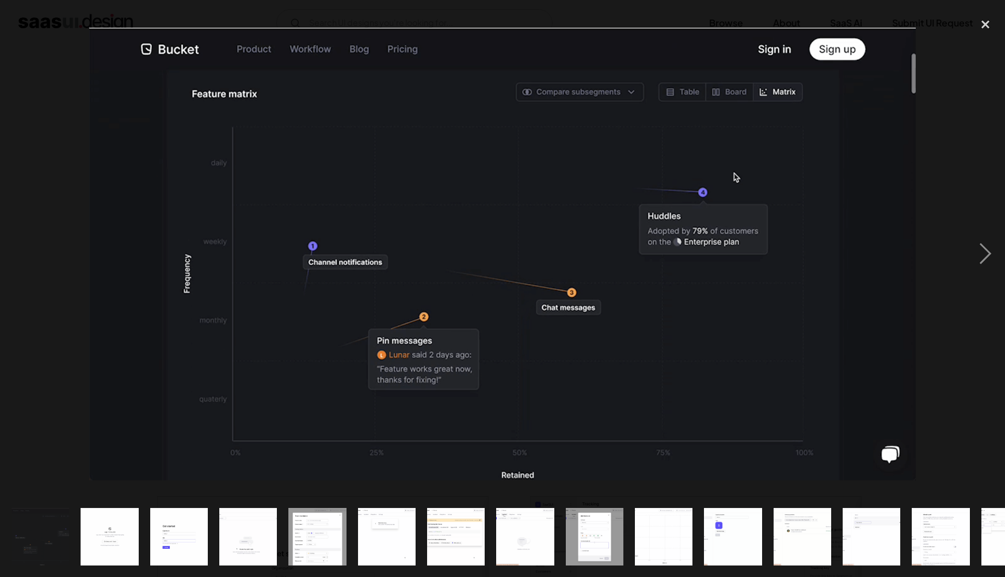
click at [906, 375] on img at bounding box center [502, 254] width 827 height 453
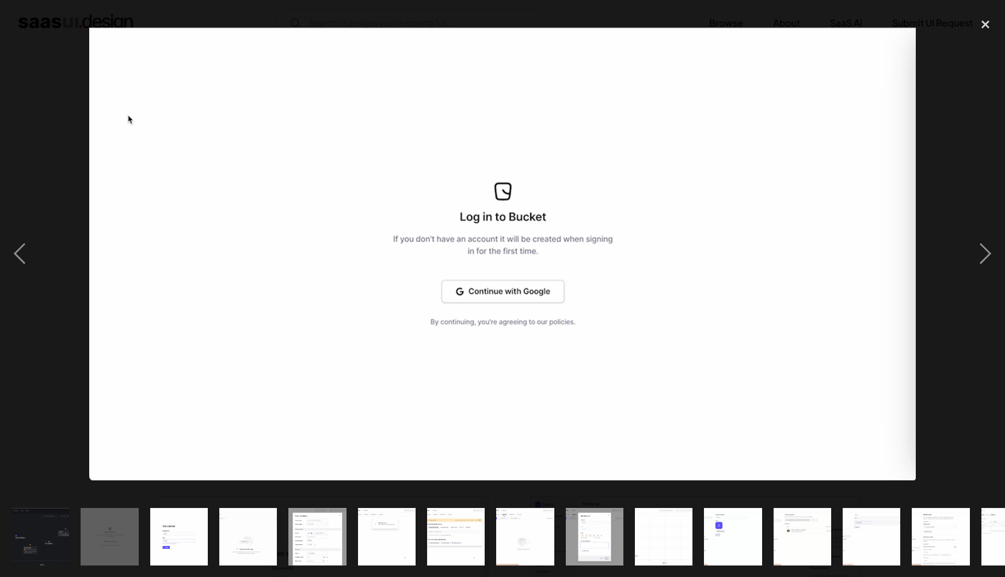
click at [942, 361] on div at bounding box center [502, 254] width 1005 height 485
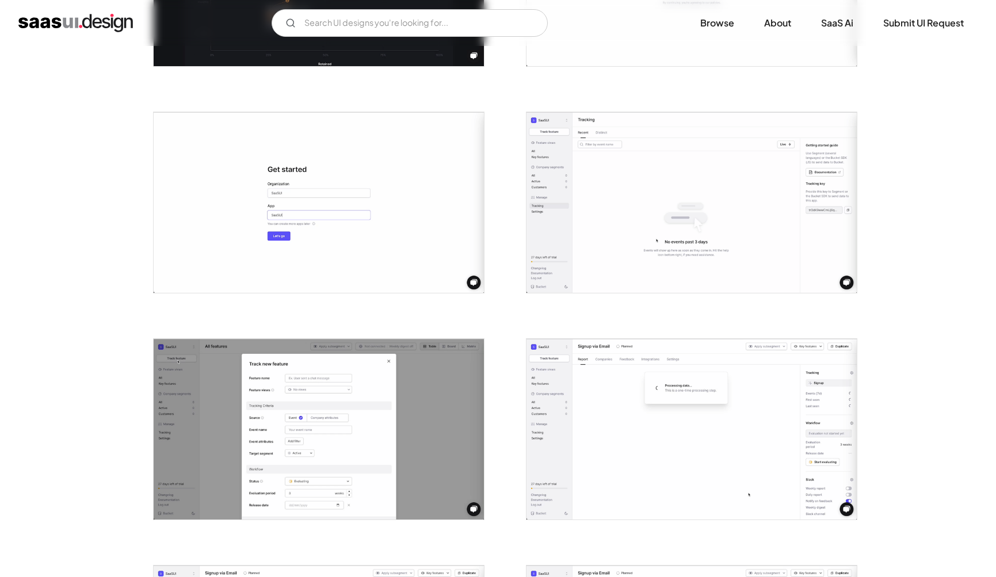
scroll to position [386, 0]
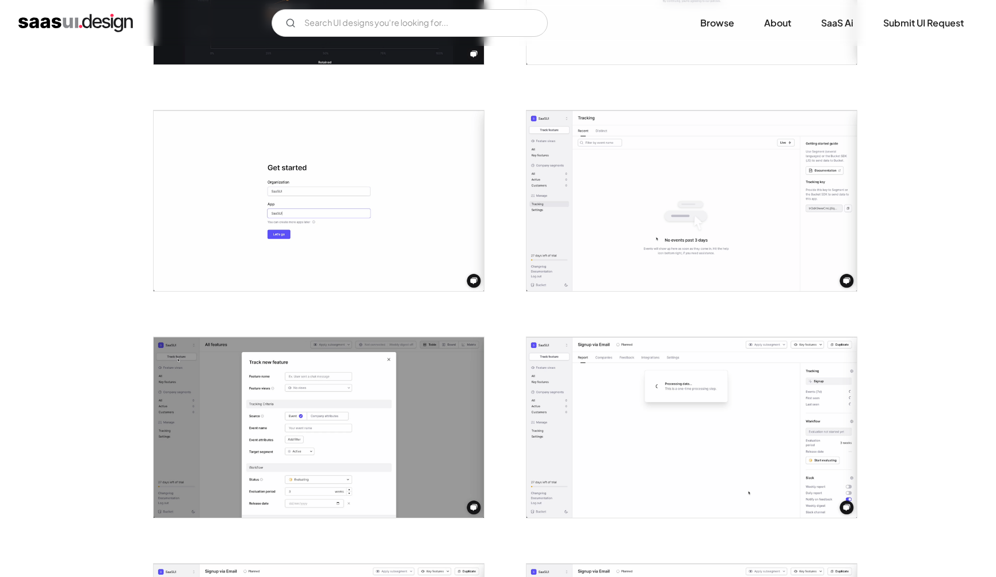
click at [638, 255] on img "open lightbox" at bounding box center [692, 201] width 330 height 181
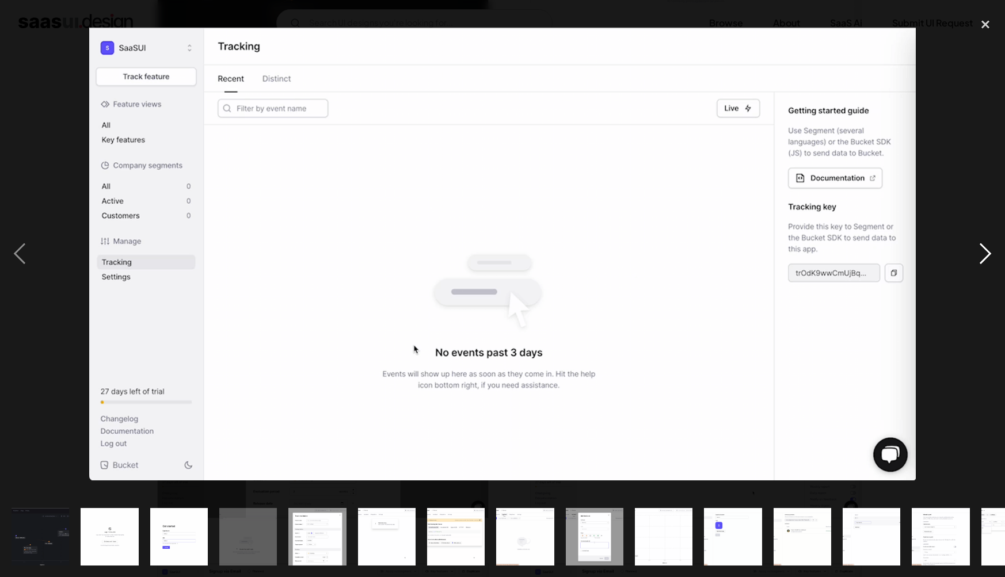
click at [971, 402] on div "next image" at bounding box center [985, 254] width 39 height 485
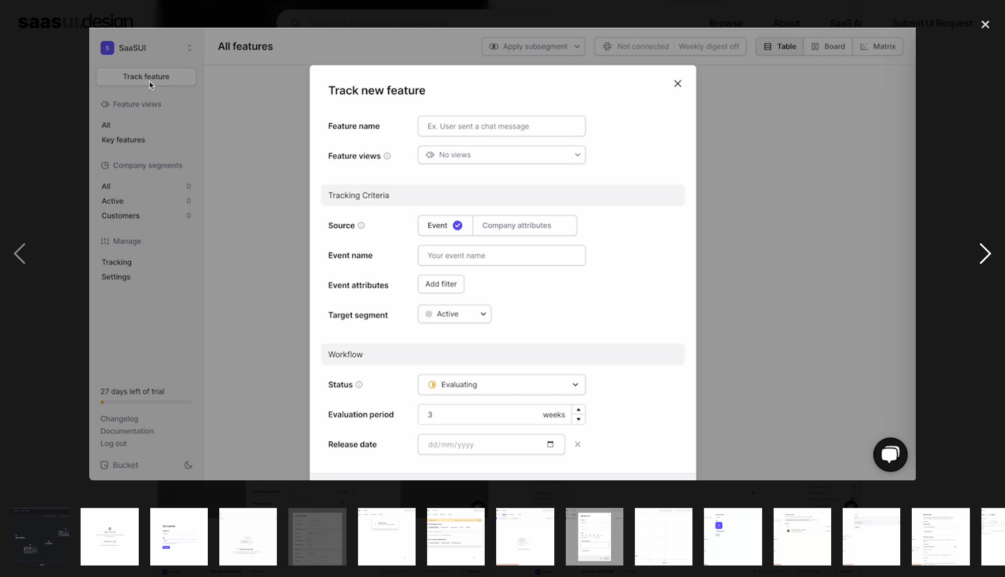
click at [966, 363] on div "next image" at bounding box center [985, 254] width 39 height 485
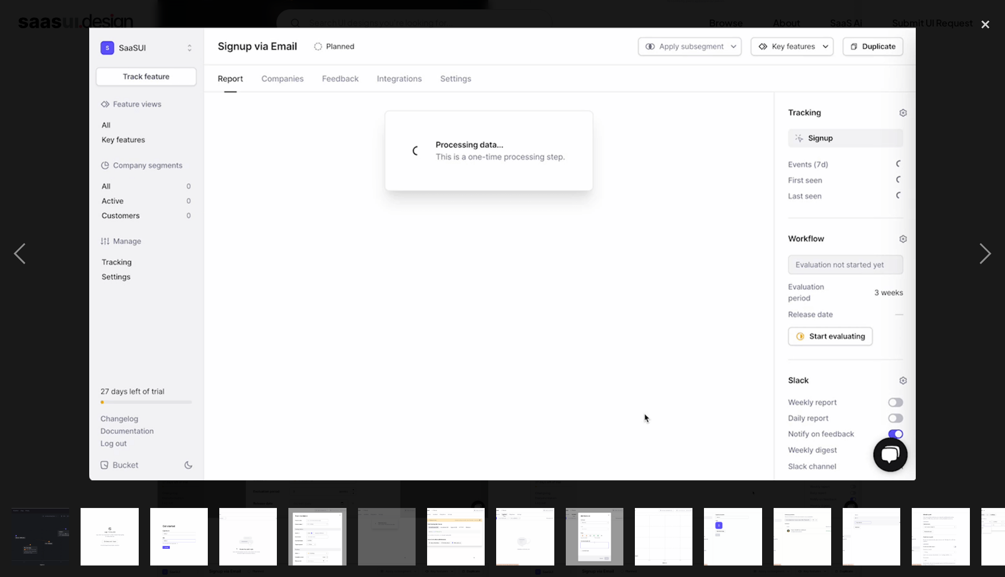
click at [934, 391] on div at bounding box center [502, 254] width 1005 height 485
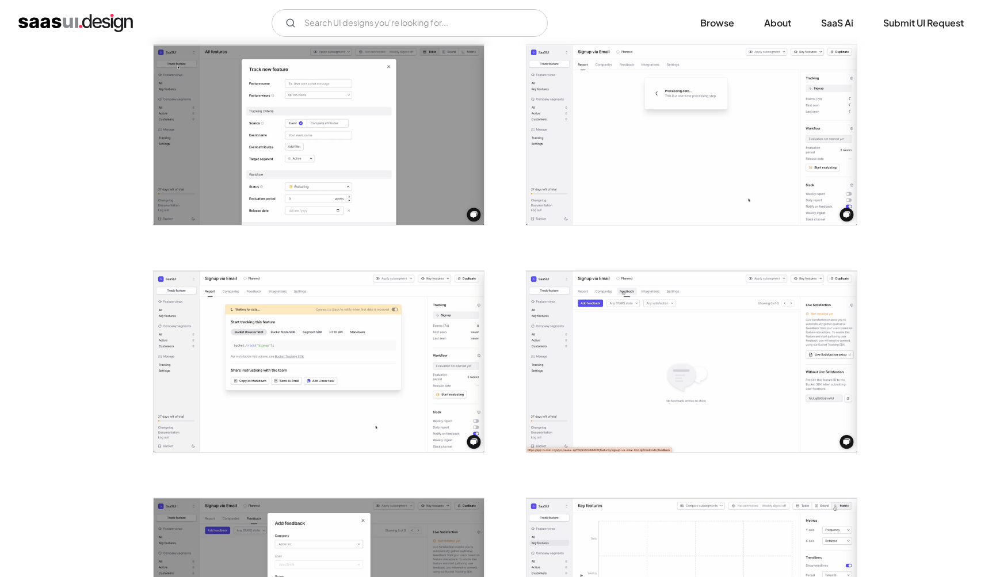
scroll to position [686, 0]
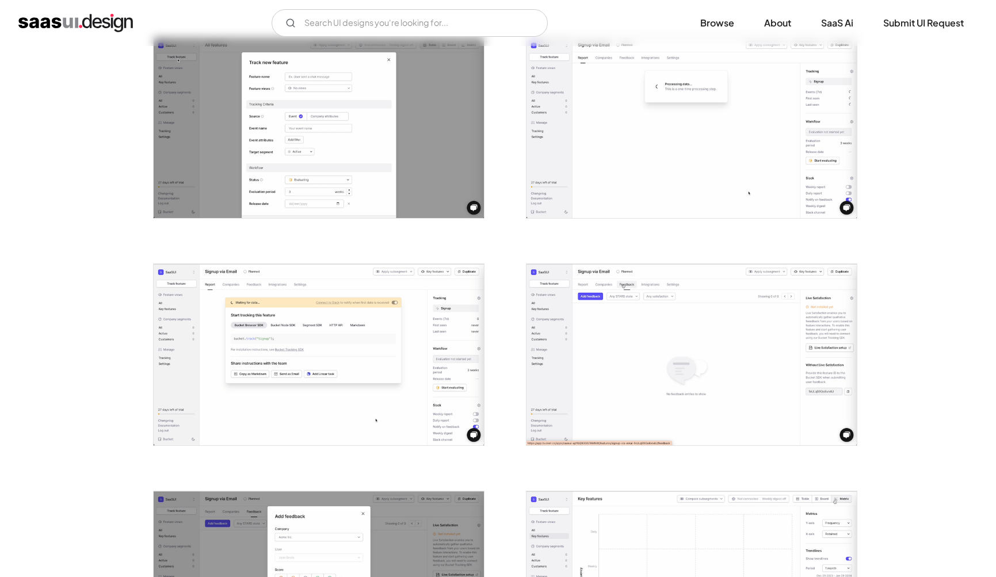
click at [405, 351] on img "open lightbox" at bounding box center [319, 354] width 330 height 181
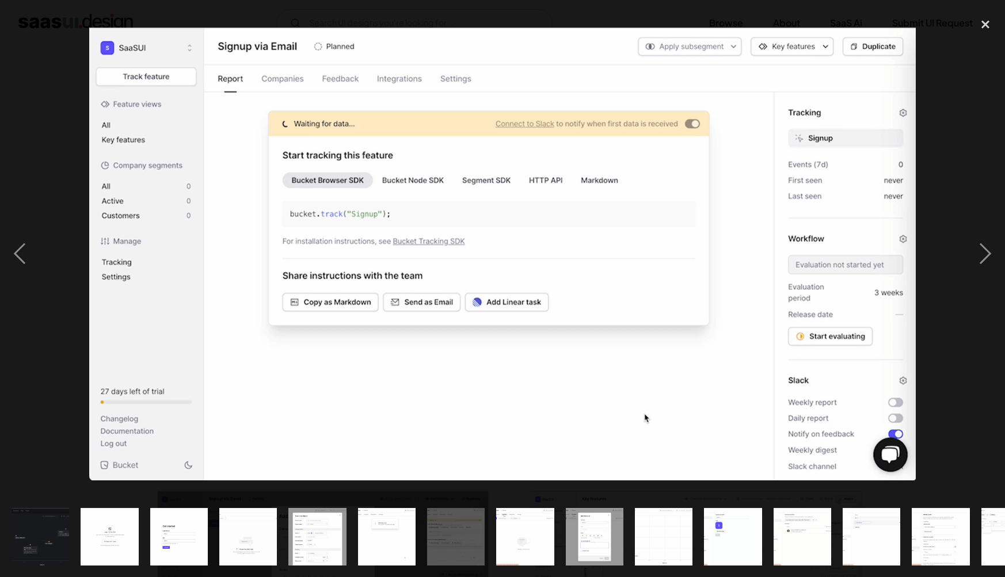
click at [956, 416] on div at bounding box center [502, 254] width 1005 height 485
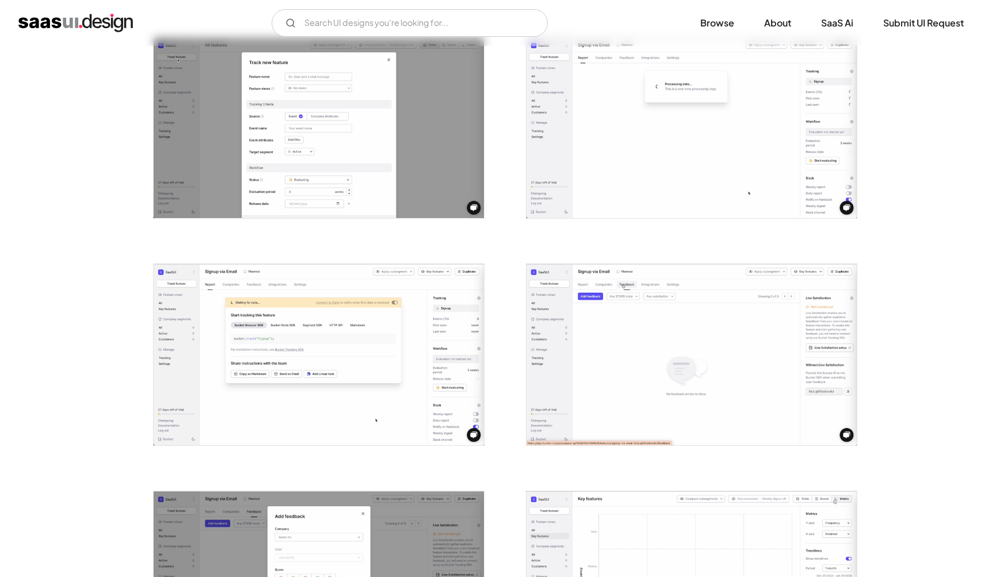
click at [784, 410] on img "open lightbox" at bounding box center [692, 354] width 330 height 181
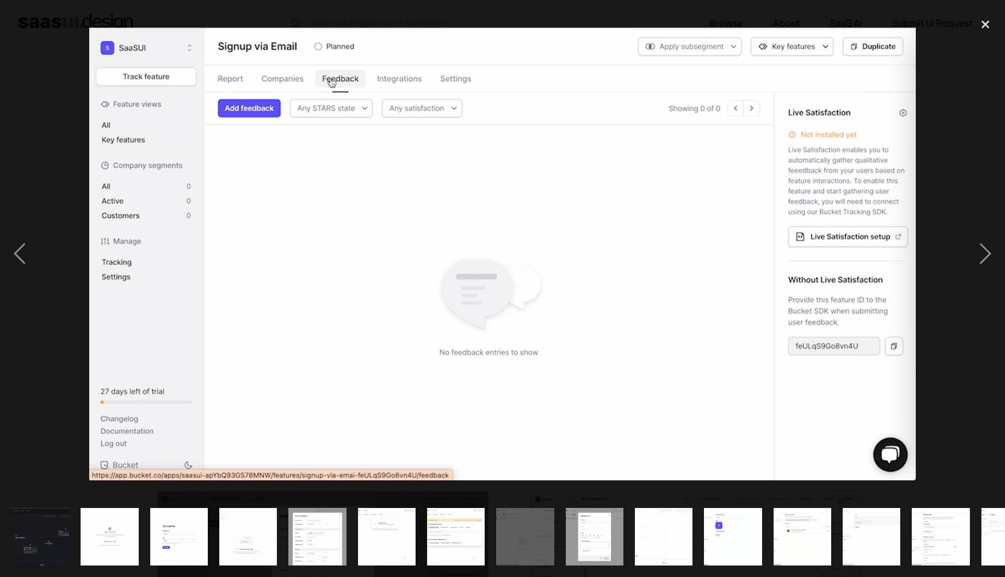
click at [943, 413] on div at bounding box center [502, 254] width 1005 height 485
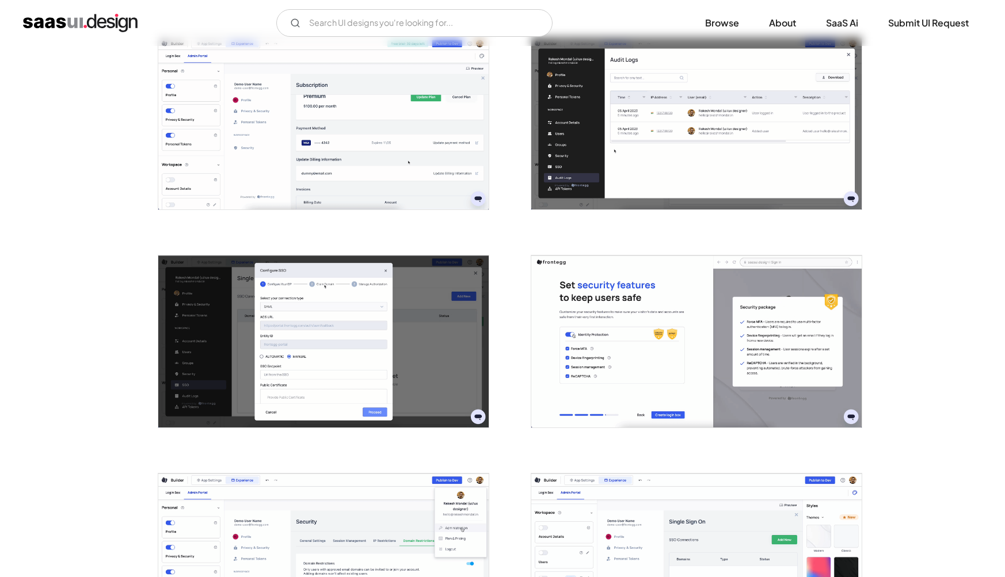
scroll to position [664, 0]
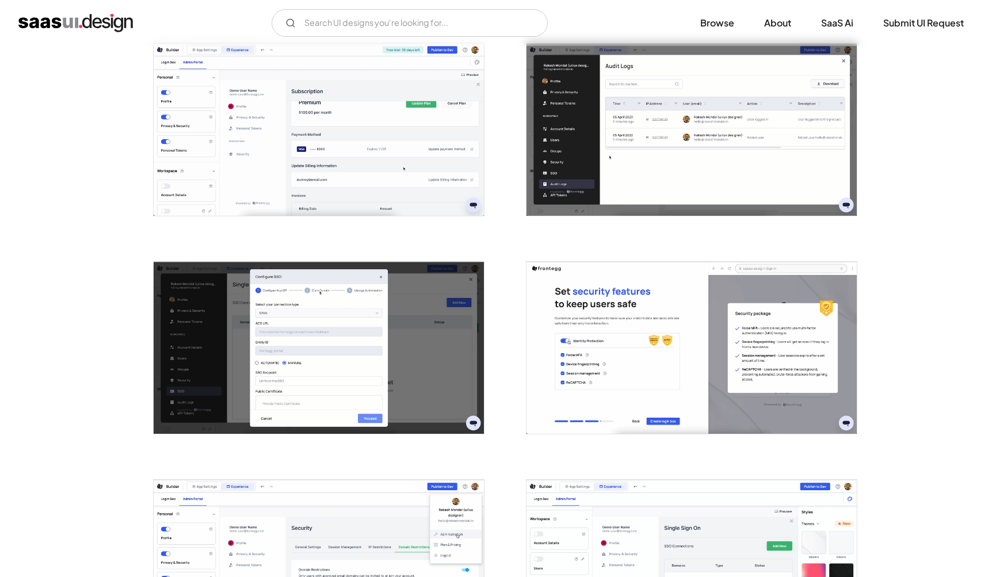
click at [771, 158] on img "open lightbox" at bounding box center [692, 129] width 330 height 173
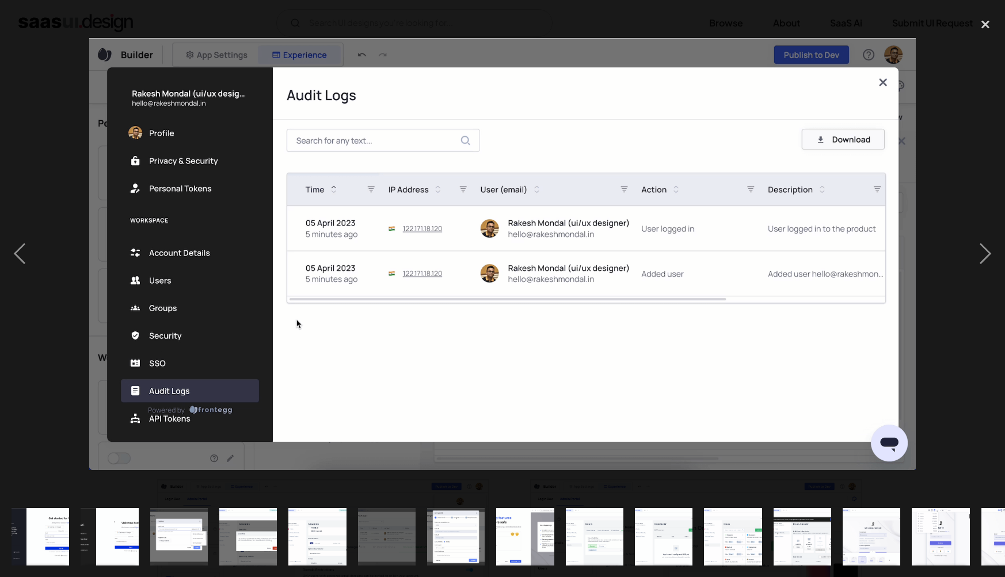
click at [931, 334] on div at bounding box center [502, 254] width 1005 height 485
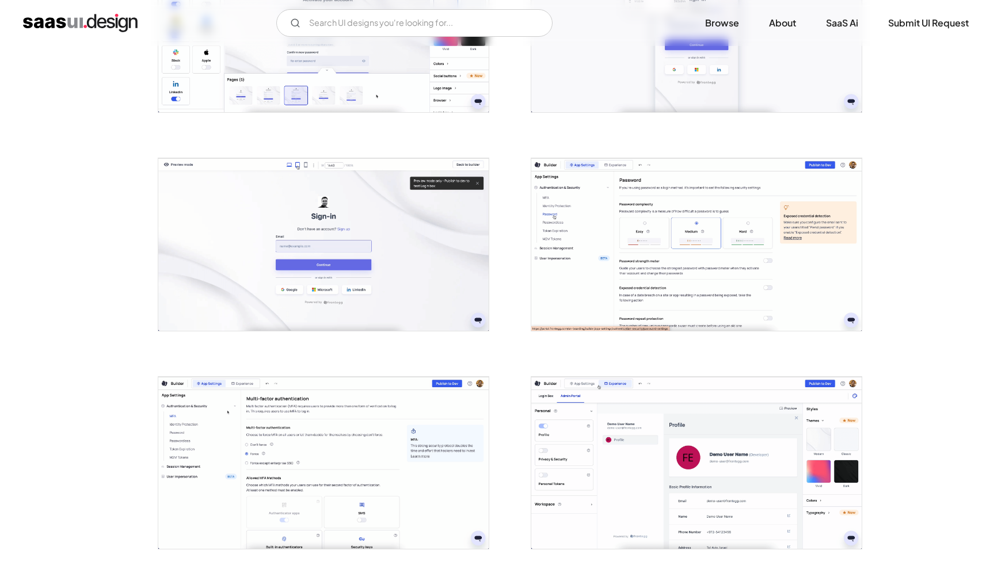
scroll to position [1681, 0]
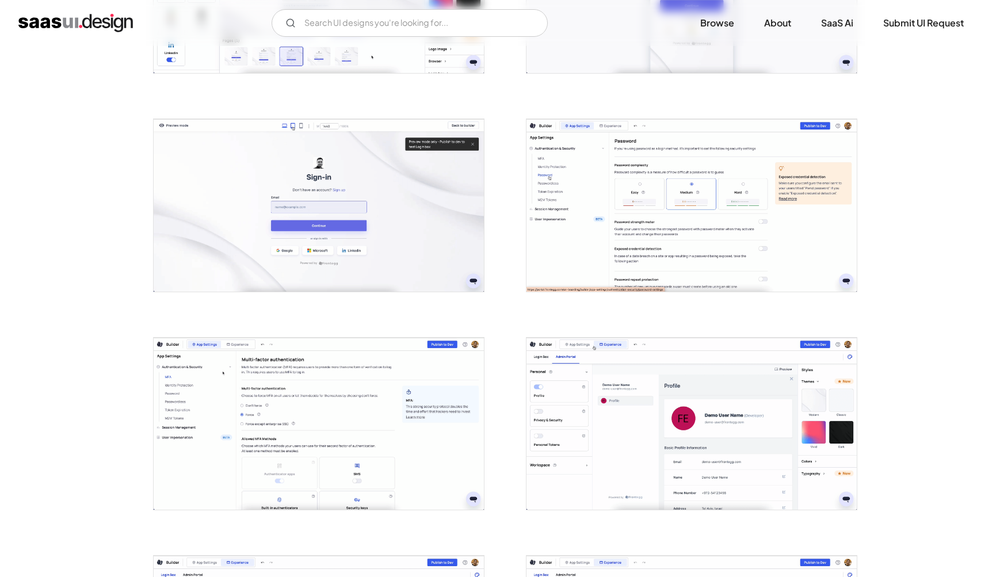
click at [615, 367] on img "open lightbox" at bounding box center [692, 424] width 330 height 173
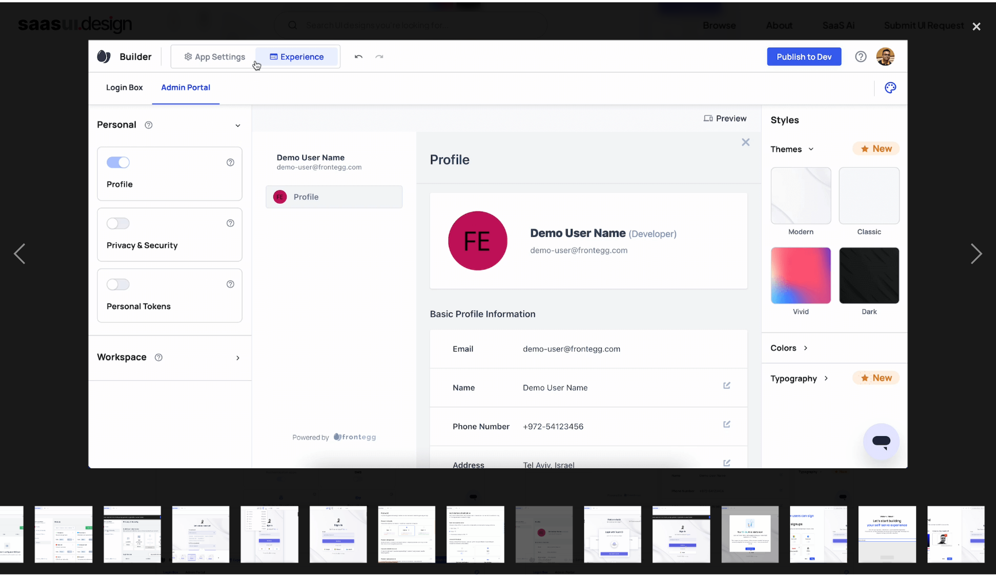
scroll to position [0, 669]
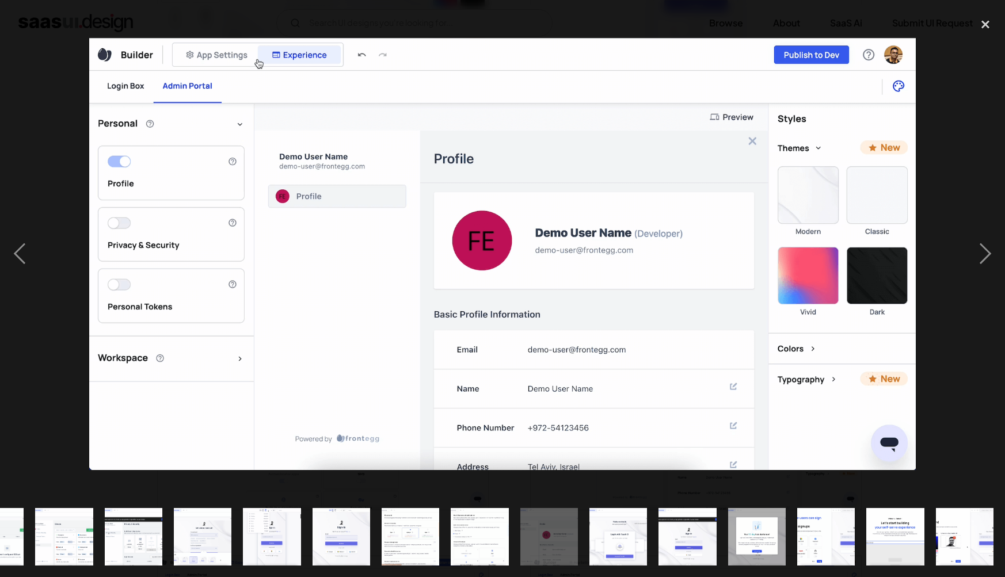
click at [952, 441] on div at bounding box center [502, 254] width 1005 height 485
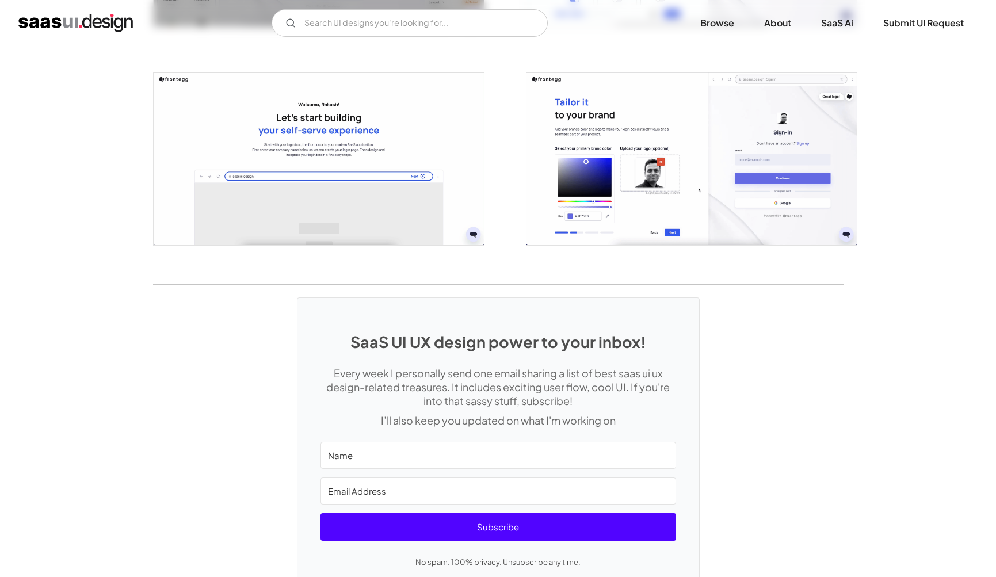
scroll to position [2687, 0]
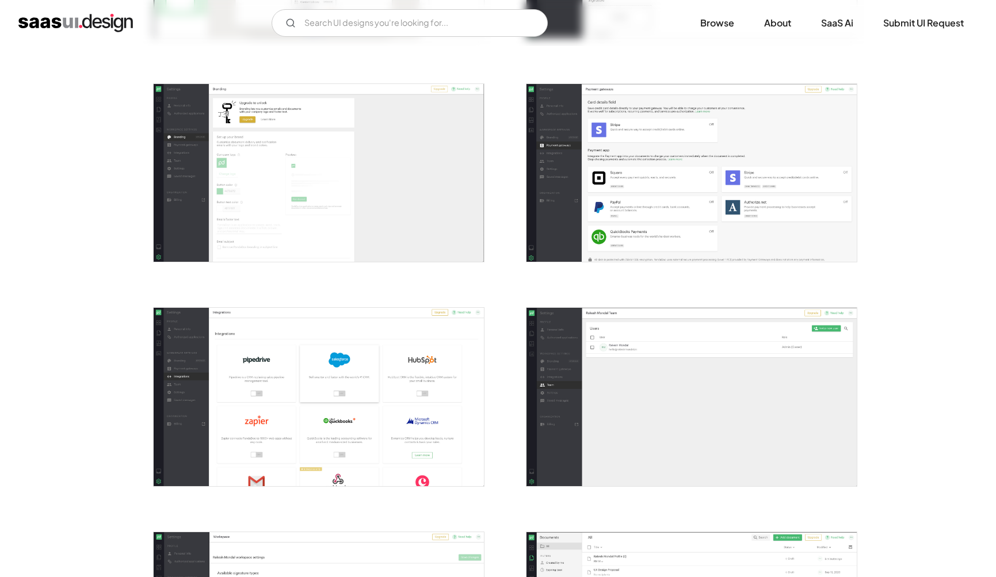
scroll to position [1542, 0]
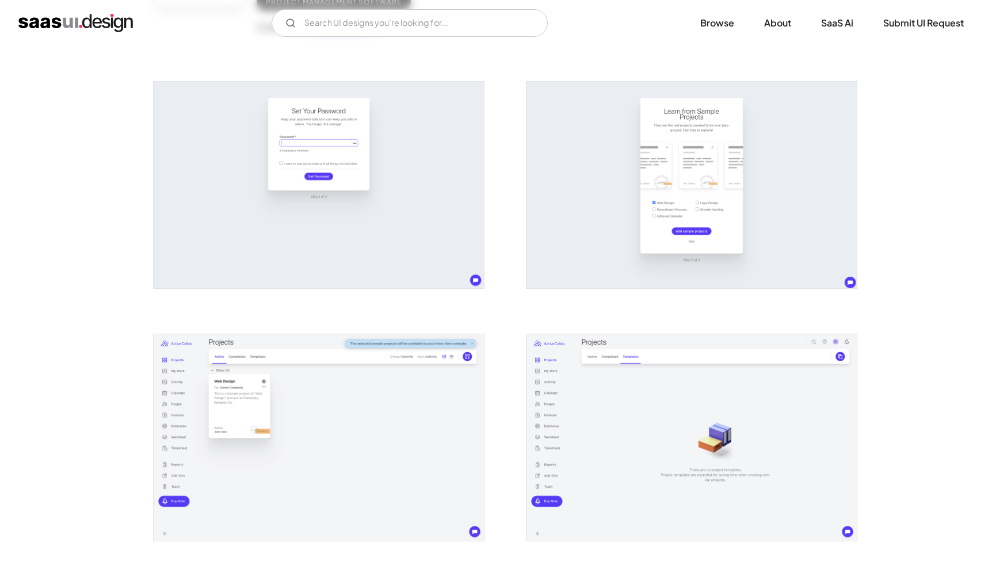
scroll to position [197, 0]
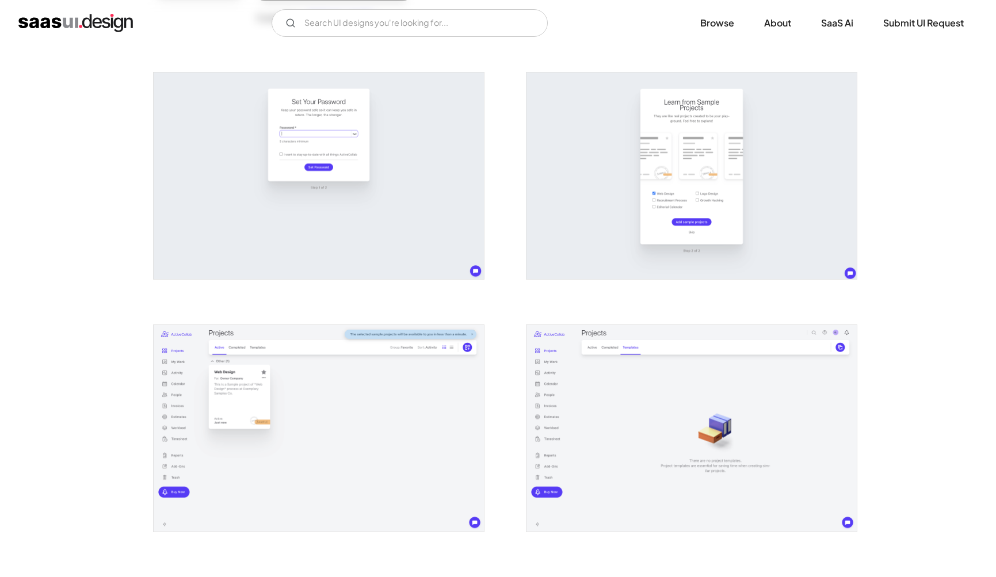
click at [387, 403] on img "open lightbox" at bounding box center [319, 428] width 330 height 207
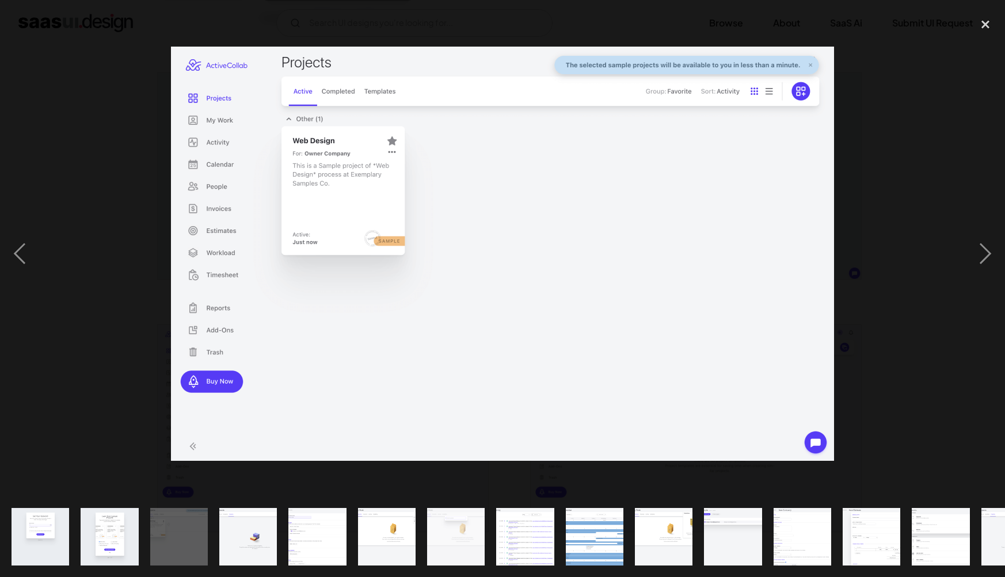
click at [105, 327] on div at bounding box center [502, 254] width 1005 height 485
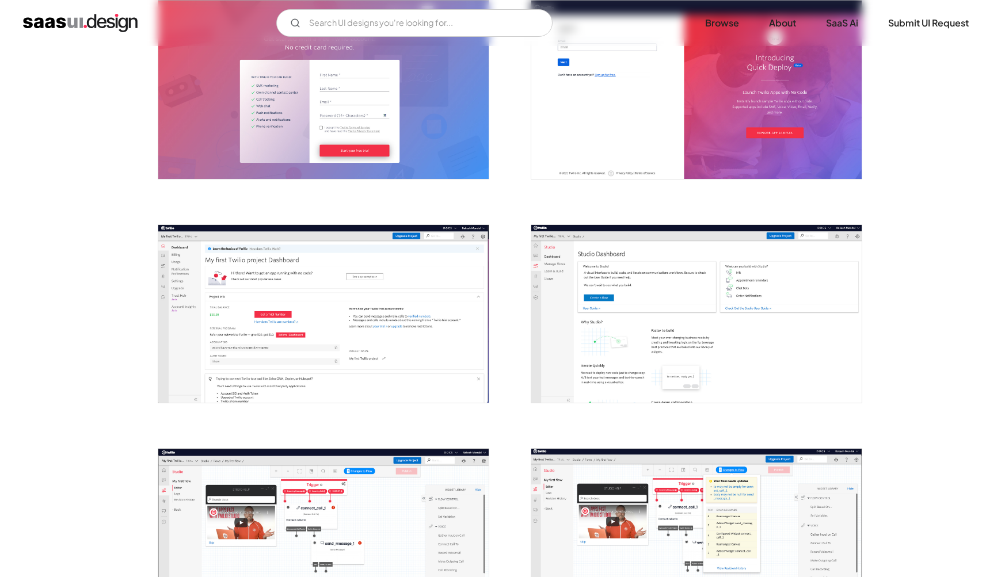
scroll to position [275, 0]
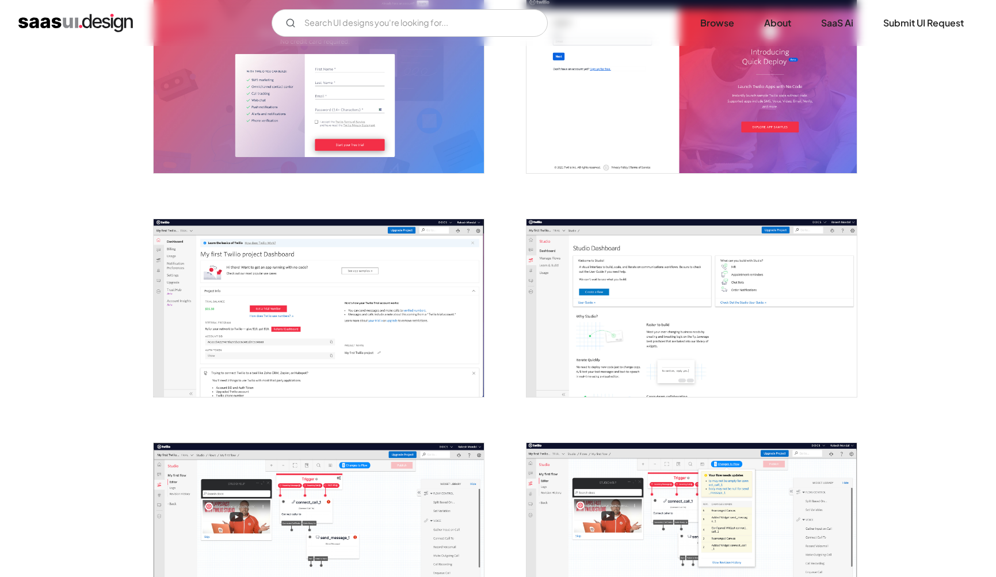
click at [628, 395] on img "open lightbox" at bounding box center [692, 308] width 330 height 178
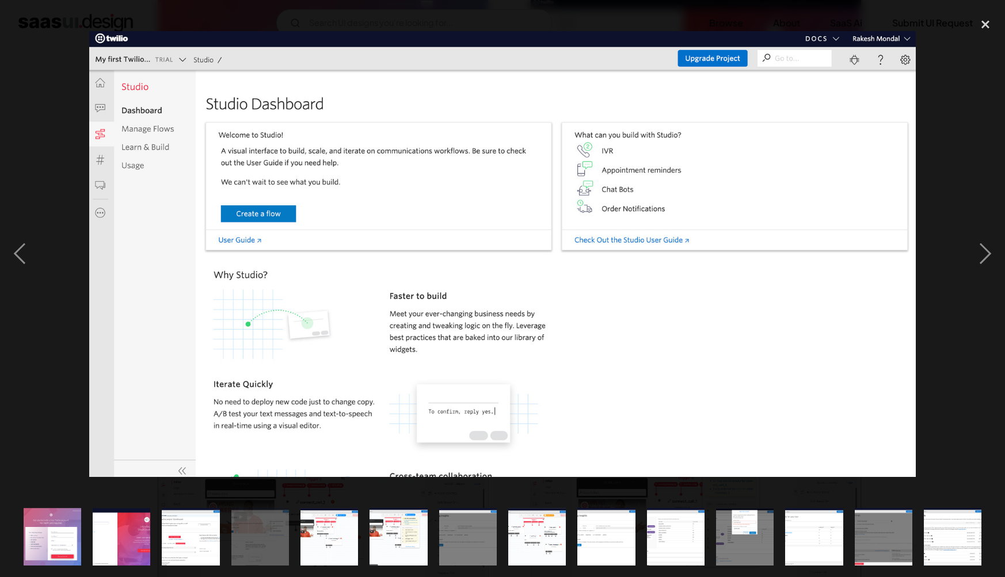
click at [951, 413] on div at bounding box center [502, 254] width 1005 height 485
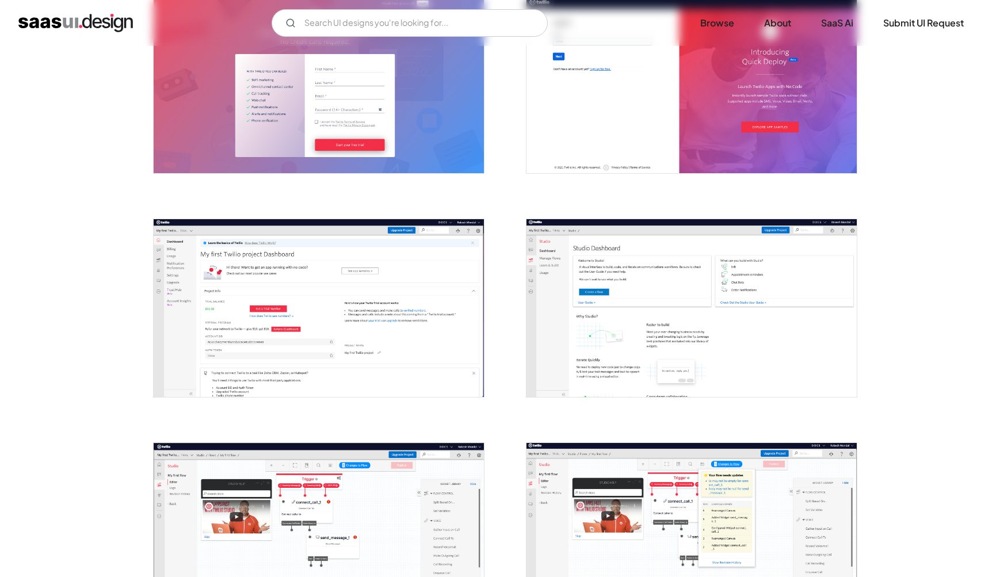
click at [414, 379] on img "open lightbox" at bounding box center [319, 308] width 330 height 178
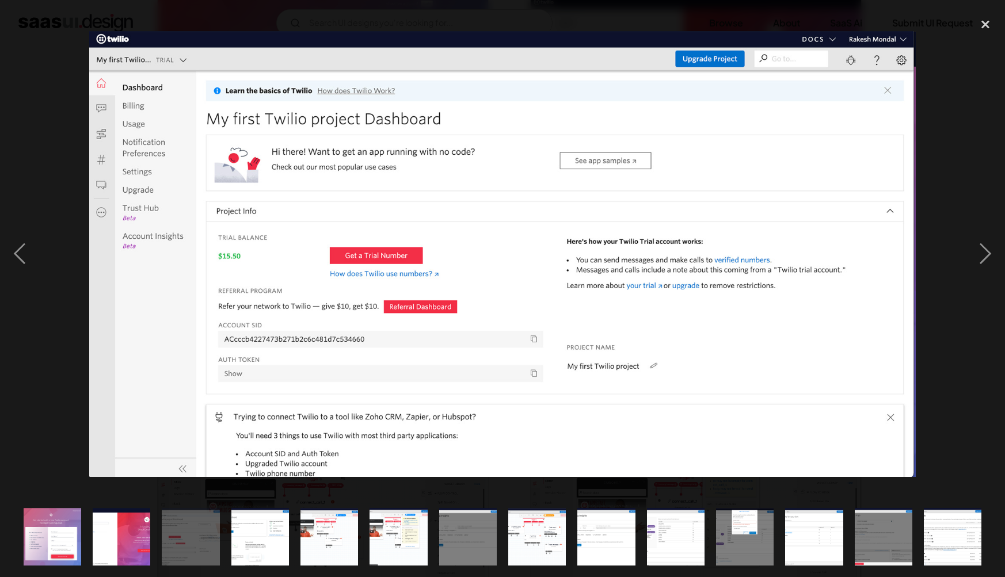
click at [40, 382] on div at bounding box center [502, 254] width 1005 height 485
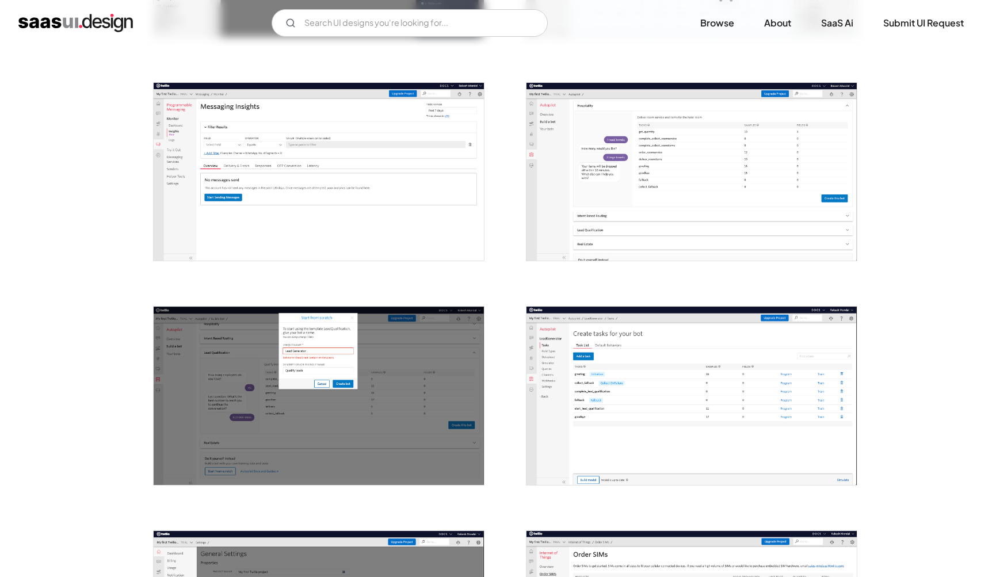
scroll to position [1086, 0]
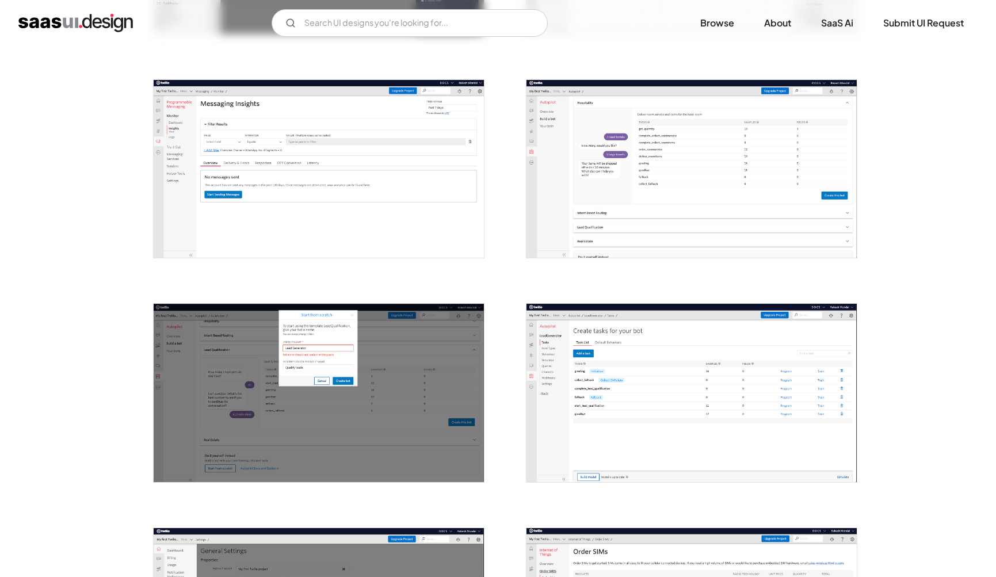
click at [459, 360] on img "open lightbox" at bounding box center [319, 393] width 330 height 178
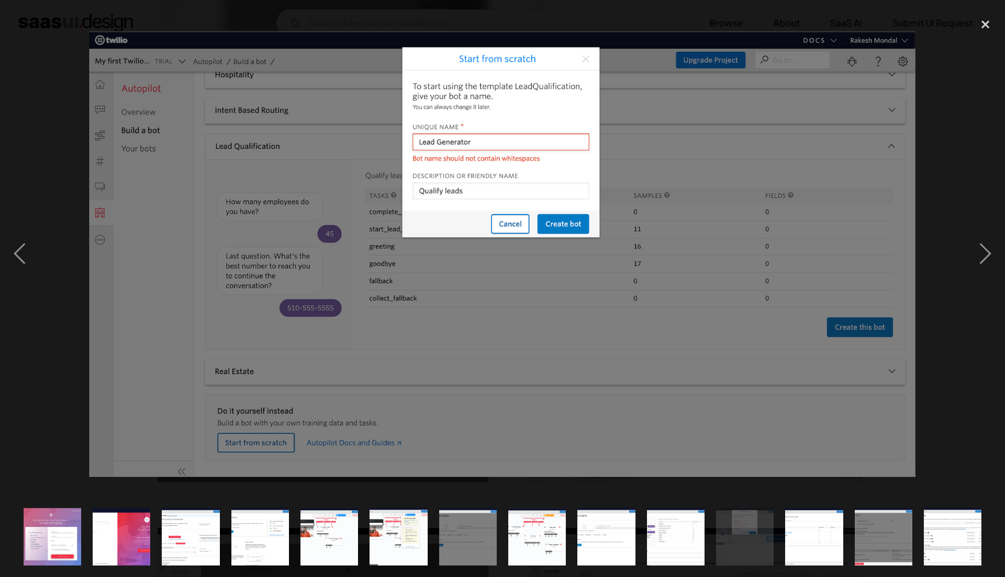
click at [899, 423] on img at bounding box center [502, 254] width 827 height 446
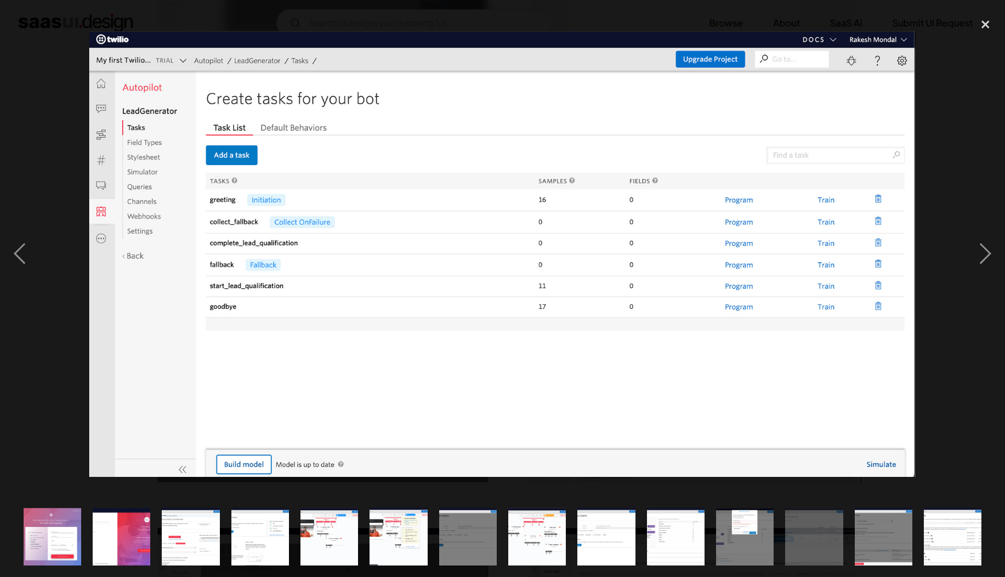
click at [955, 417] on div at bounding box center [502, 254] width 1005 height 485
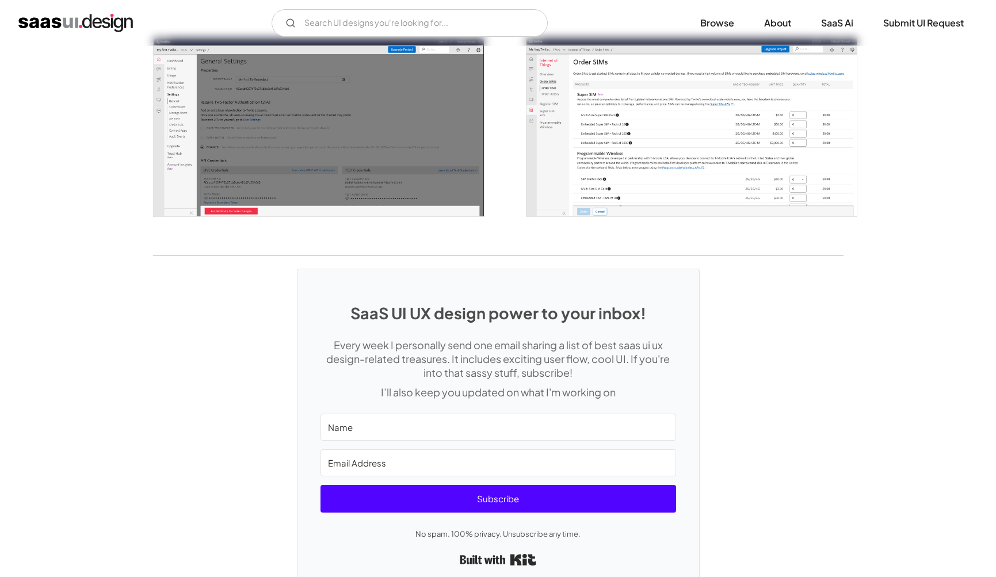
scroll to position [1585, 0]
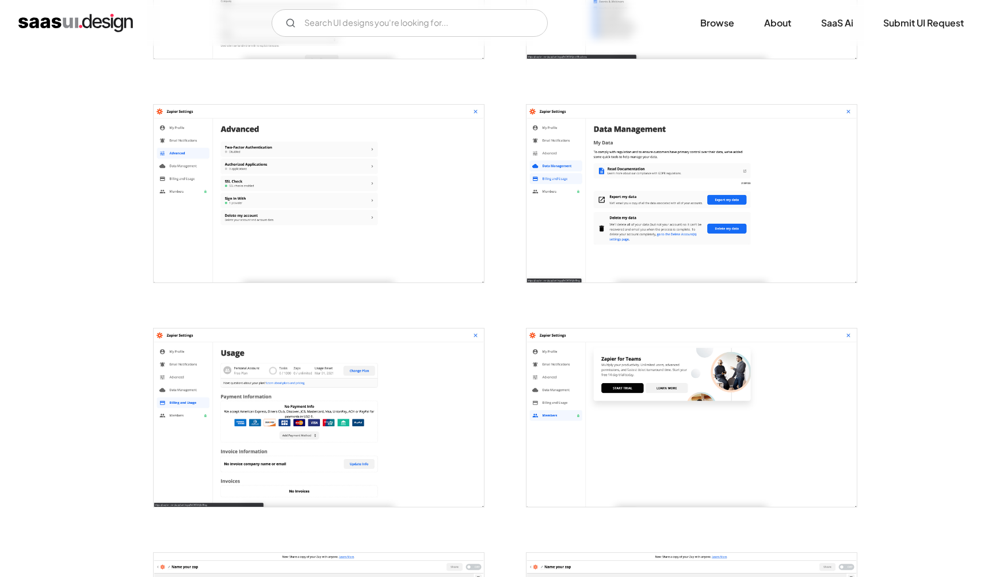
scroll to position [1511, 0]
